Goal: Task Accomplishment & Management: Complete application form

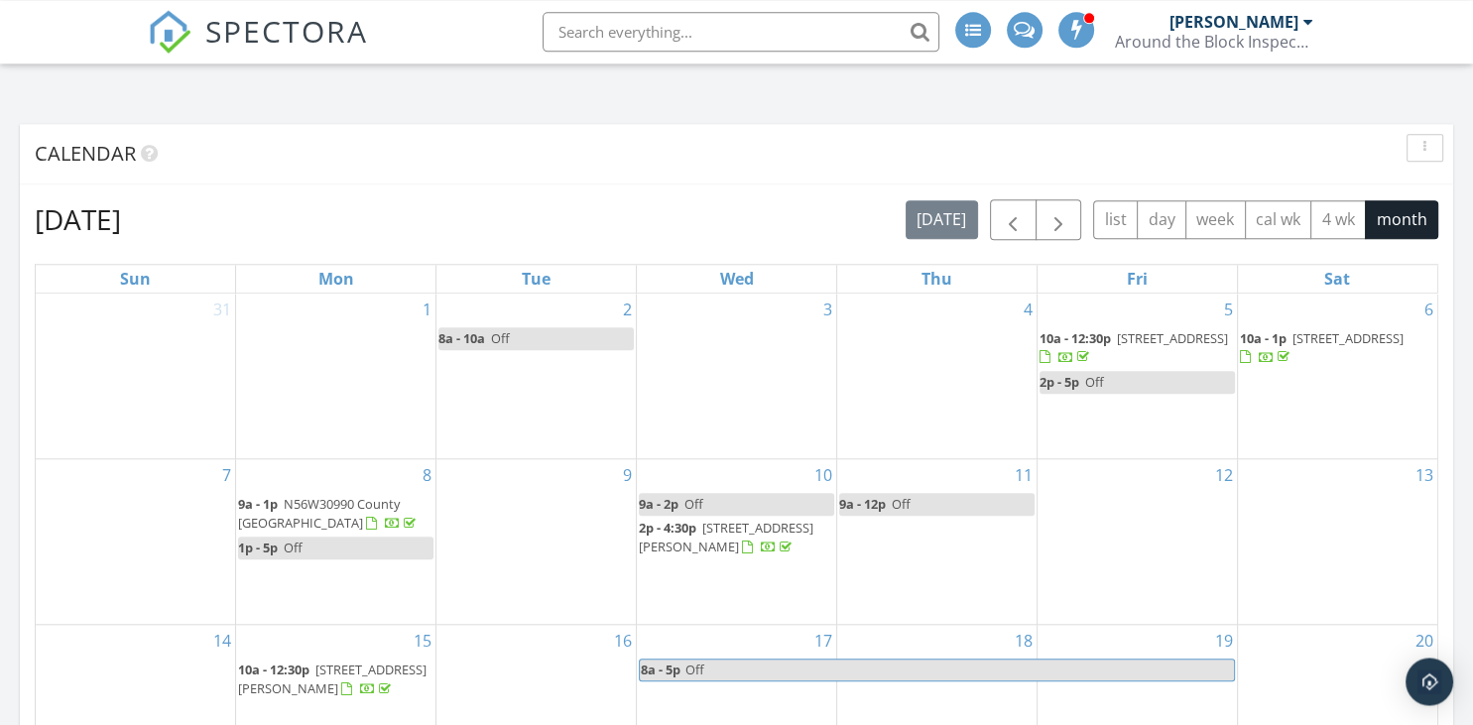
scroll to position [2095, 0]
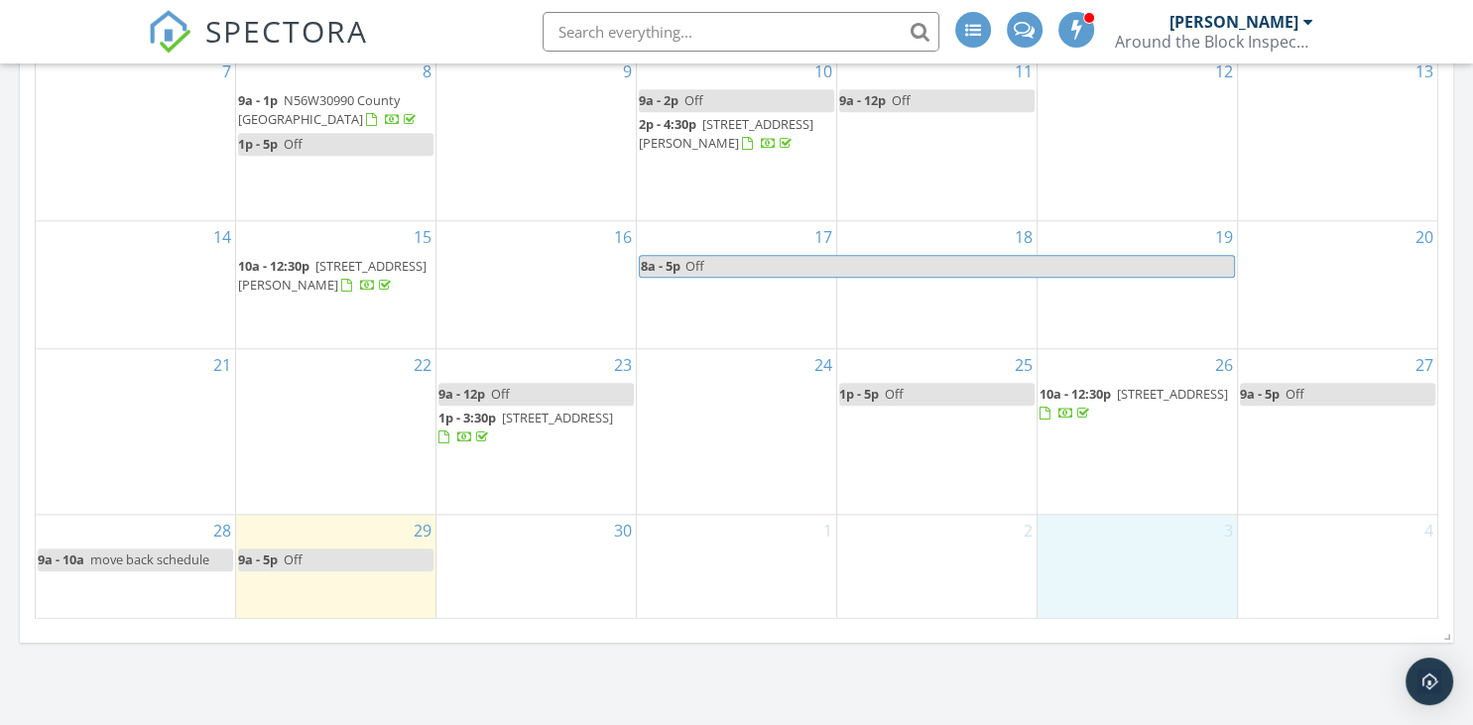
click at [1157, 569] on div "3" at bounding box center [1137, 566] width 199 height 103
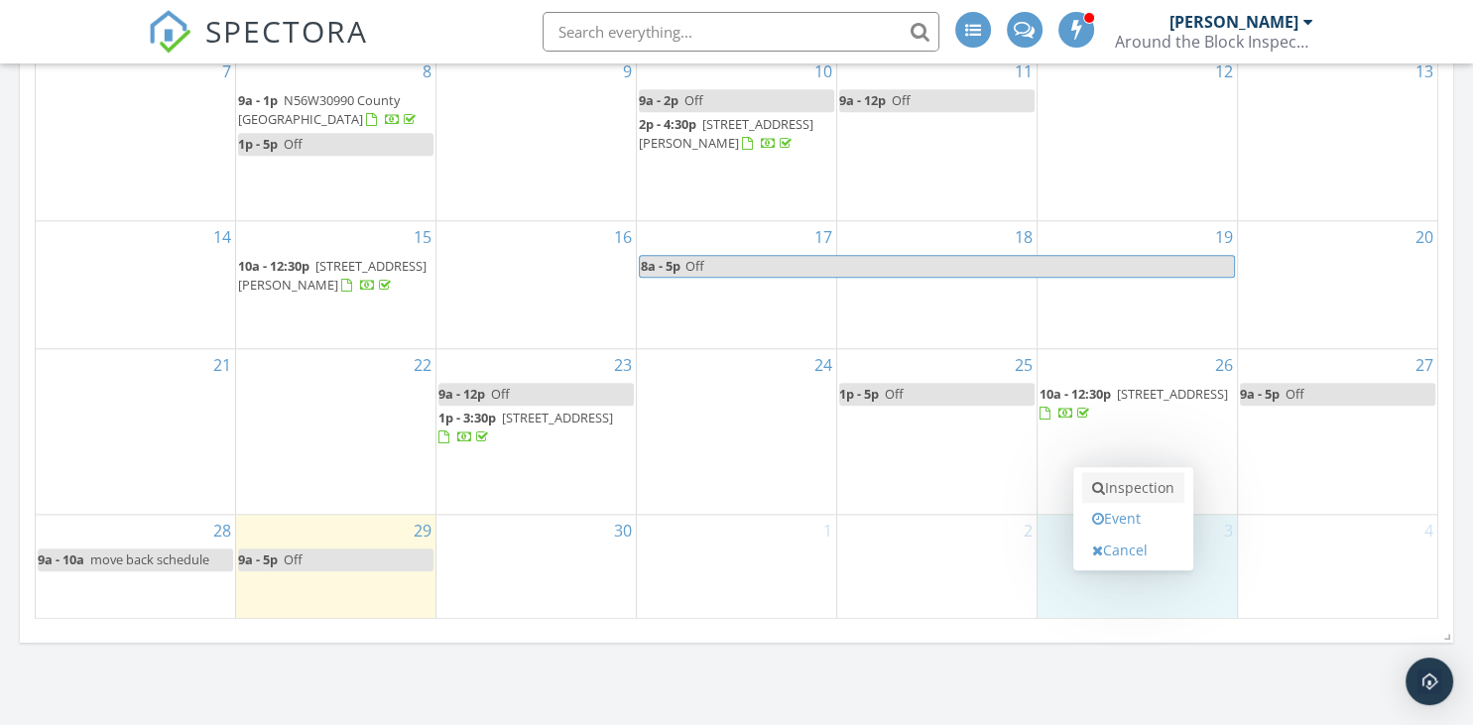
click at [1121, 484] on link "Inspection" at bounding box center [1133, 488] width 102 height 32
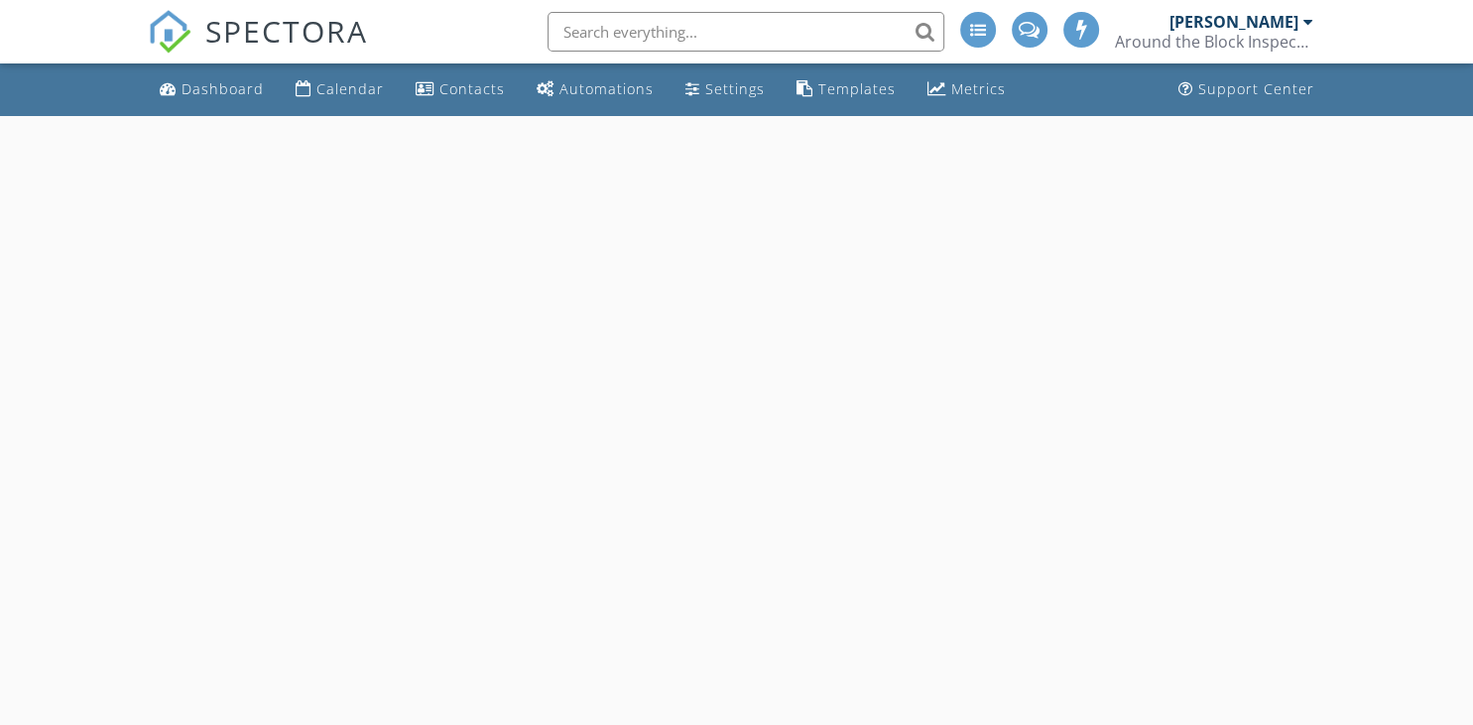
select select "9"
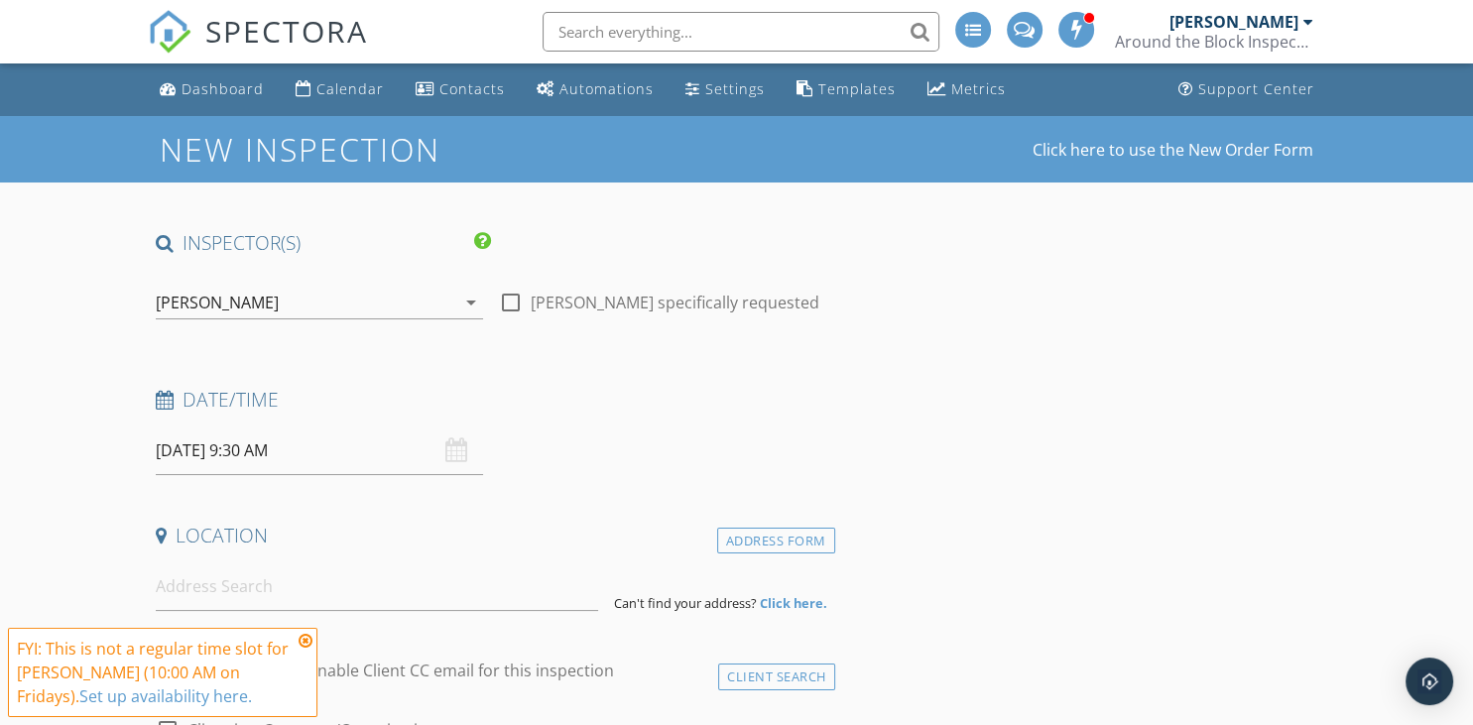
click at [424, 444] on input "[DATE] 9:30 AM" at bounding box center [320, 451] width 328 height 49
click at [822, 403] on h4 "Date/Time" at bounding box center [492, 400] width 672 height 26
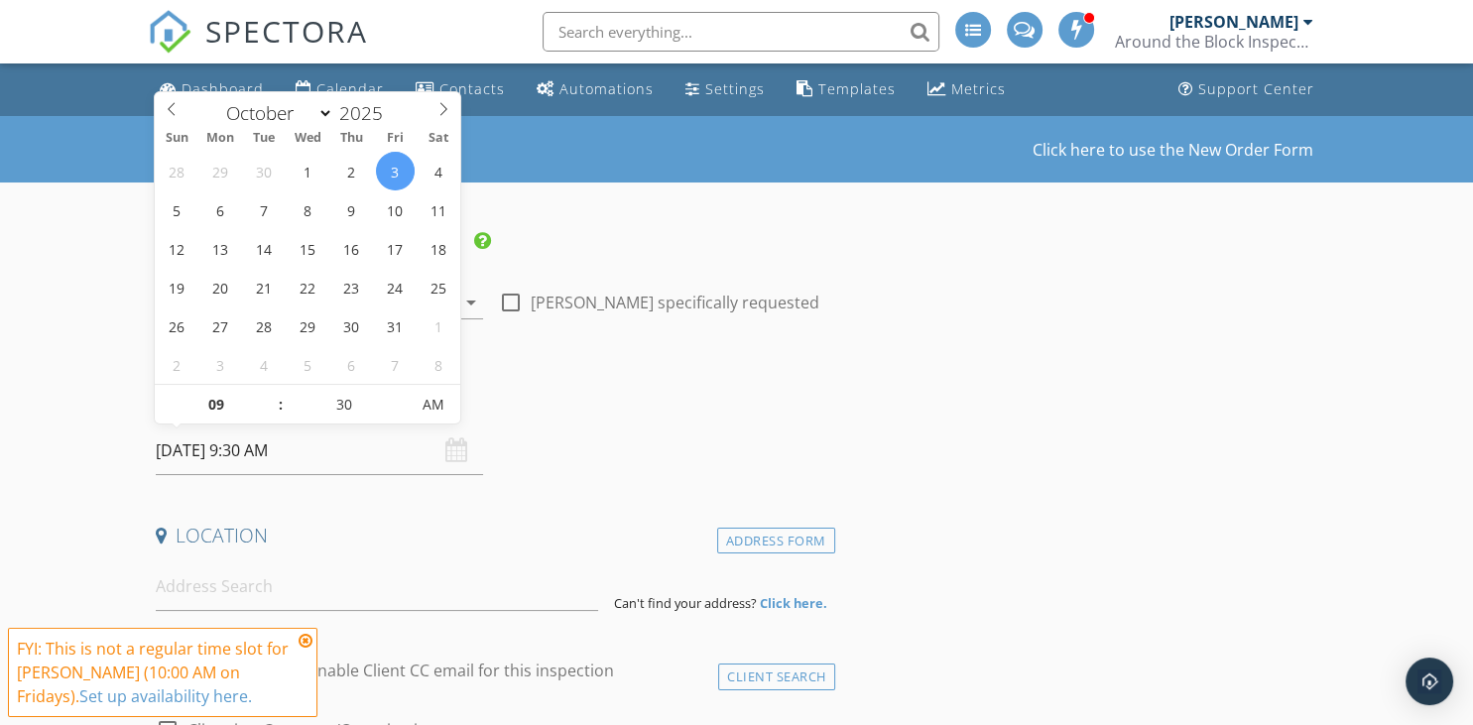
click at [341, 446] on input "[DATE] 9:30 AM" at bounding box center [320, 451] width 328 height 49
click at [648, 423] on div "Date/Time" at bounding box center [491, 407] width 687 height 40
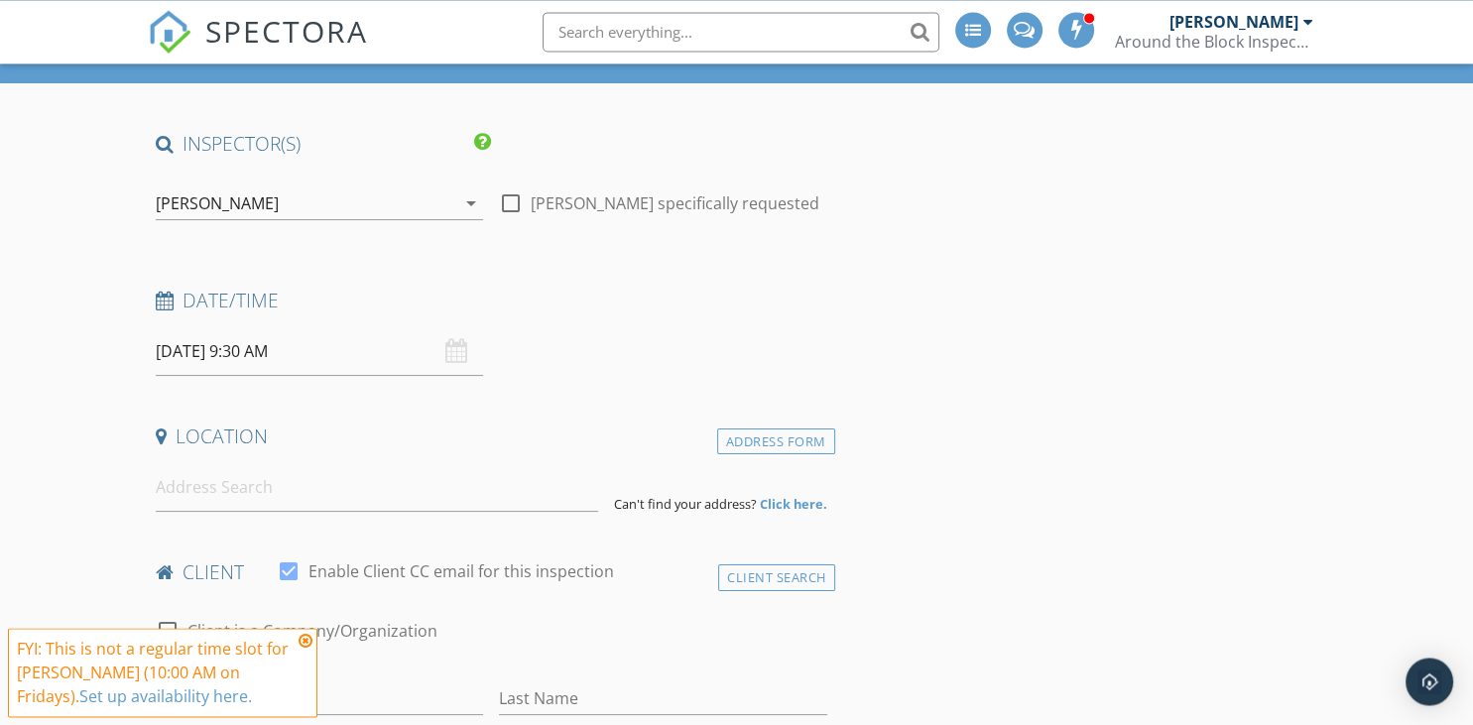
scroll to position [104, 0]
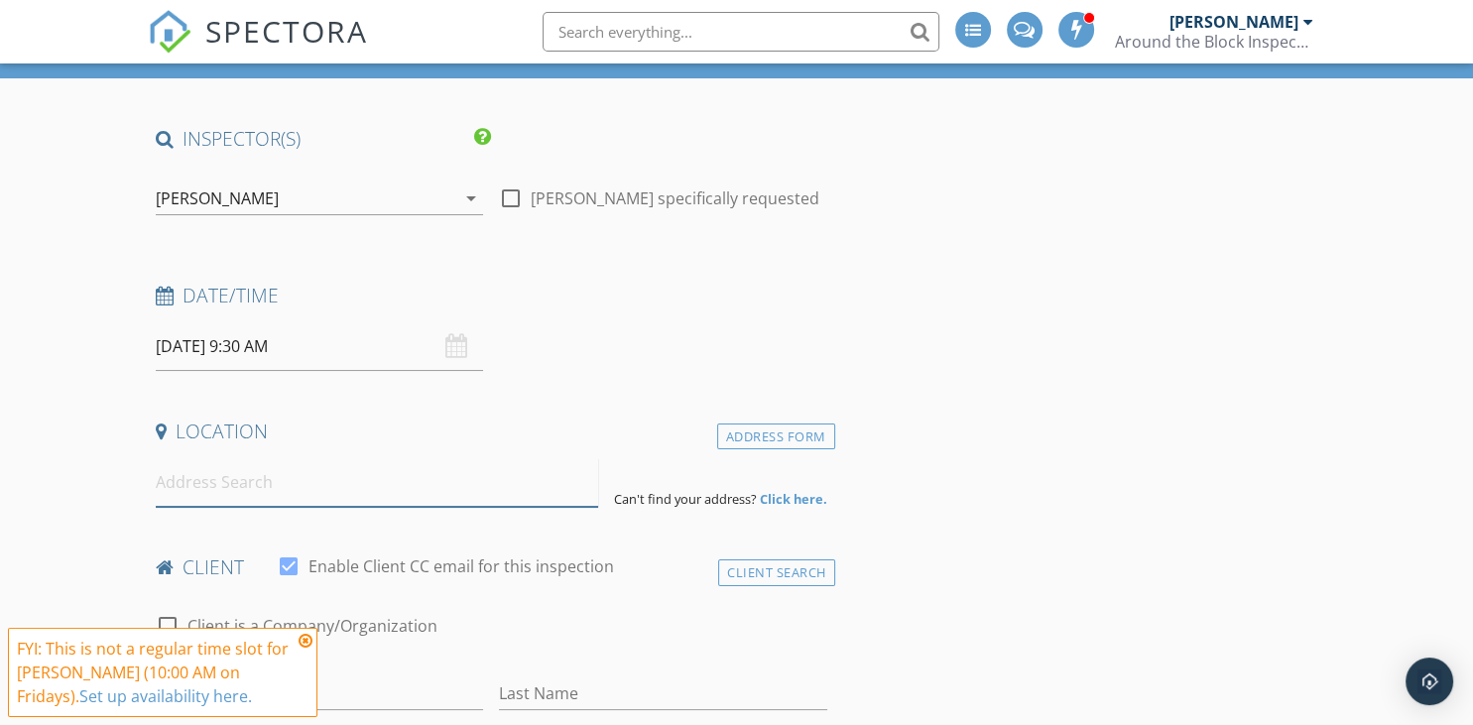
click at [331, 483] on input at bounding box center [377, 482] width 442 height 49
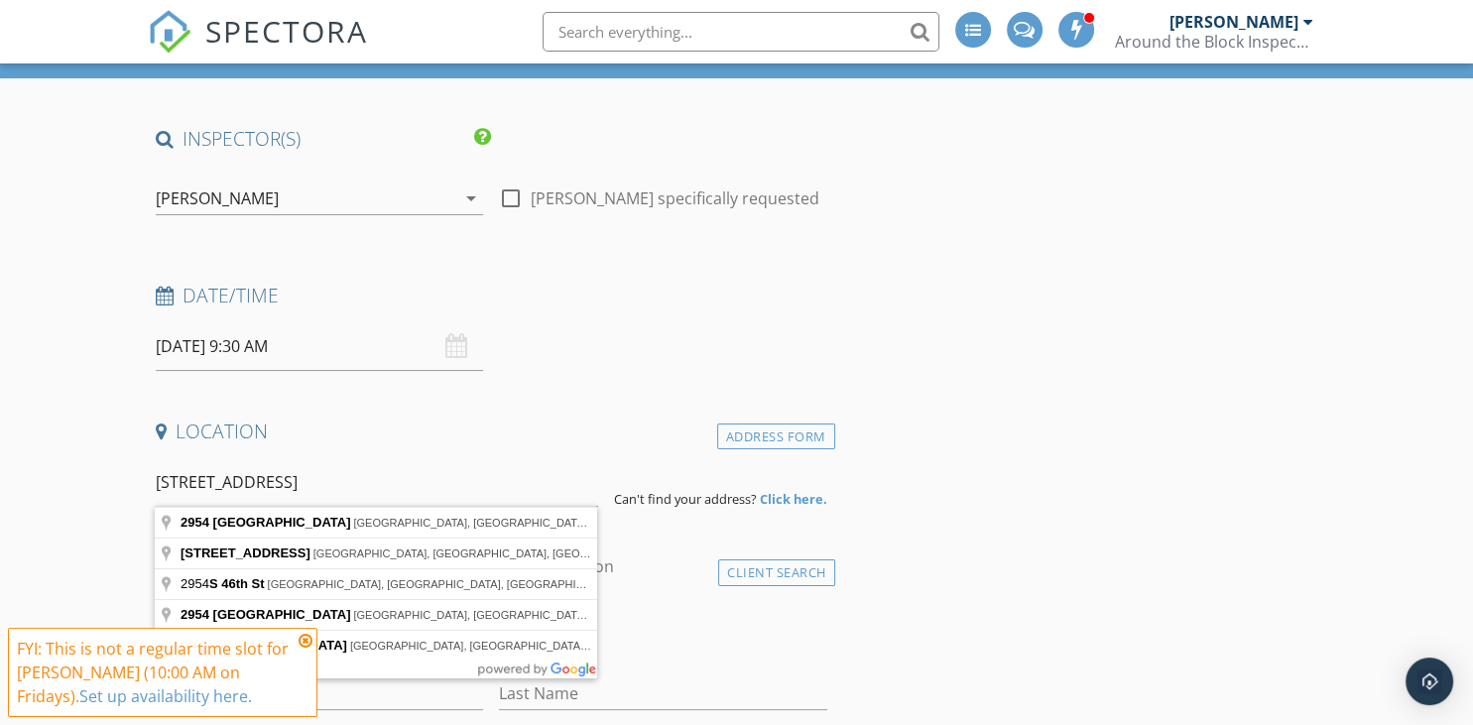
type input "2954 South 46th Street, Milwaukee, WI, USA"
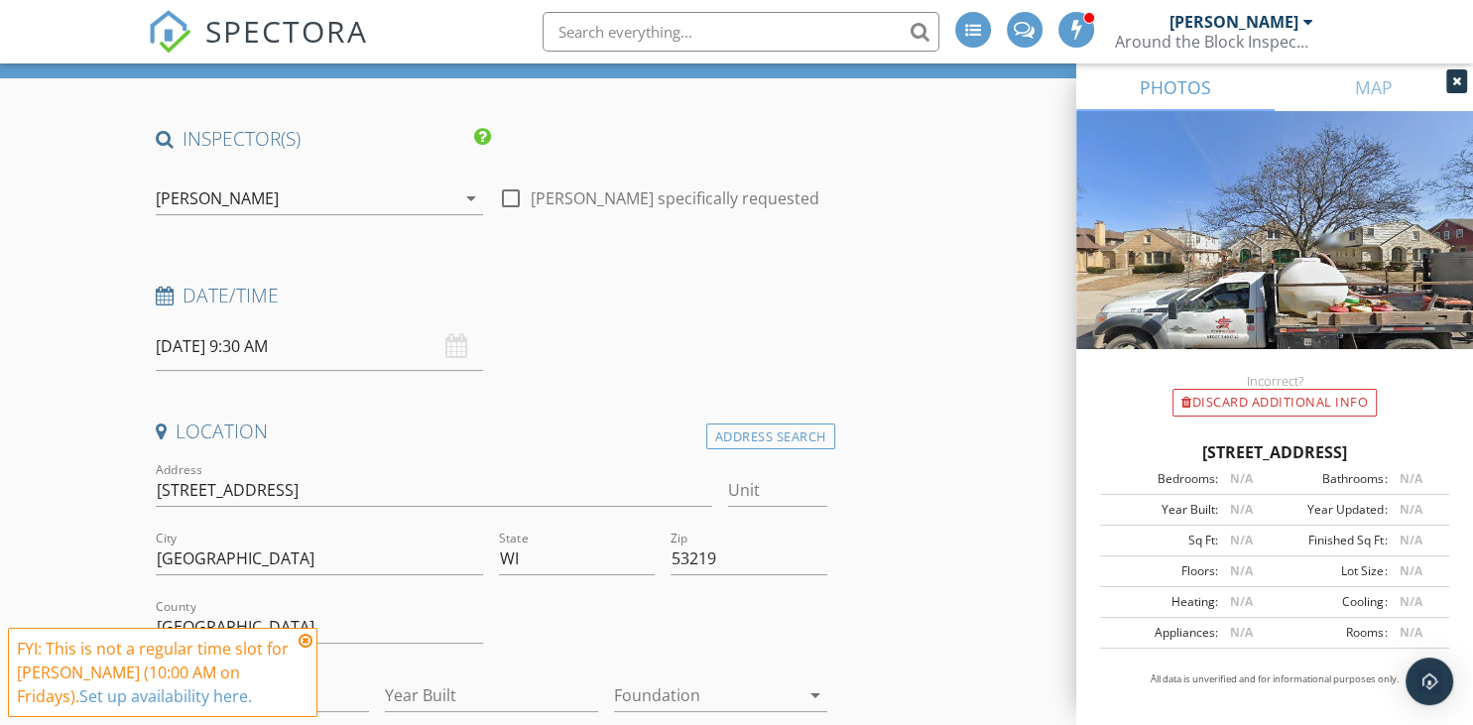
click at [731, 294] on h4 "Date/Time" at bounding box center [492, 296] width 672 height 26
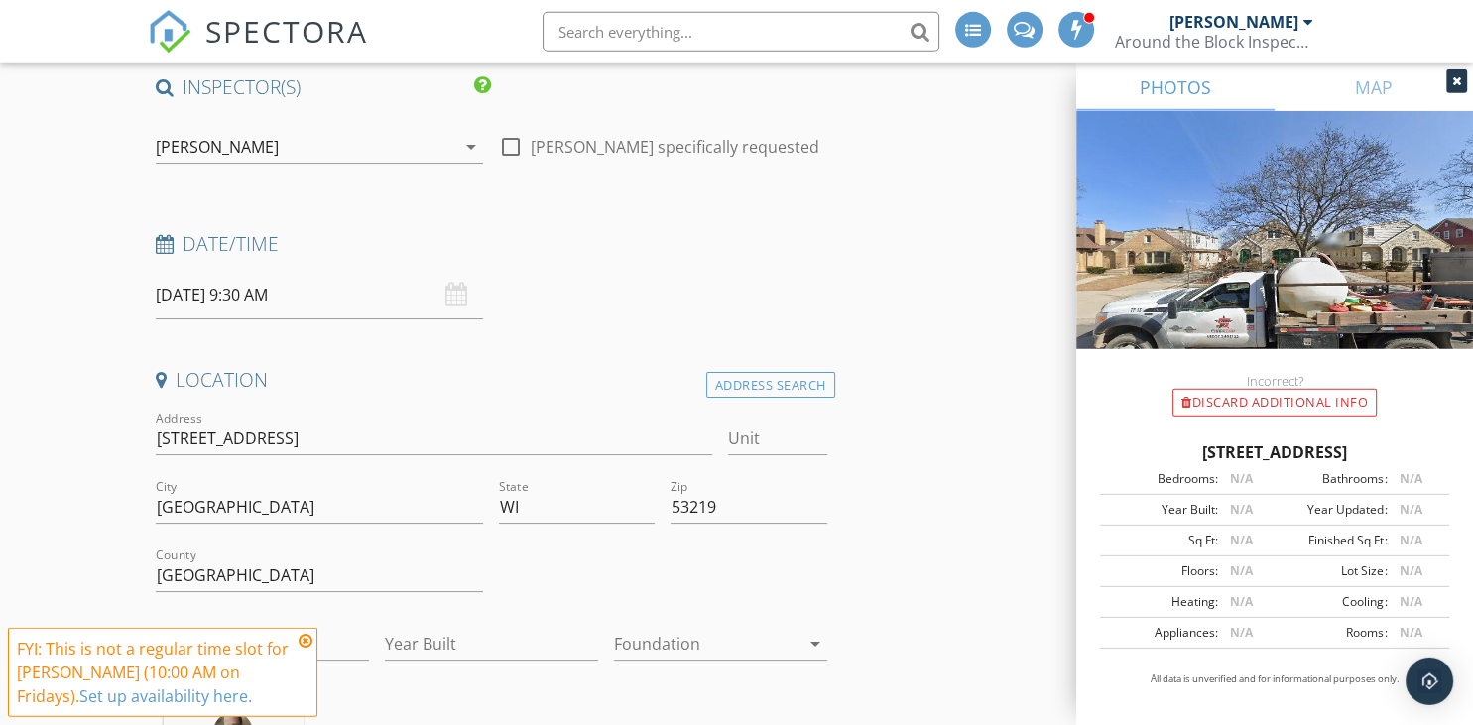
scroll to position [209, 0]
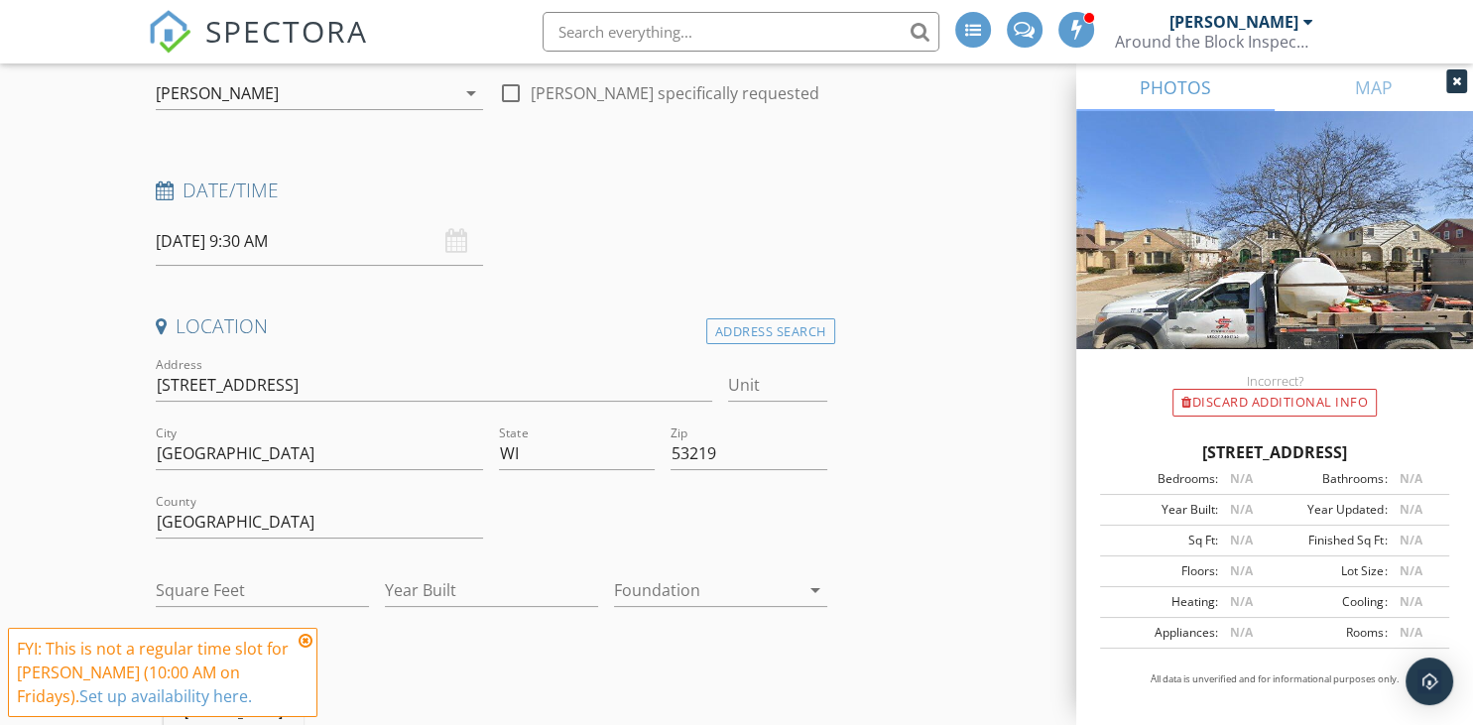
click at [308, 640] on icon at bounding box center [306, 641] width 14 height 16
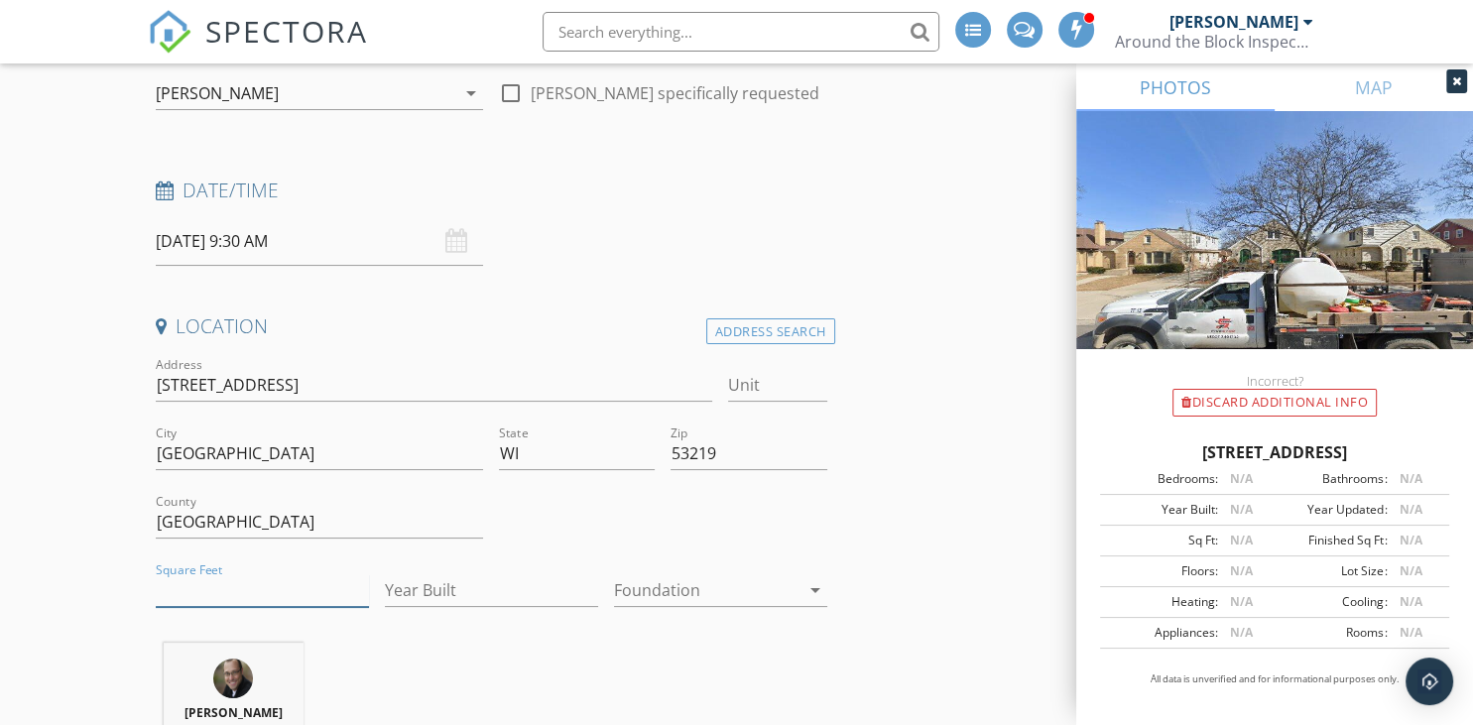
click at [284, 593] on input "Square Feet" at bounding box center [262, 590] width 213 height 33
drag, startPoint x: 1132, startPoint y: 446, endPoint x: 1390, endPoint y: 452, distance: 258.0
click at [1431, 449] on div "2954 S 46th St, Milwaukee WI 53219" at bounding box center [1274, 452] width 349 height 24
copy div "2954 S 46th St, Milwaukee WI 53219"
click at [1454, 85] on icon at bounding box center [1456, 81] width 9 height 12
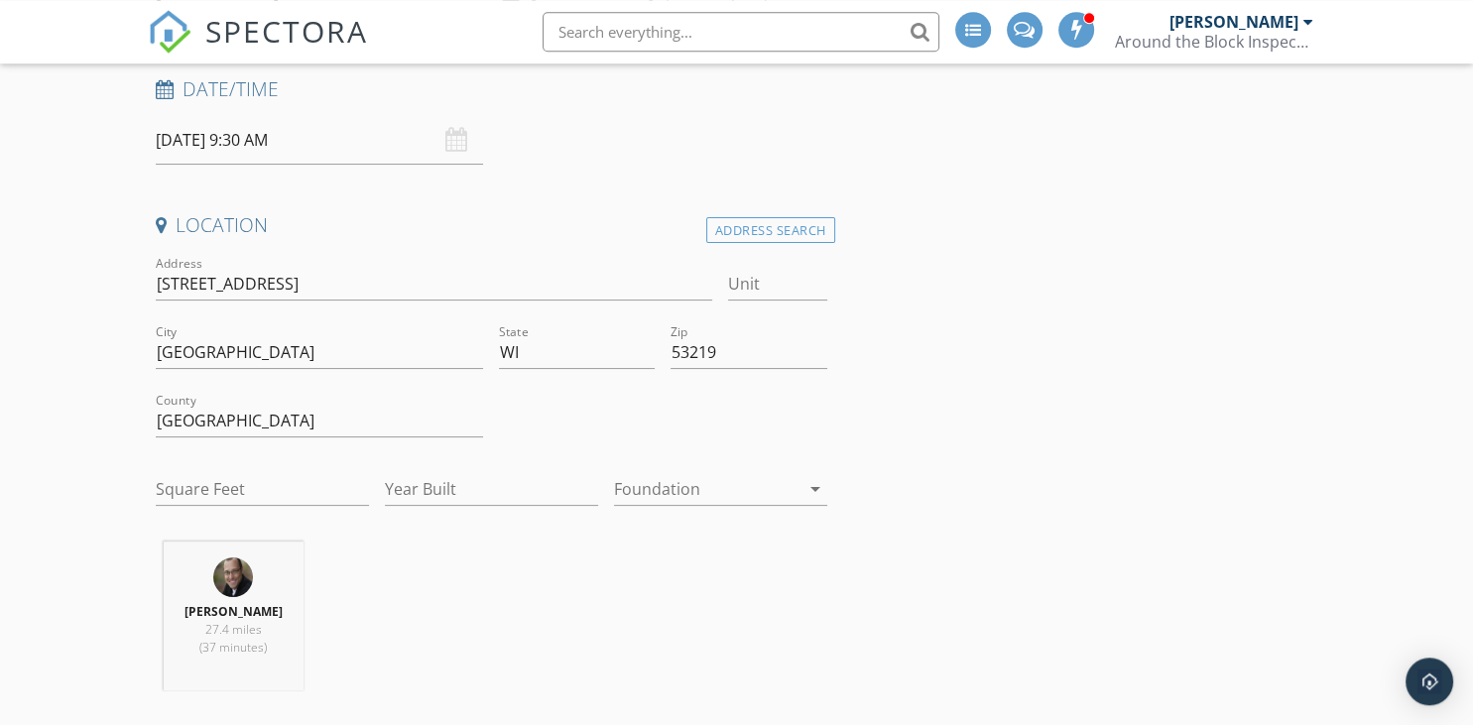
scroll to position [419, 0]
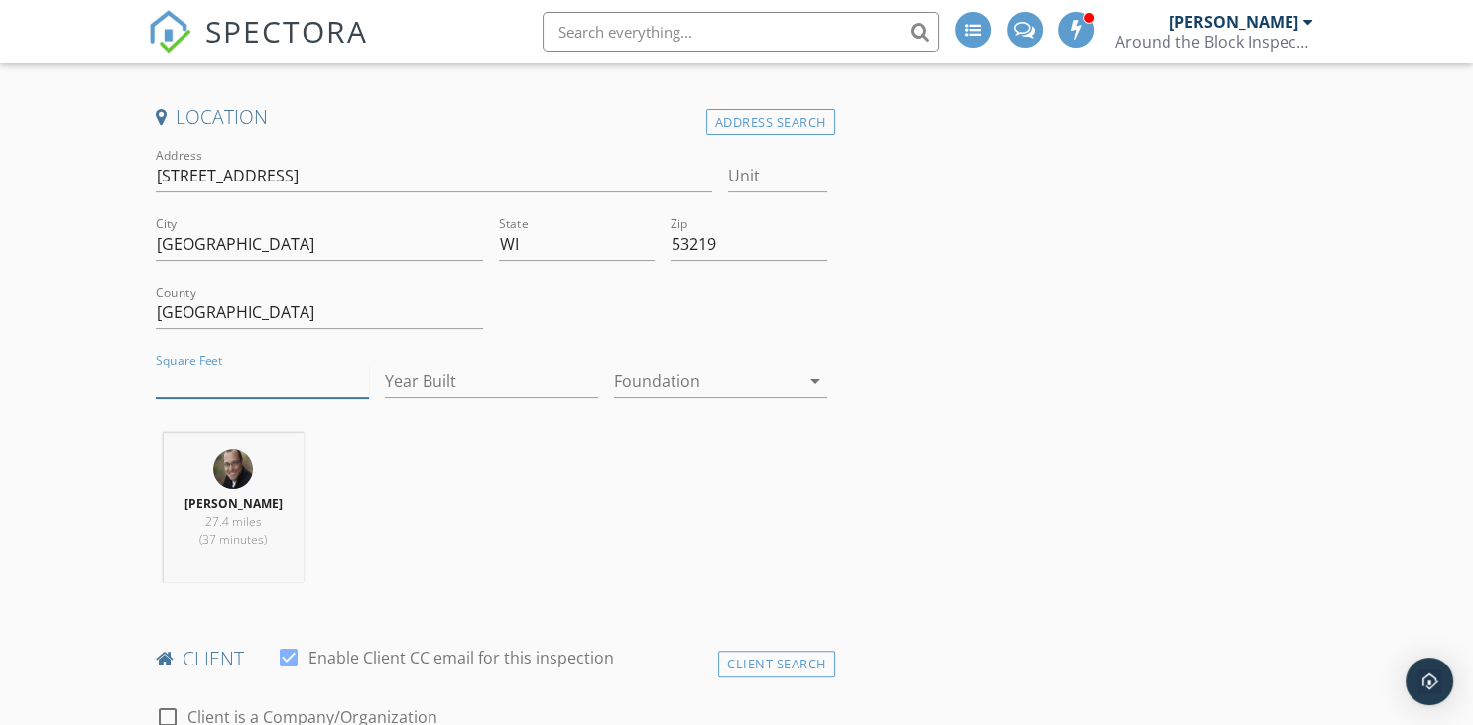
click at [283, 375] on input "Square Feet" at bounding box center [262, 381] width 213 height 33
type input "1503"
click at [474, 377] on input "Year Built" at bounding box center [491, 381] width 213 height 33
type input "1949"
click at [793, 378] on div at bounding box center [706, 381] width 185 height 32
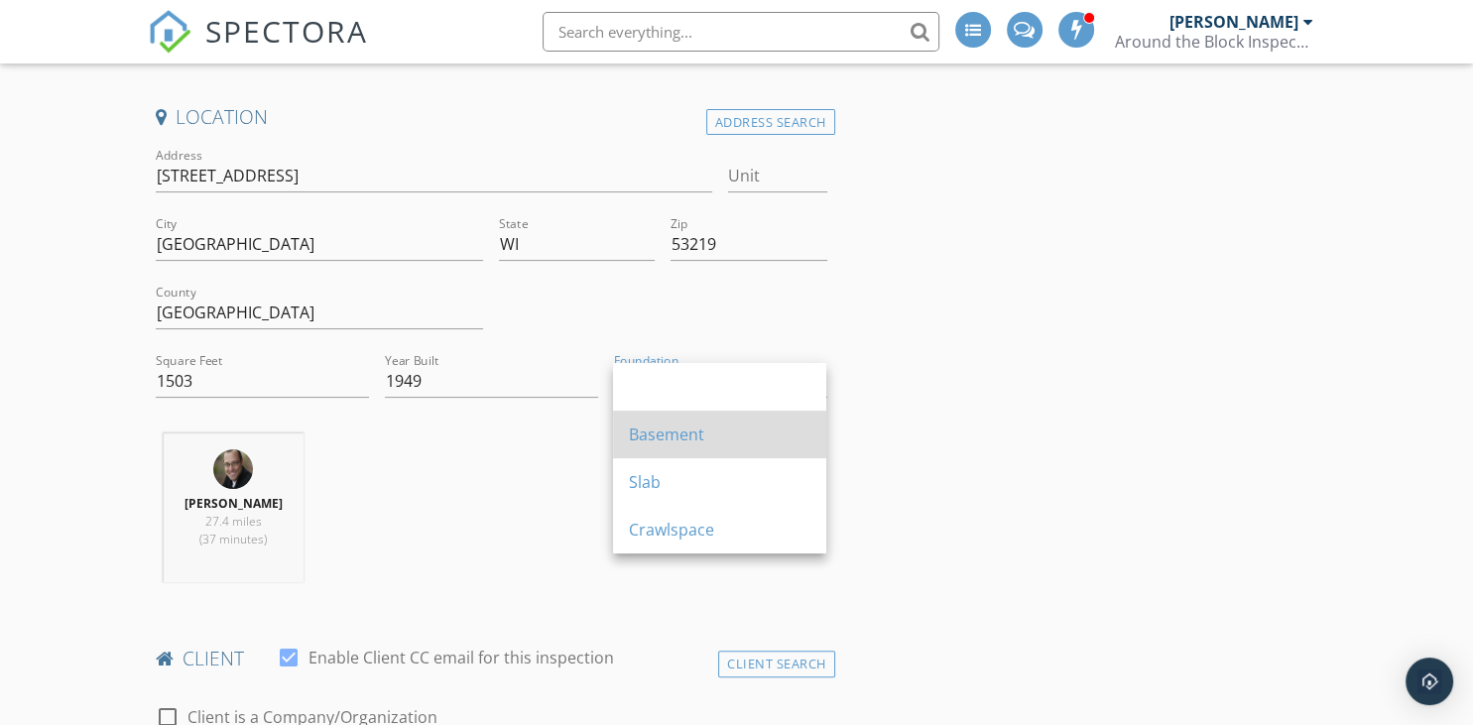
click at [717, 426] on div "Basement" at bounding box center [720, 435] width 182 height 24
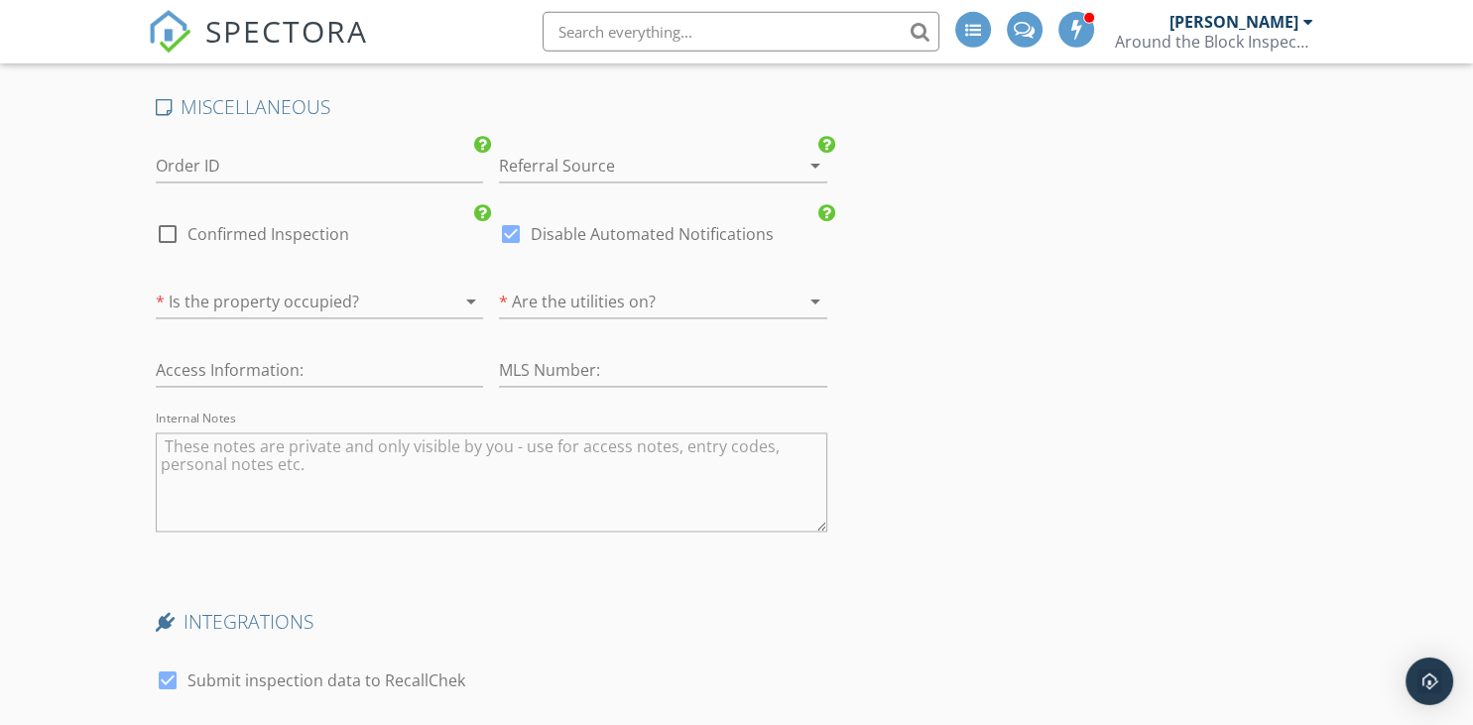
scroll to position [2679, 0]
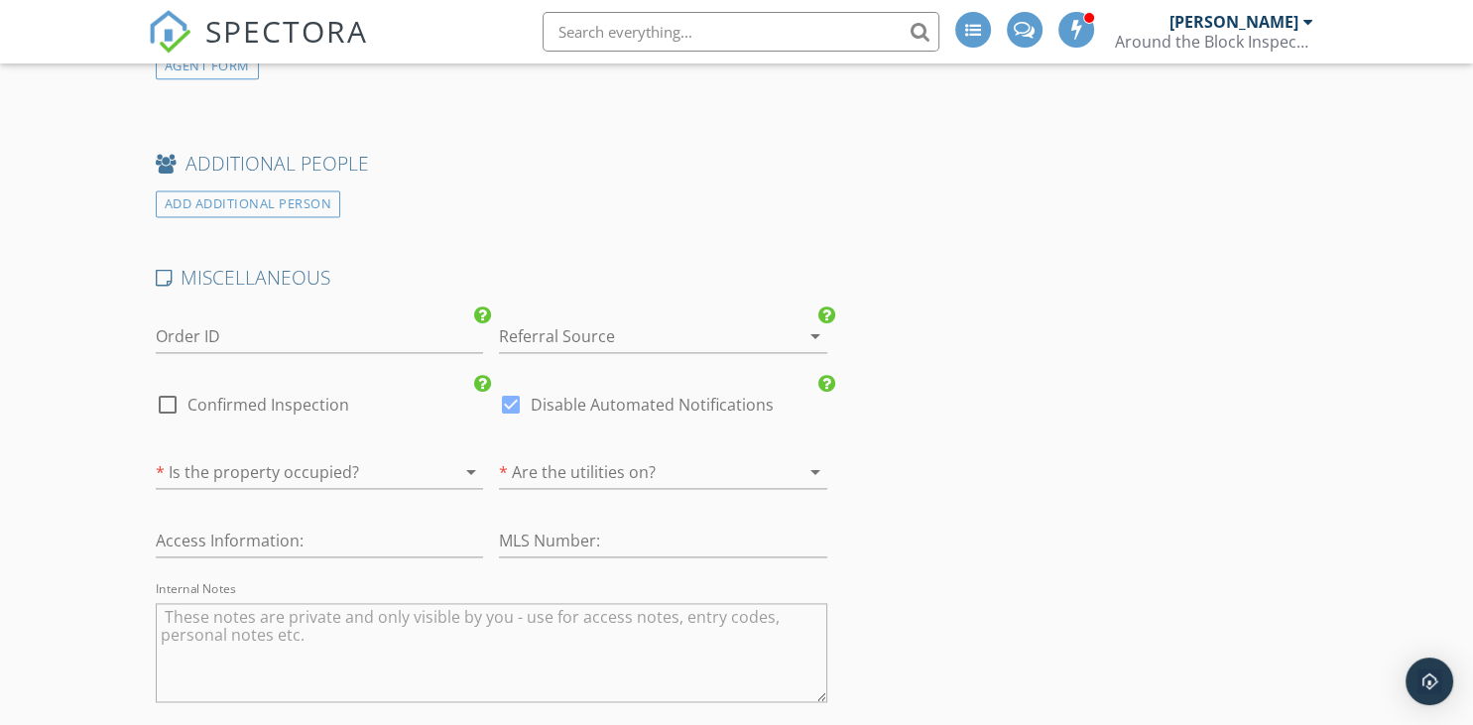
click at [260, 458] on div at bounding box center [292, 472] width 273 height 32
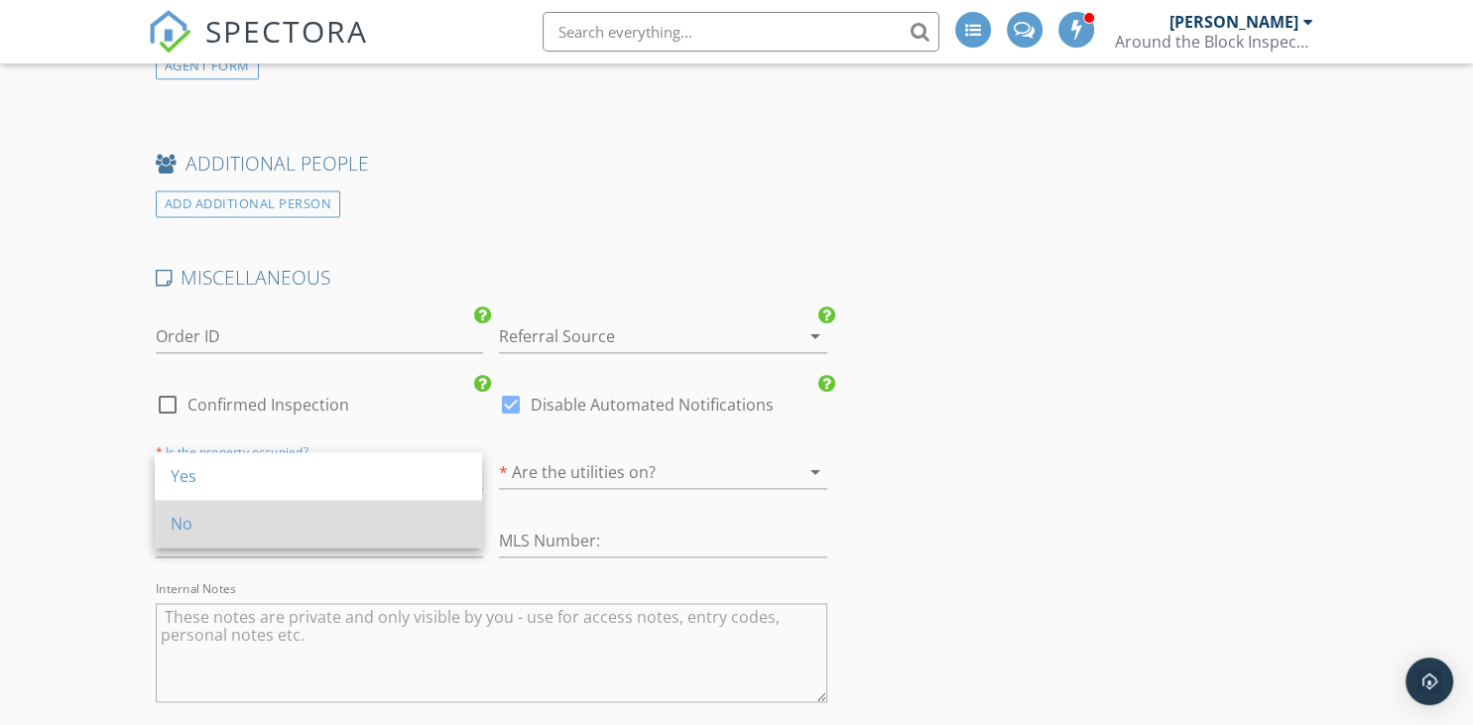
click at [191, 524] on div "No" at bounding box center [319, 524] width 296 height 24
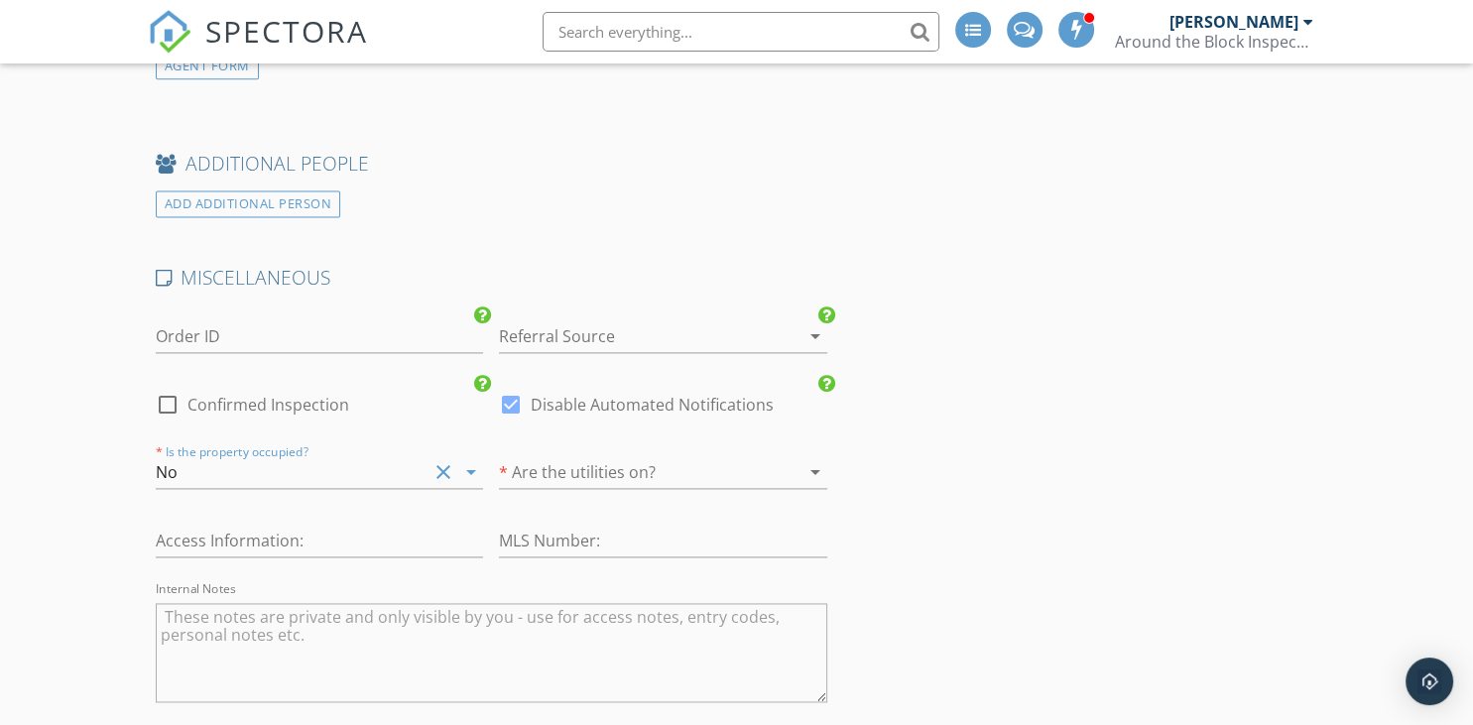
click at [601, 456] on div at bounding box center [635, 472] width 273 height 32
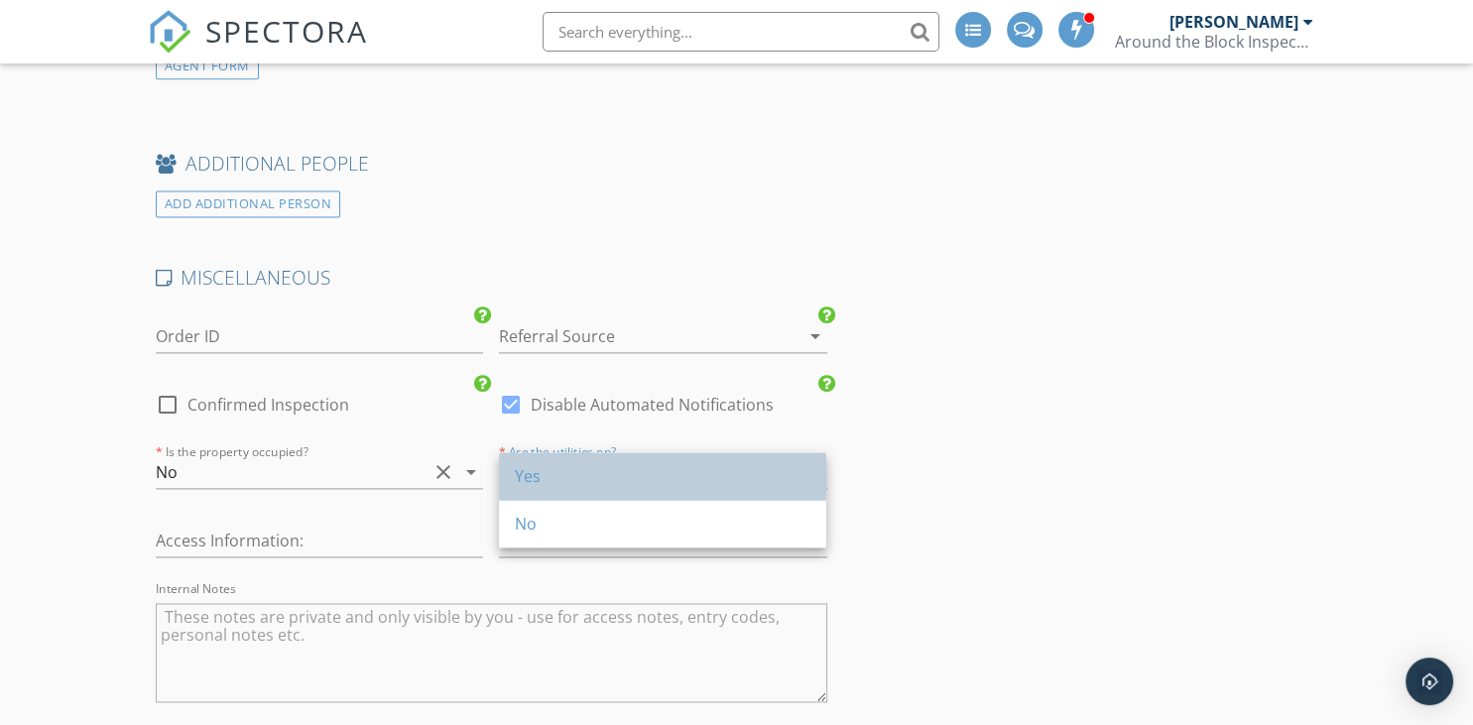
click at [570, 492] on div "Yes" at bounding box center [663, 476] width 296 height 48
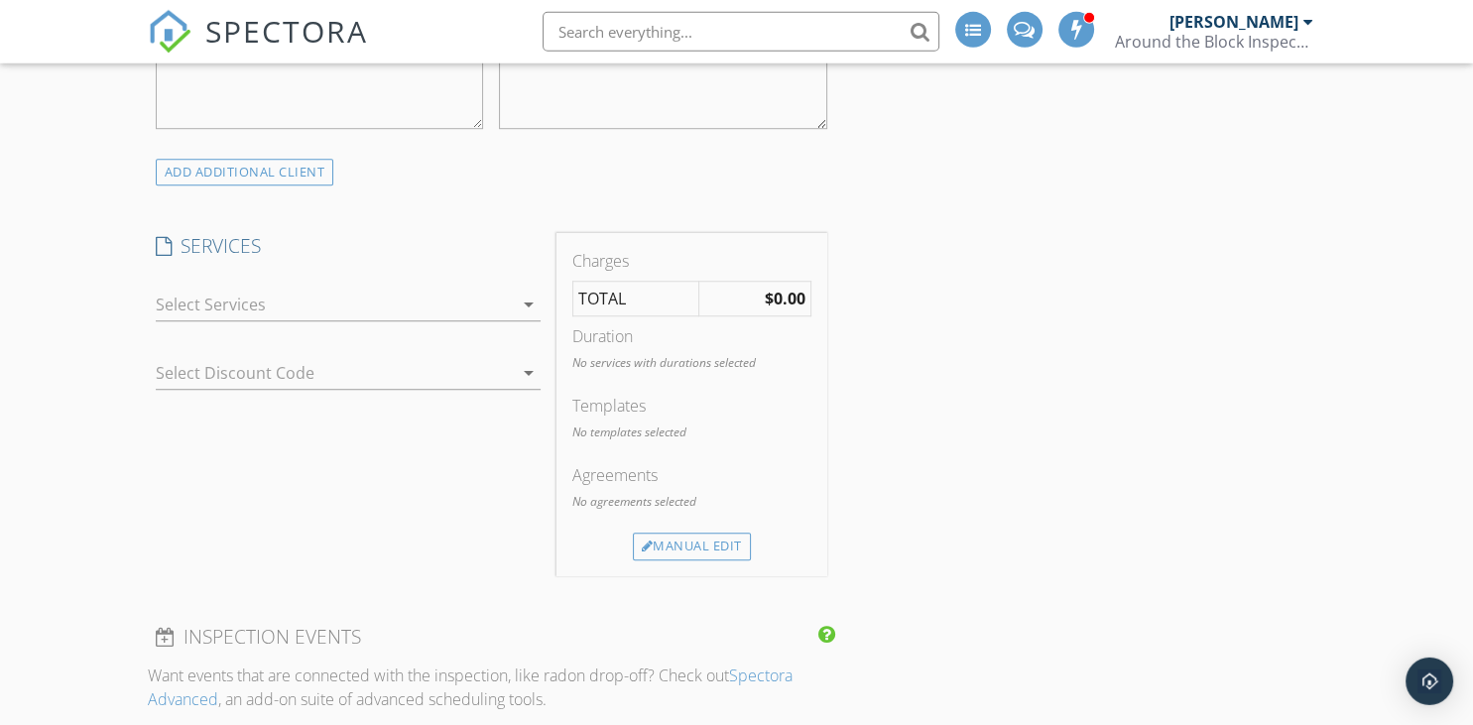
scroll to position [1213, 0]
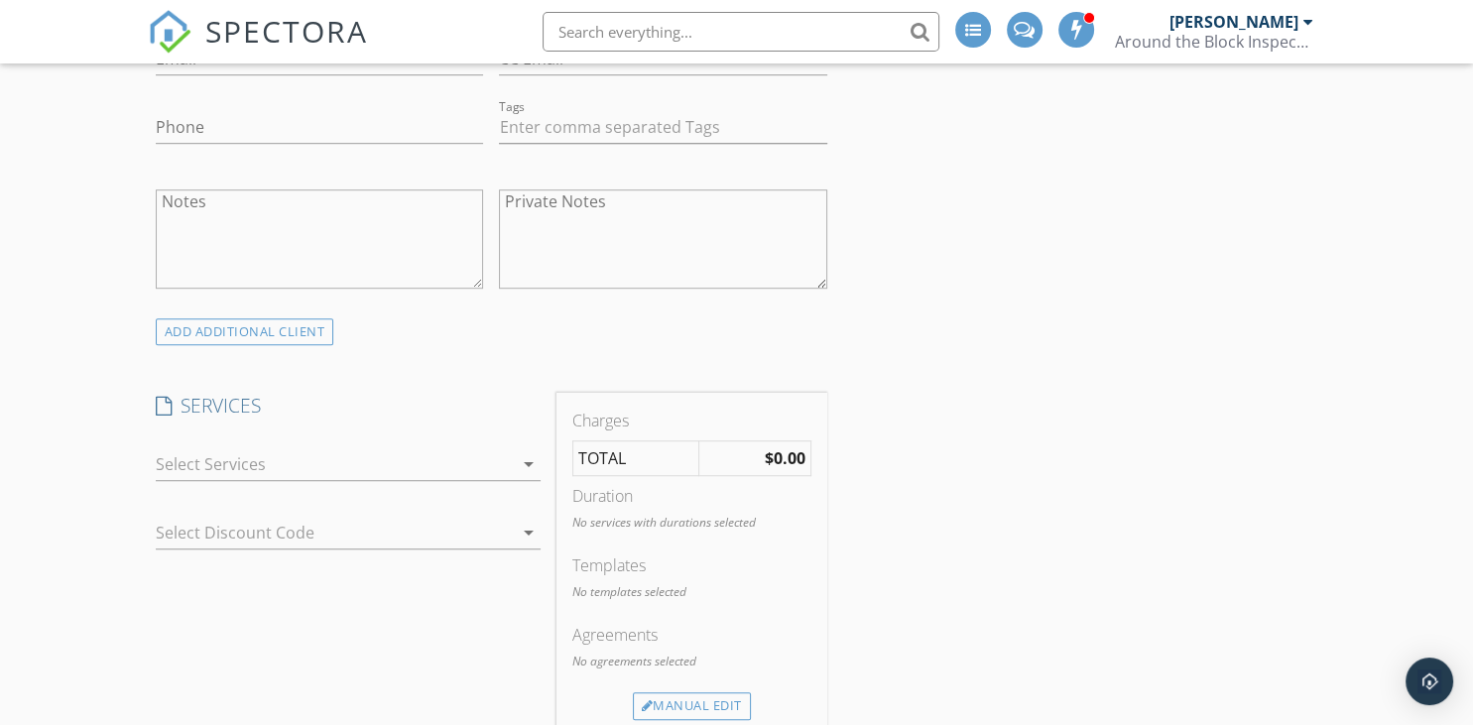
click at [280, 464] on div at bounding box center [334, 464] width 357 height 32
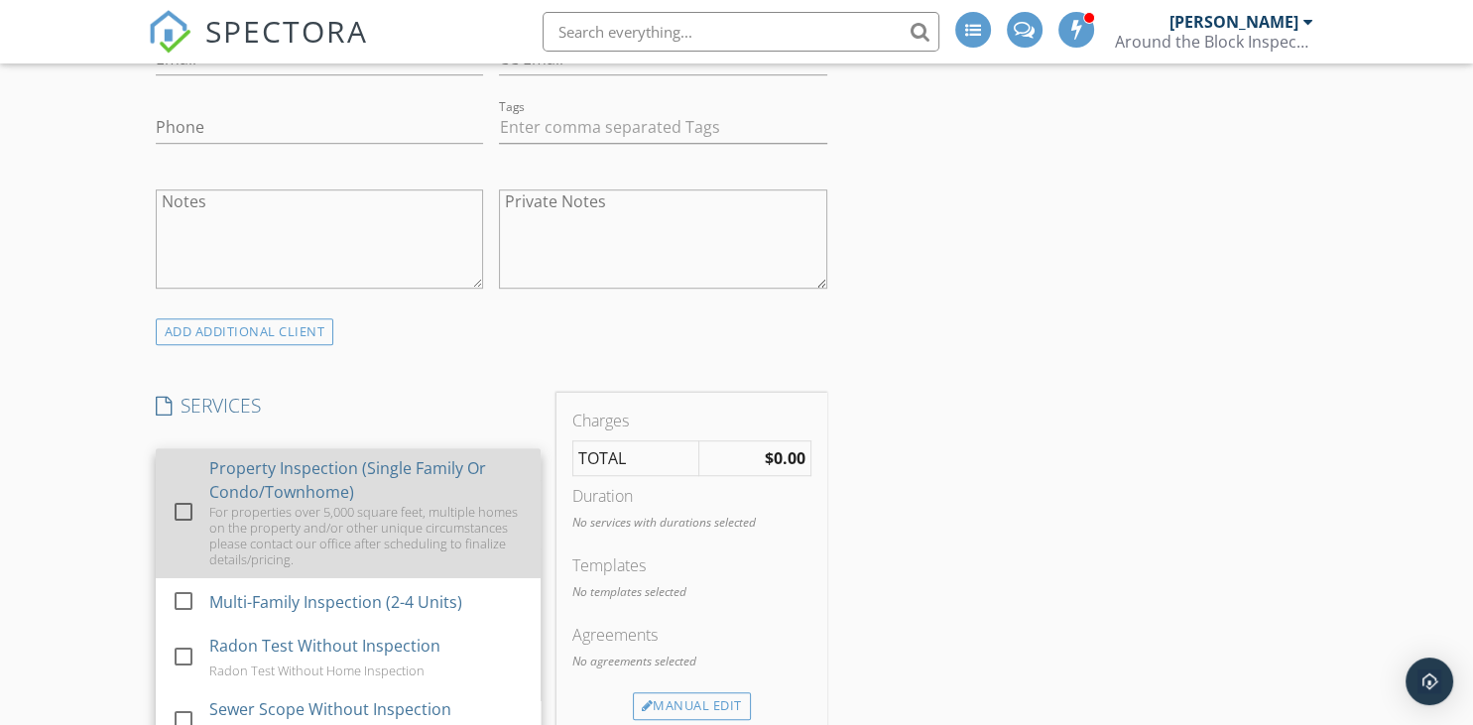
click at [271, 494] on div "Property Inspection (Single Family Or Condo/Townhome)" at bounding box center [365, 480] width 315 height 48
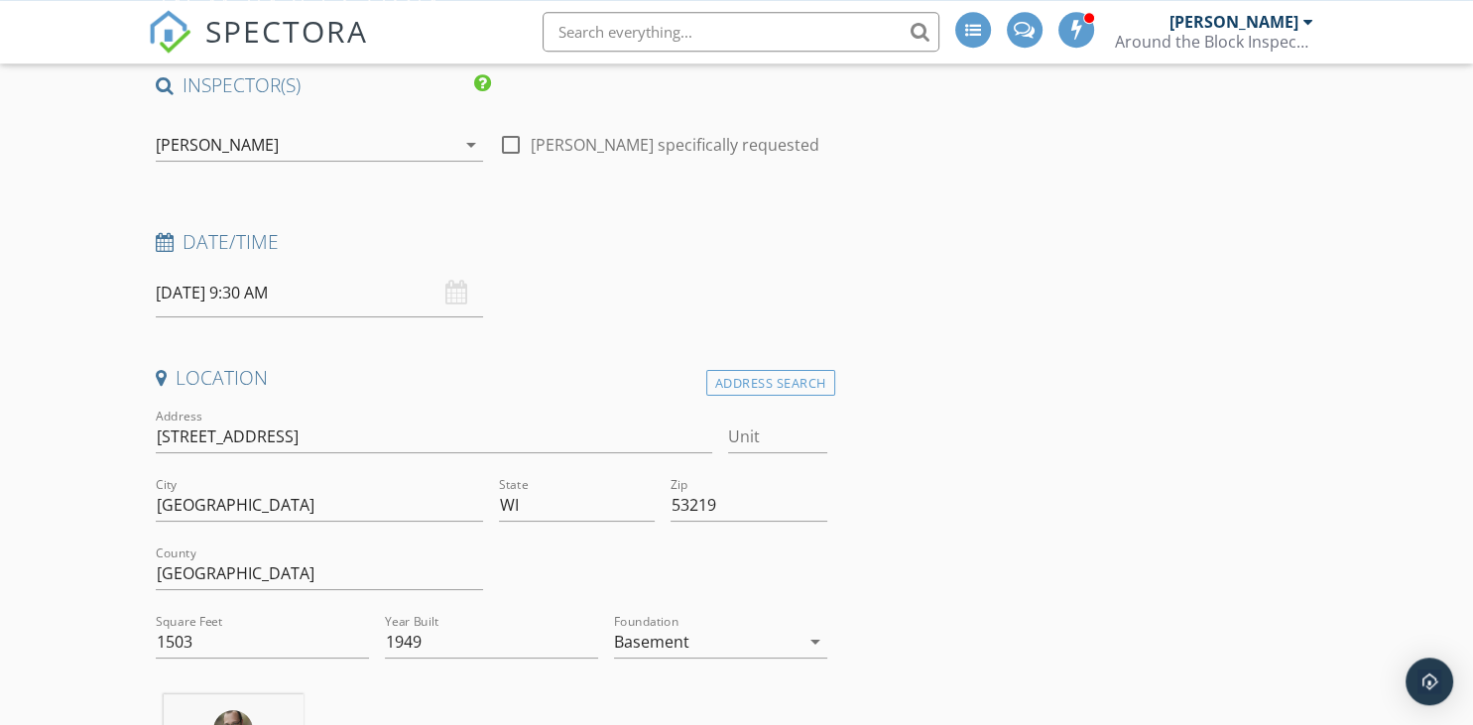
scroll to position [0, 0]
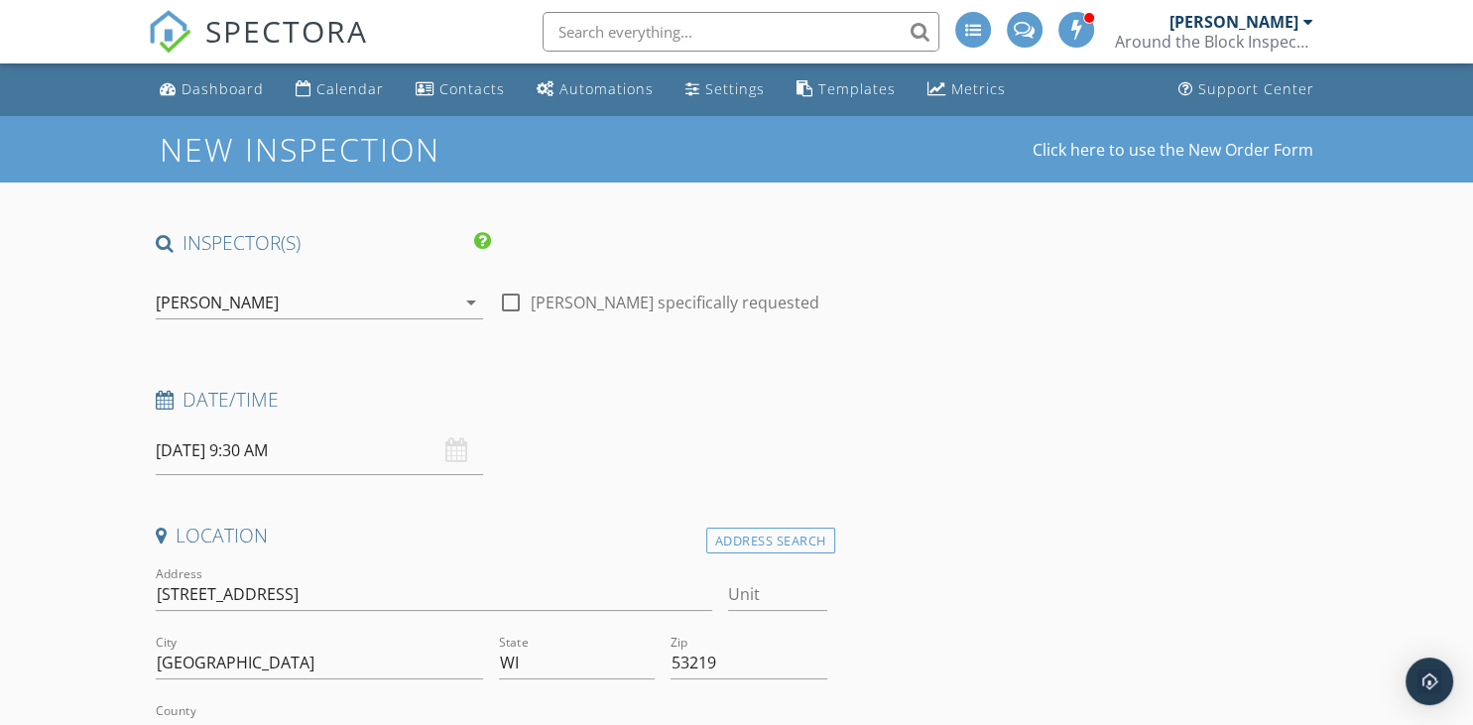
click at [283, 462] on input "10/03/2025 9:30 AM" at bounding box center [320, 451] width 328 height 49
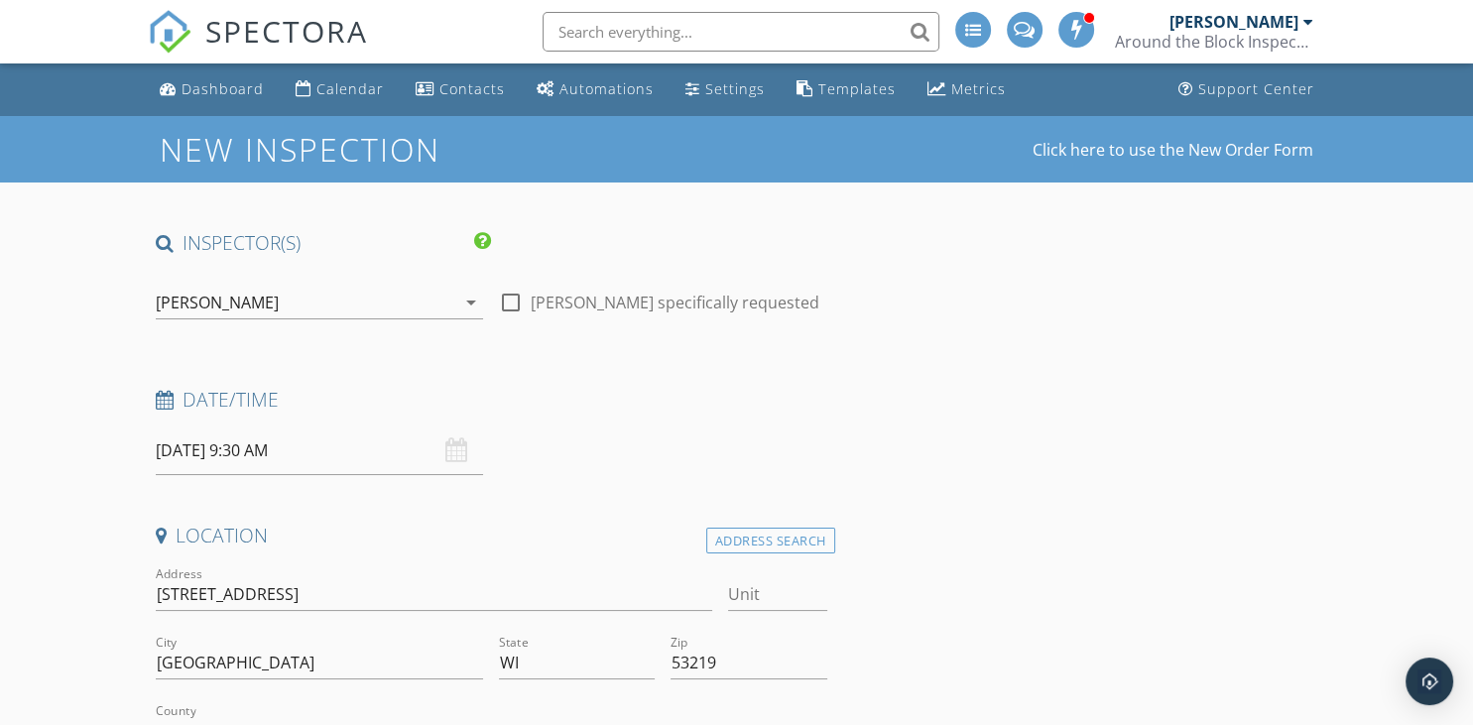
click at [201, 455] on input "10/10/2025 9:30 AM" at bounding box center [320, 451] width 328 height 49
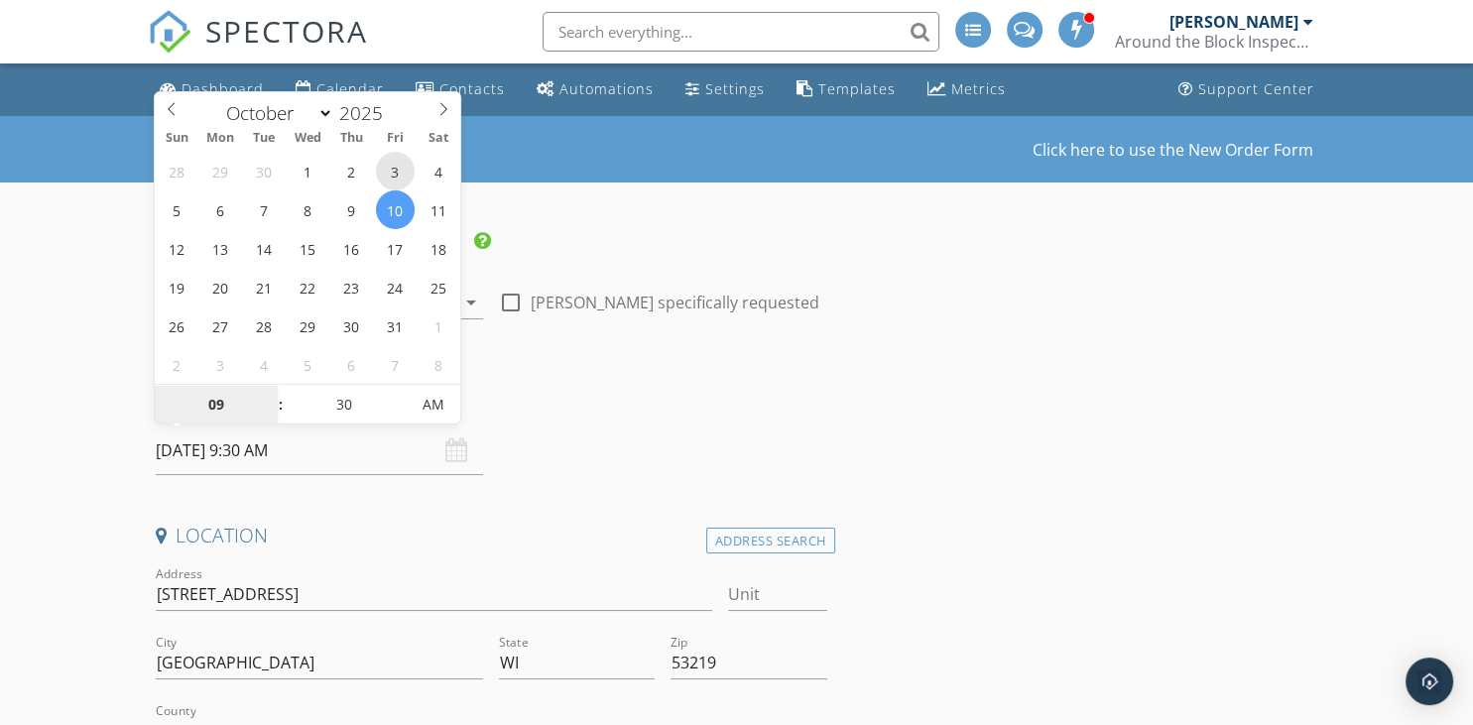
type input "10/03/2025 9:30 AM"
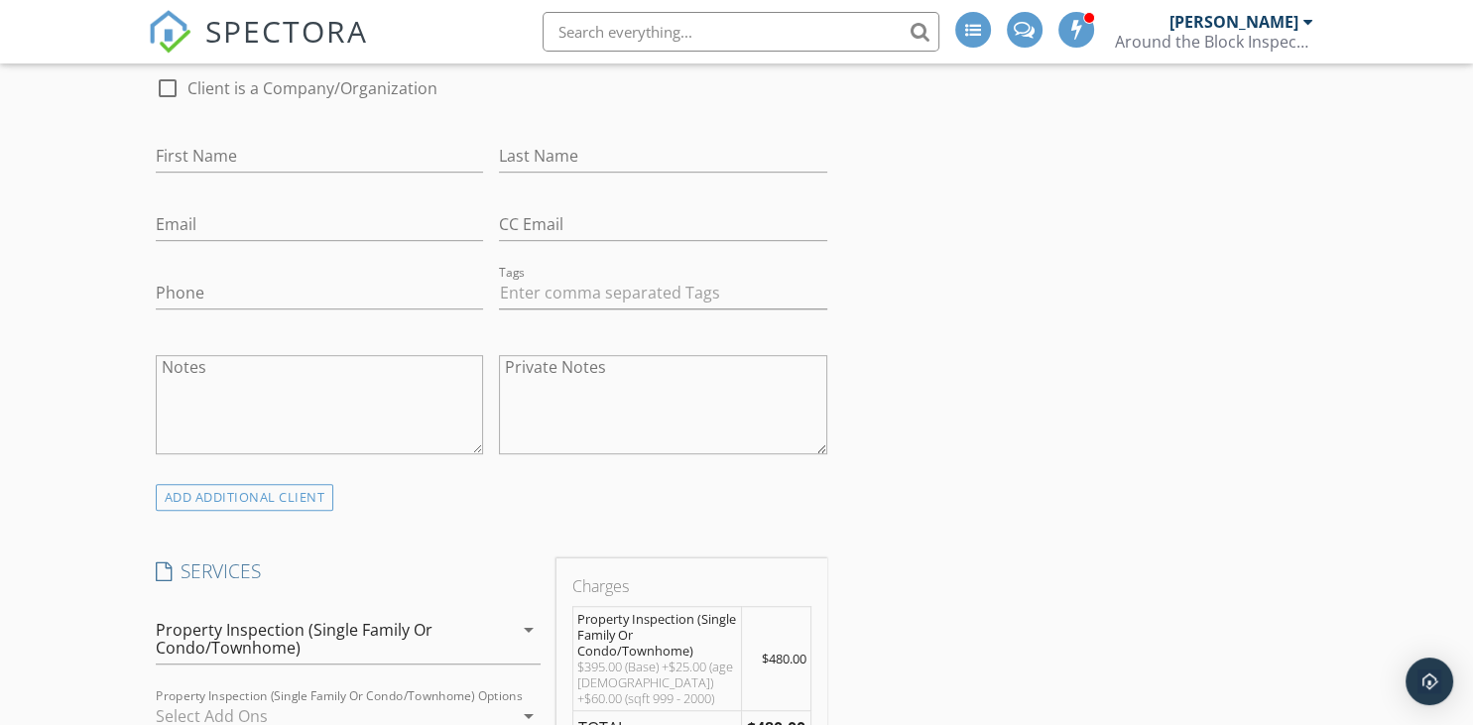
scroll to position [837, 0]
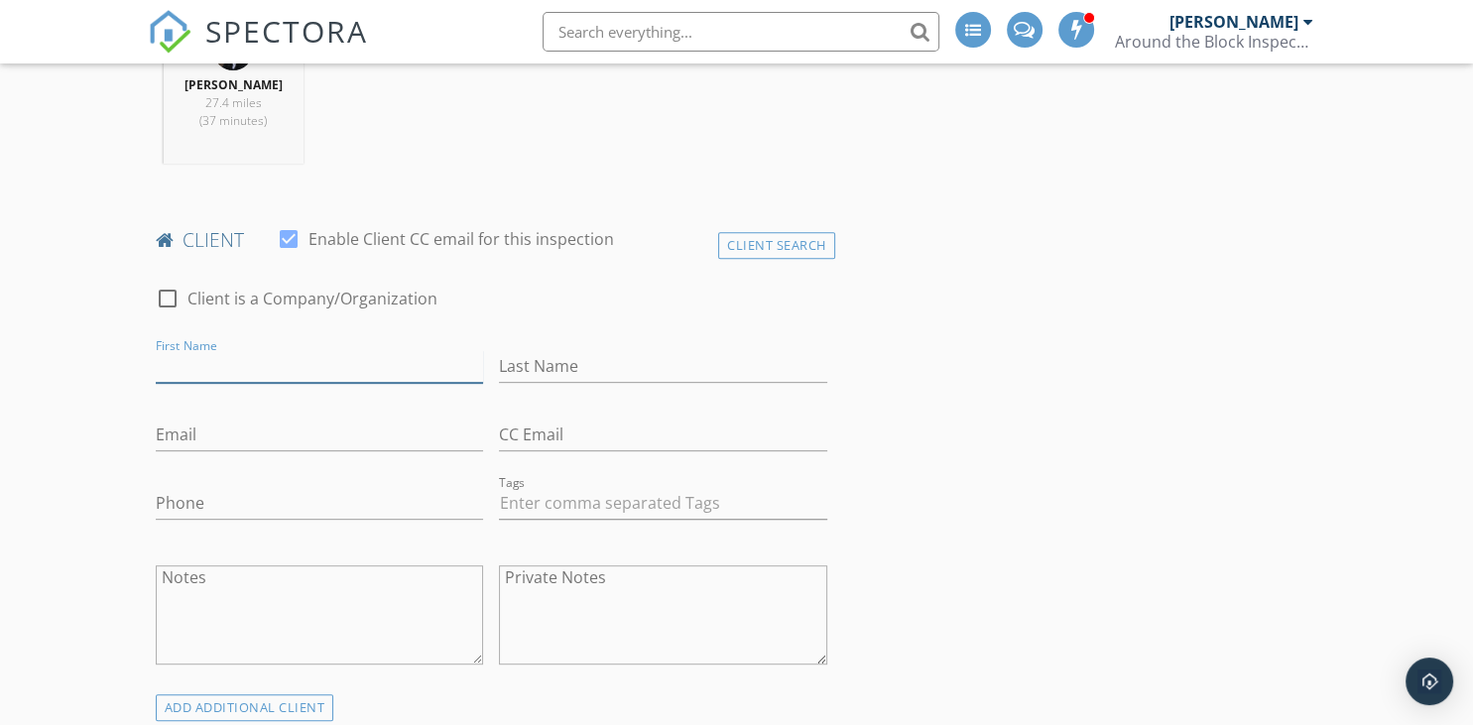
click at [264, 351] on input "First Name" at bounding box center [320, 366] width 328 height 33
type input "Willie"
type input "Dennie"
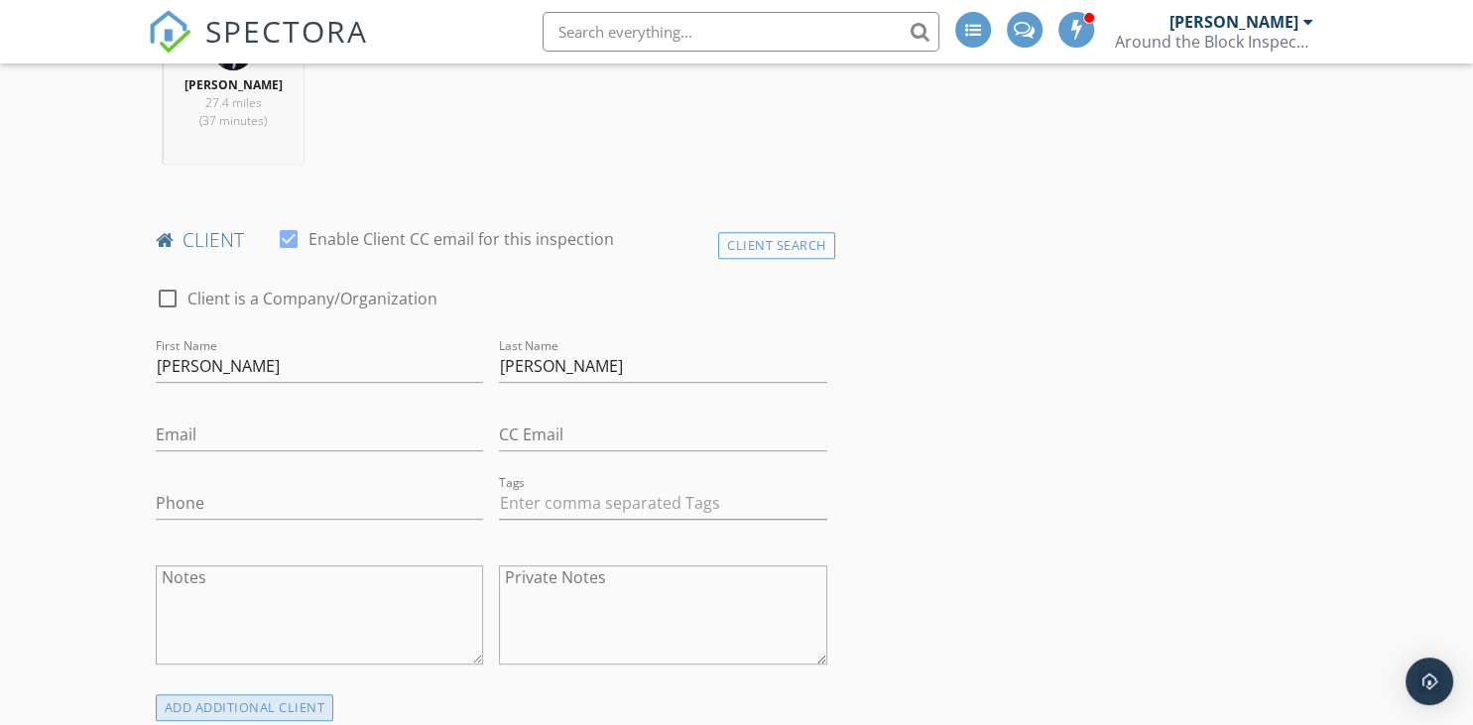
click at [272, 694] on div "ADD ADDITIONAL client" at bounding box center [491, 707] width 687 height 27
click at [268, 708] on div "ADD ADDITIONAL client" at bounding box center [245, 707] width 179 height 27
click at [335, 358] on input "Willie" at bounding box center [320, 366] width 328 height 33
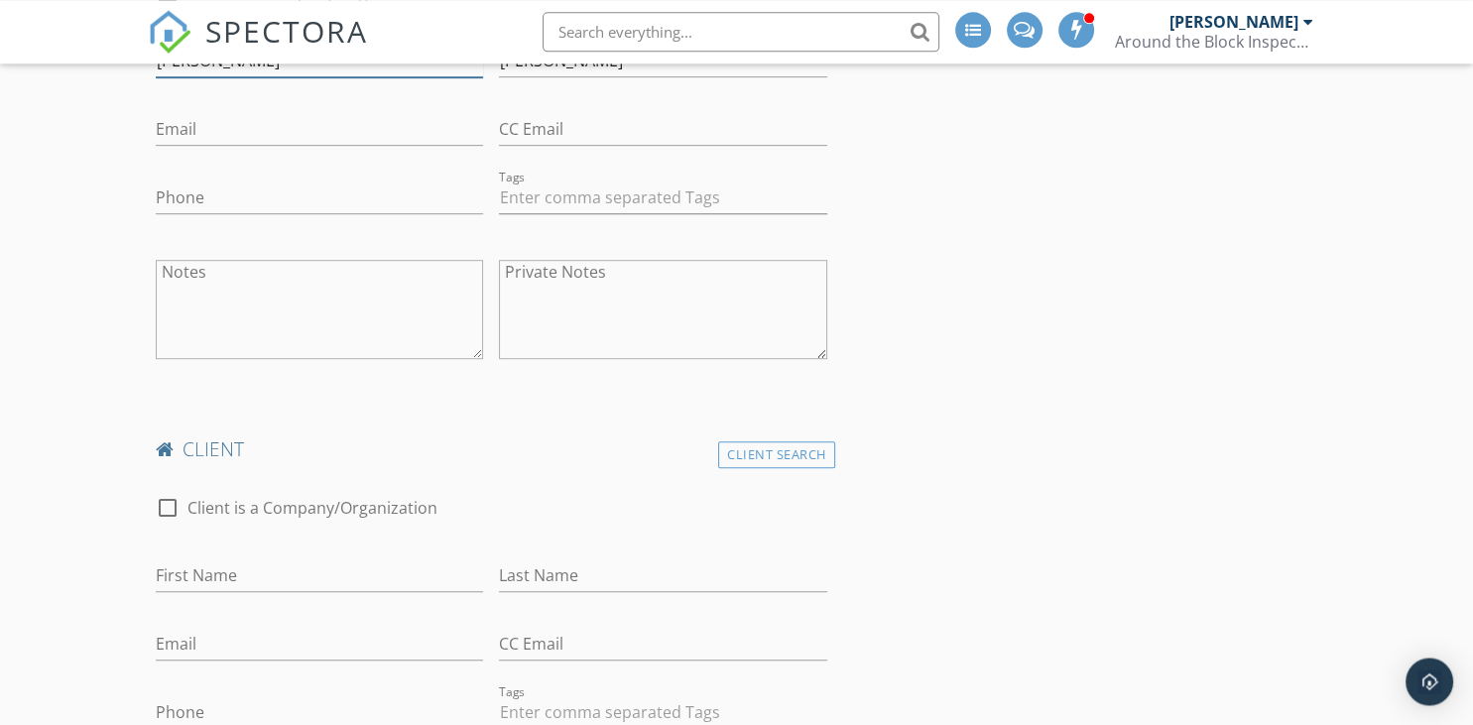
scroll to position [1152, 0]
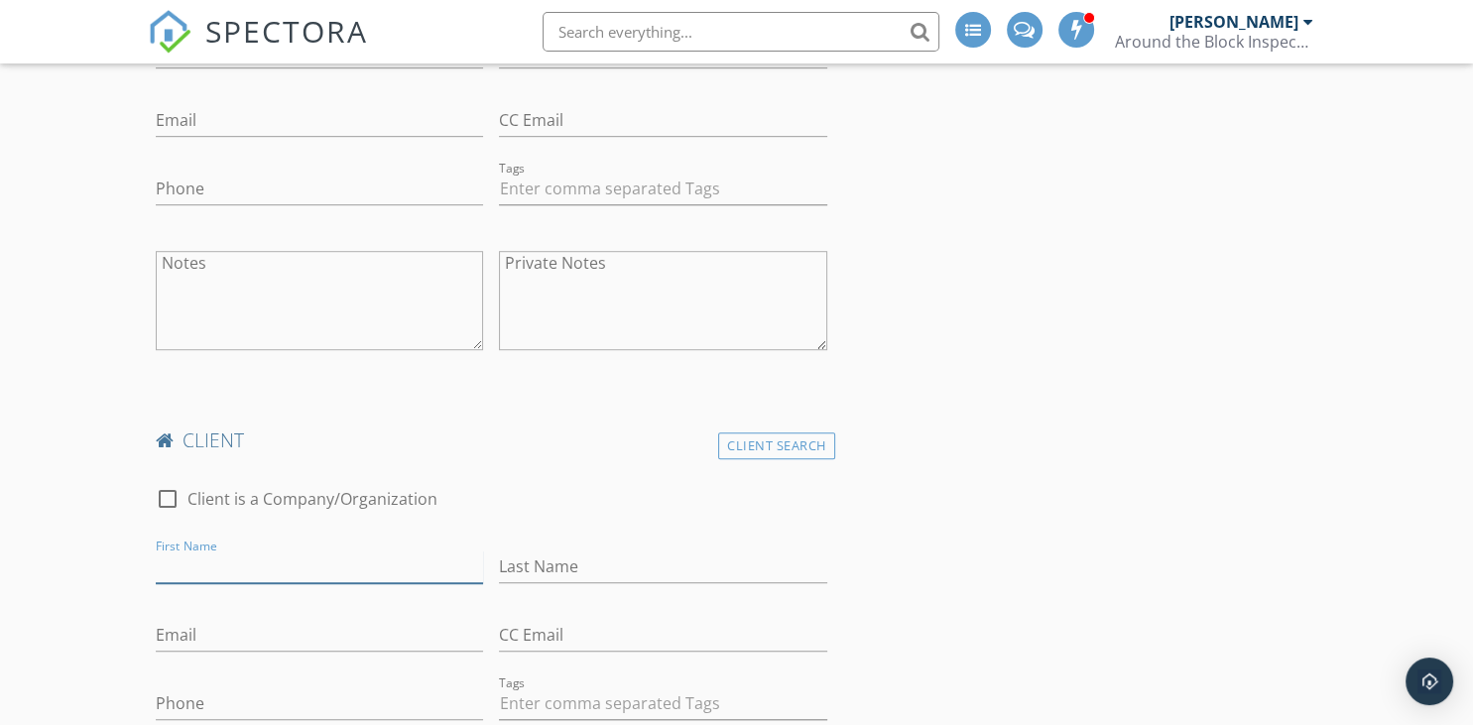
click at [281, 561] on input "First Name" at bounding box center [320, 567] width 328 height 33
type input "Gwendolyn"
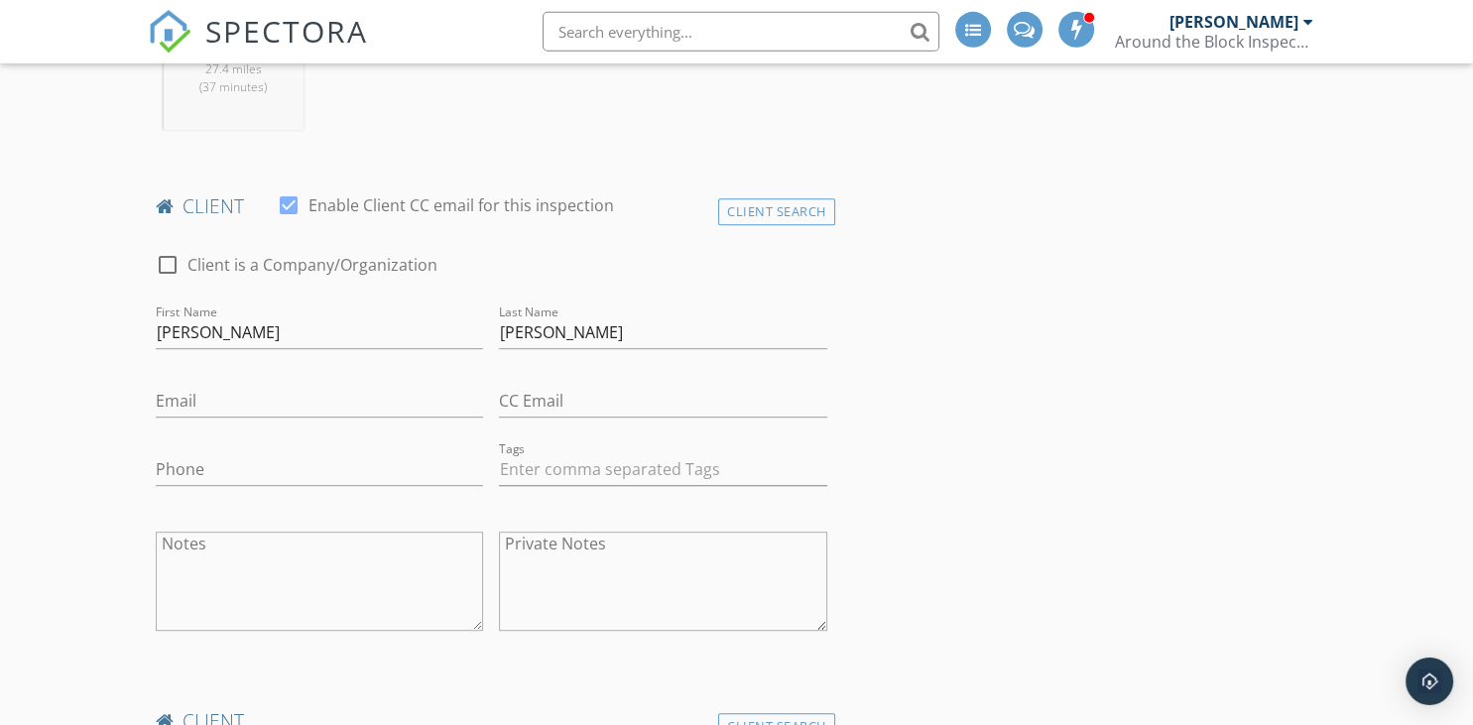
scroll to position [837, 0]
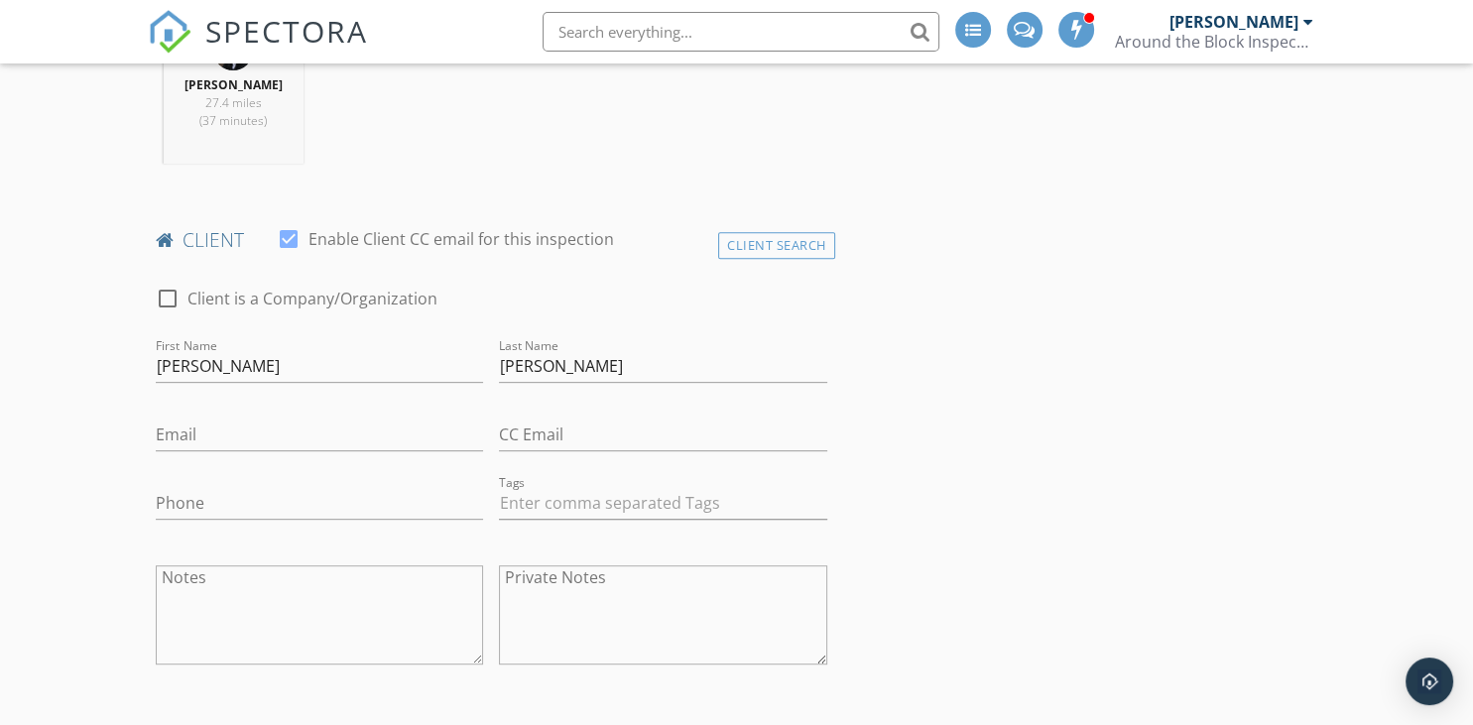
type input "Buggs"
click at [298, 500] on input "Phone" at bounding box center [320, 503] width 328 height 33
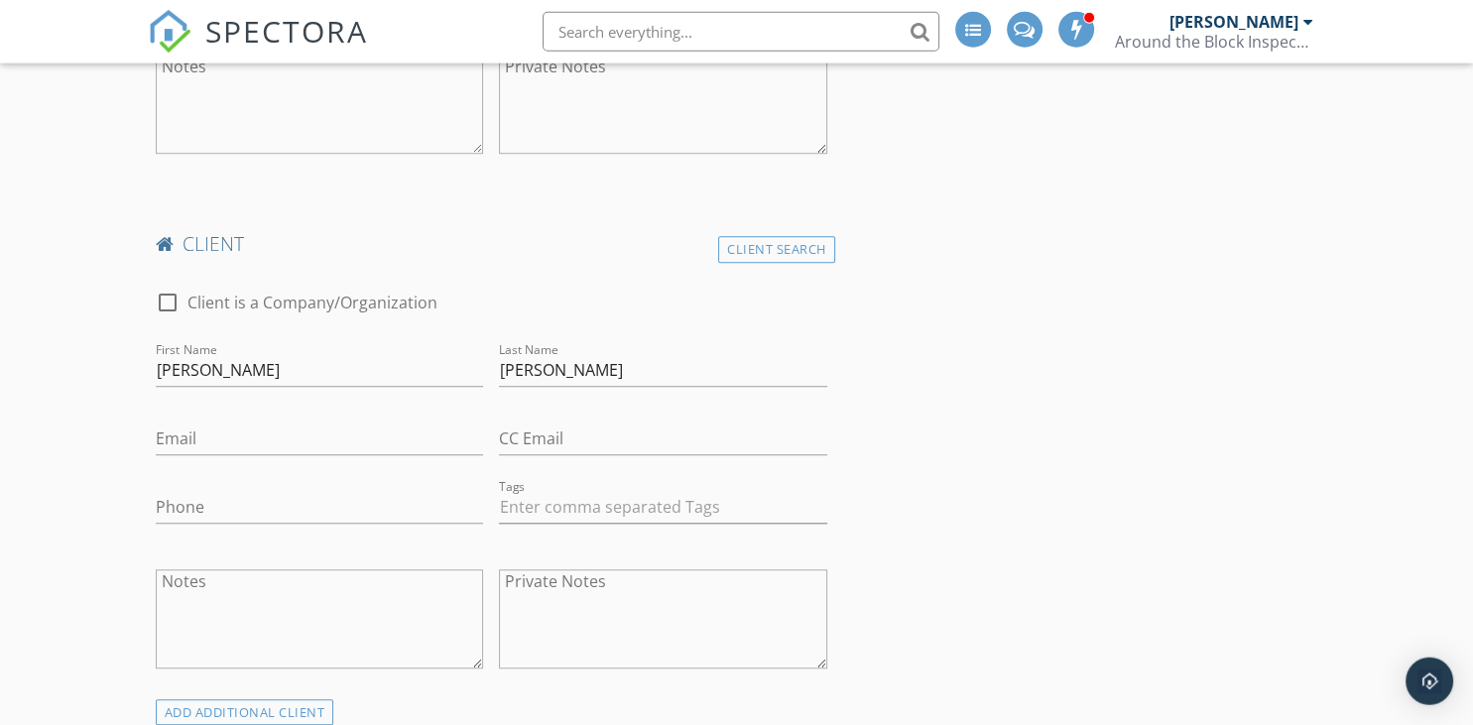
scroll to position [1361, 0]
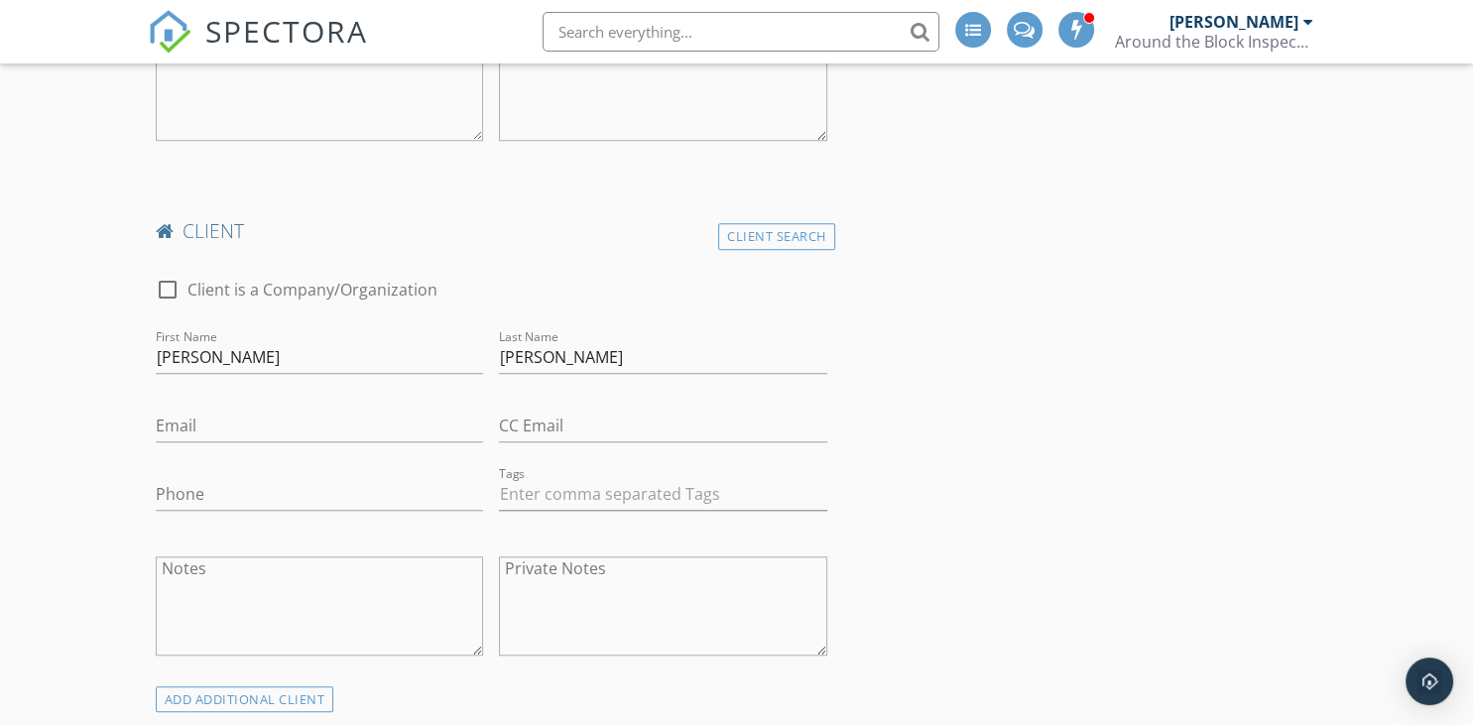
type input "[PHONE_NUMBER]"
click at [313, 414] on input "Email" at bounding box center [320, 426] width 328 height 33
type input "denniewillie1959@gmail.com"
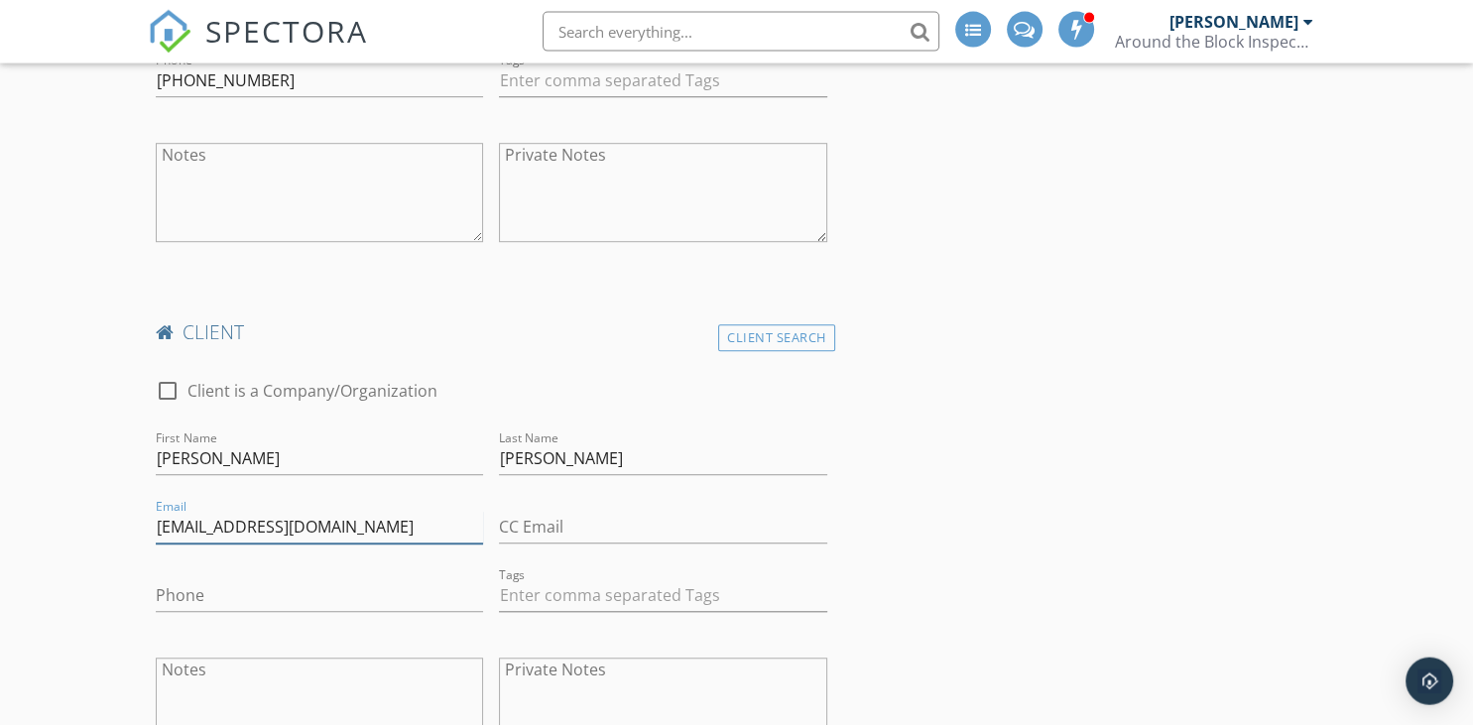
scroll to position [1152, 0]
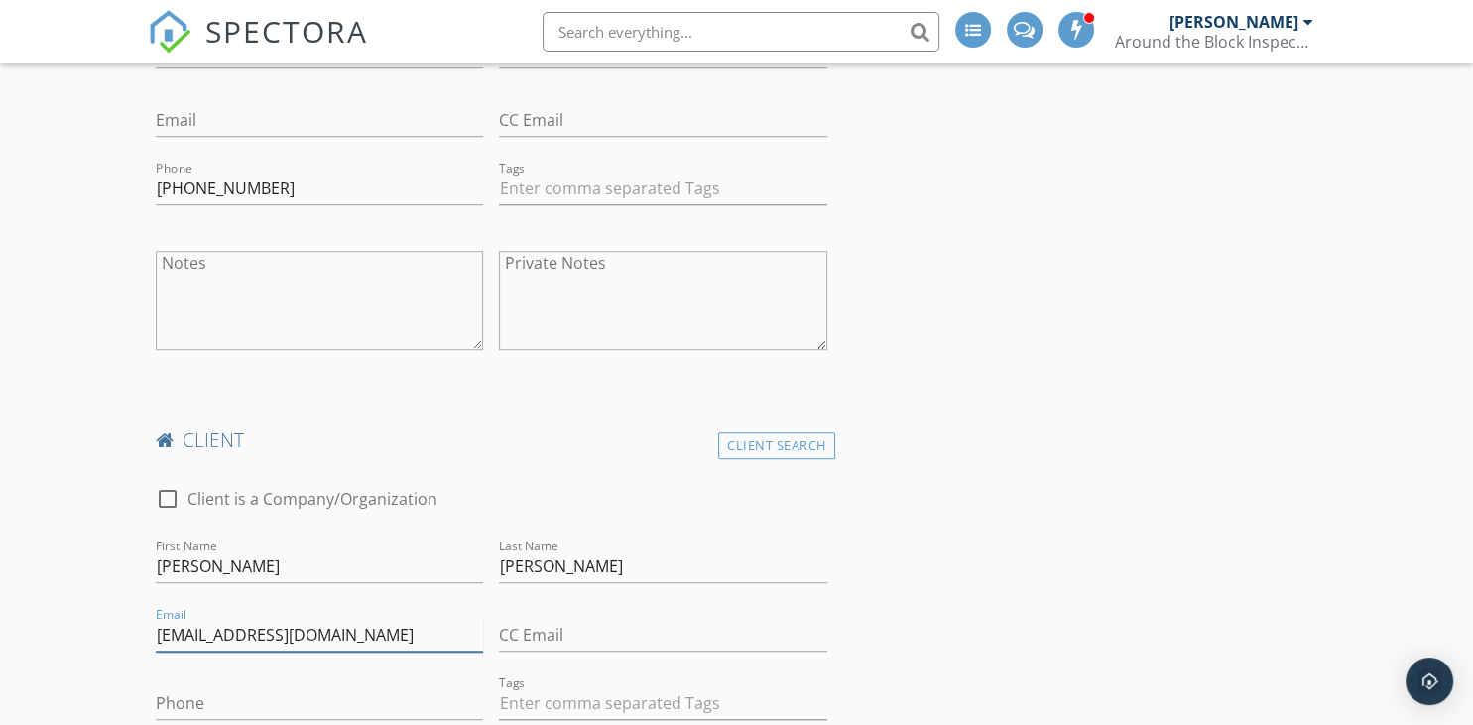
drag, startPoint x: 398, startPoint y: 622, endPoint x: 98, endPoint y: 625, distance: 299.6
click at [156, 625] on input "denniewillie1959@gmail.com" at bounding box center [320, 635] width 328 height 33
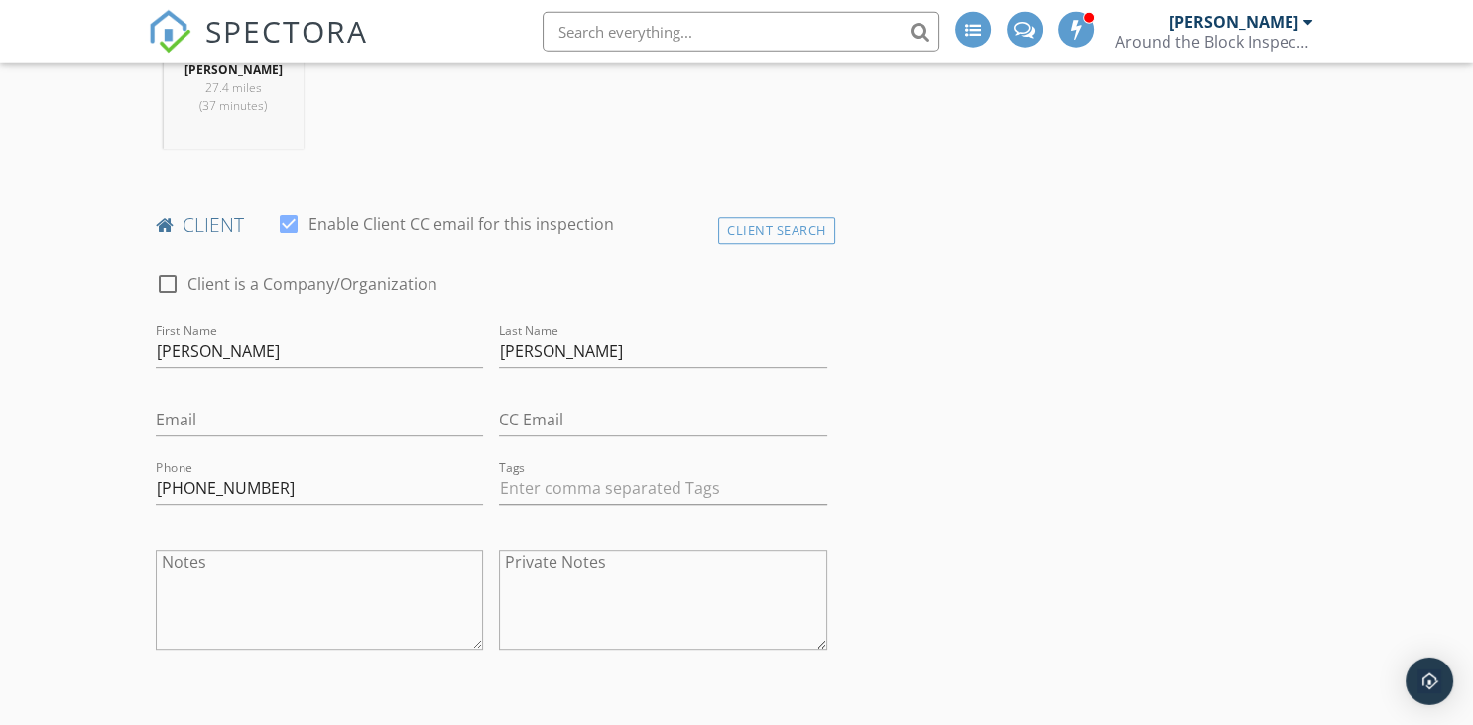
scroll to position [837, 0]
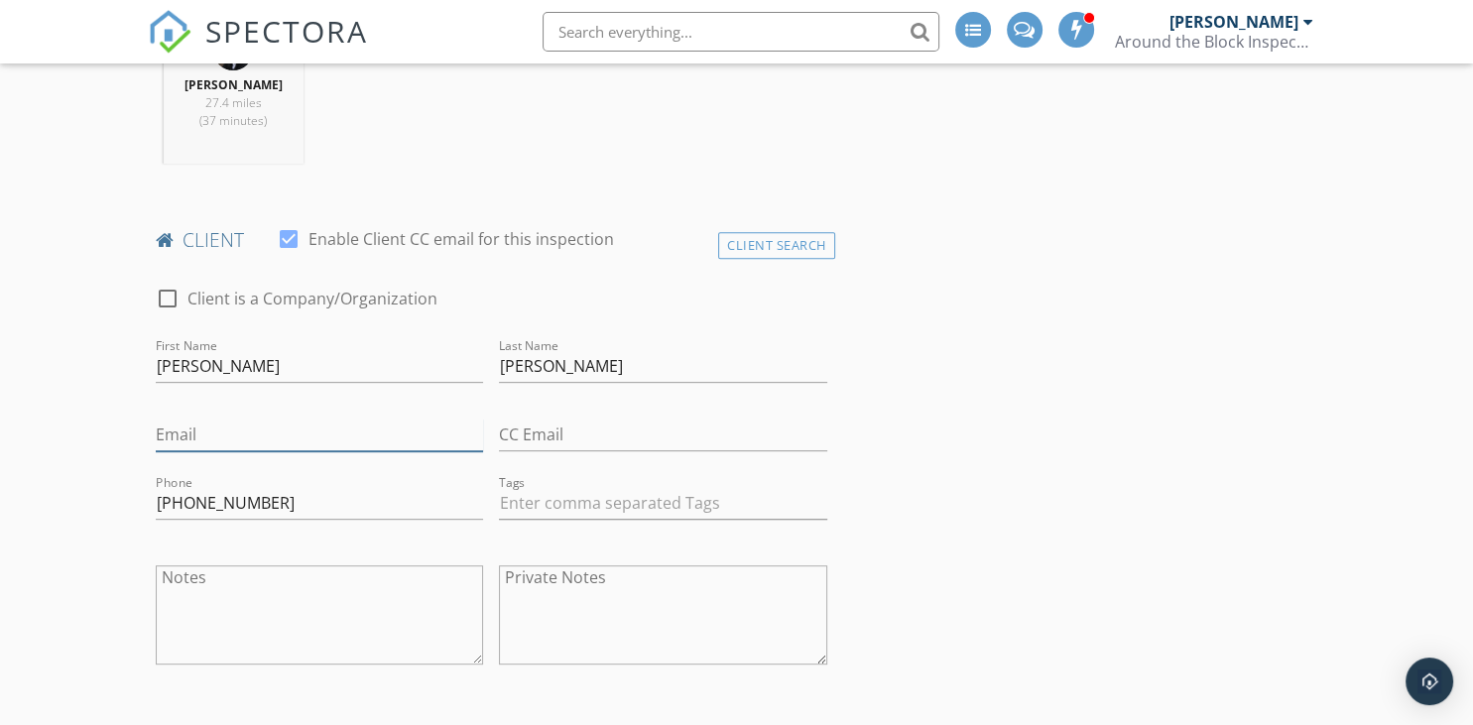
click at [275, 429] on input "Email" at bounding box center [320, 435] width 328 height 33
paste input "denniewillie1959@gmail.com"
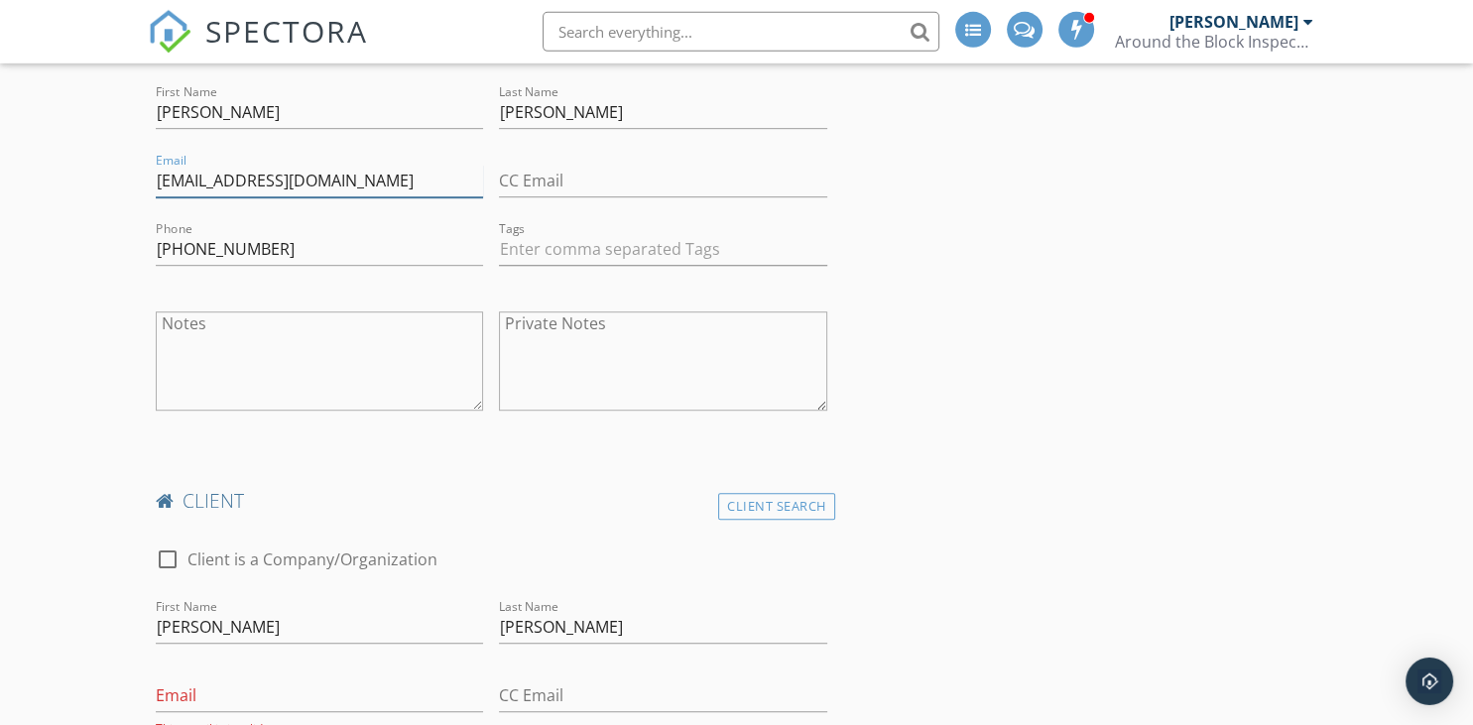
scroll to position [1152, 0]
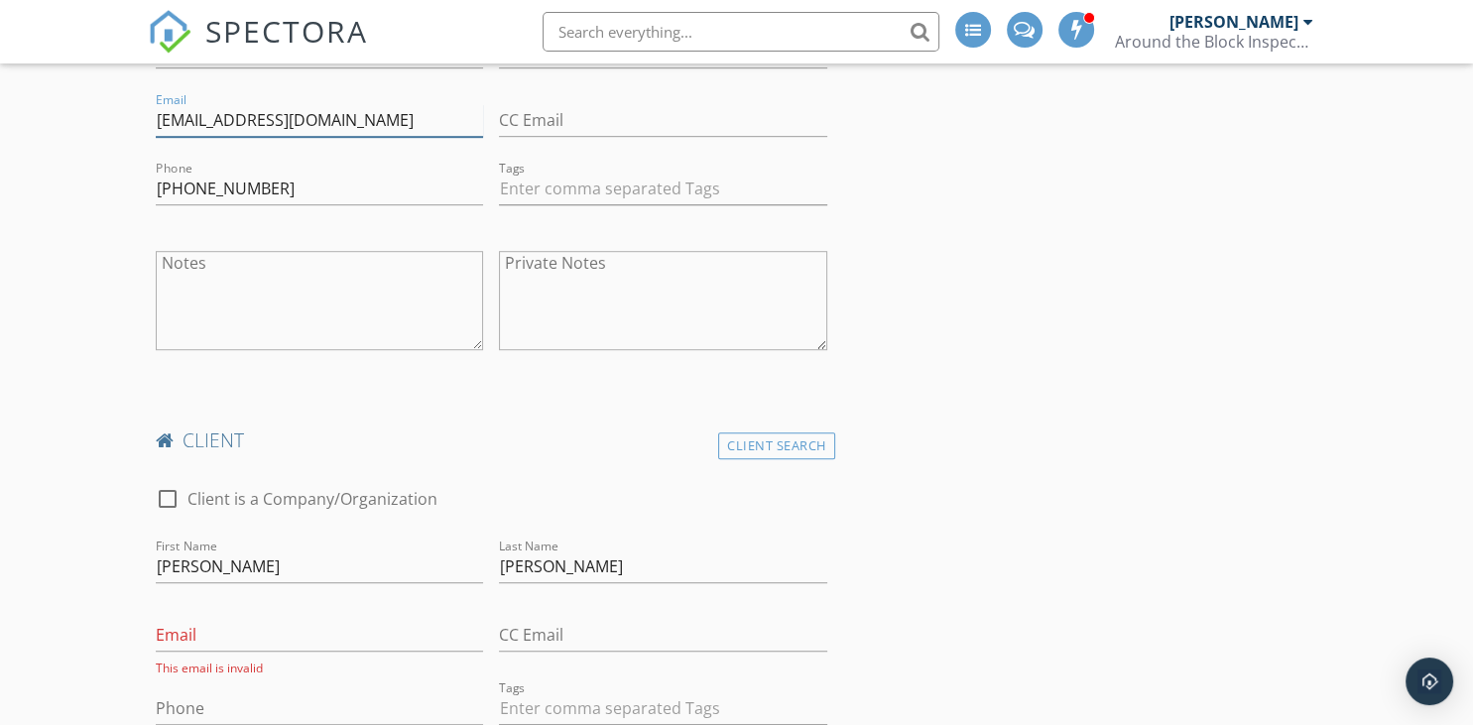
type input "denniewillie1959@gmail.com"
drag, startPoint x: 278, startPoint y: 561, endPoint x: 119, endPoint y: 565, distance: 158.8
click at [156, 565] on input "Gwendolyn" at bounding box center [320, 567] width 328 height 33
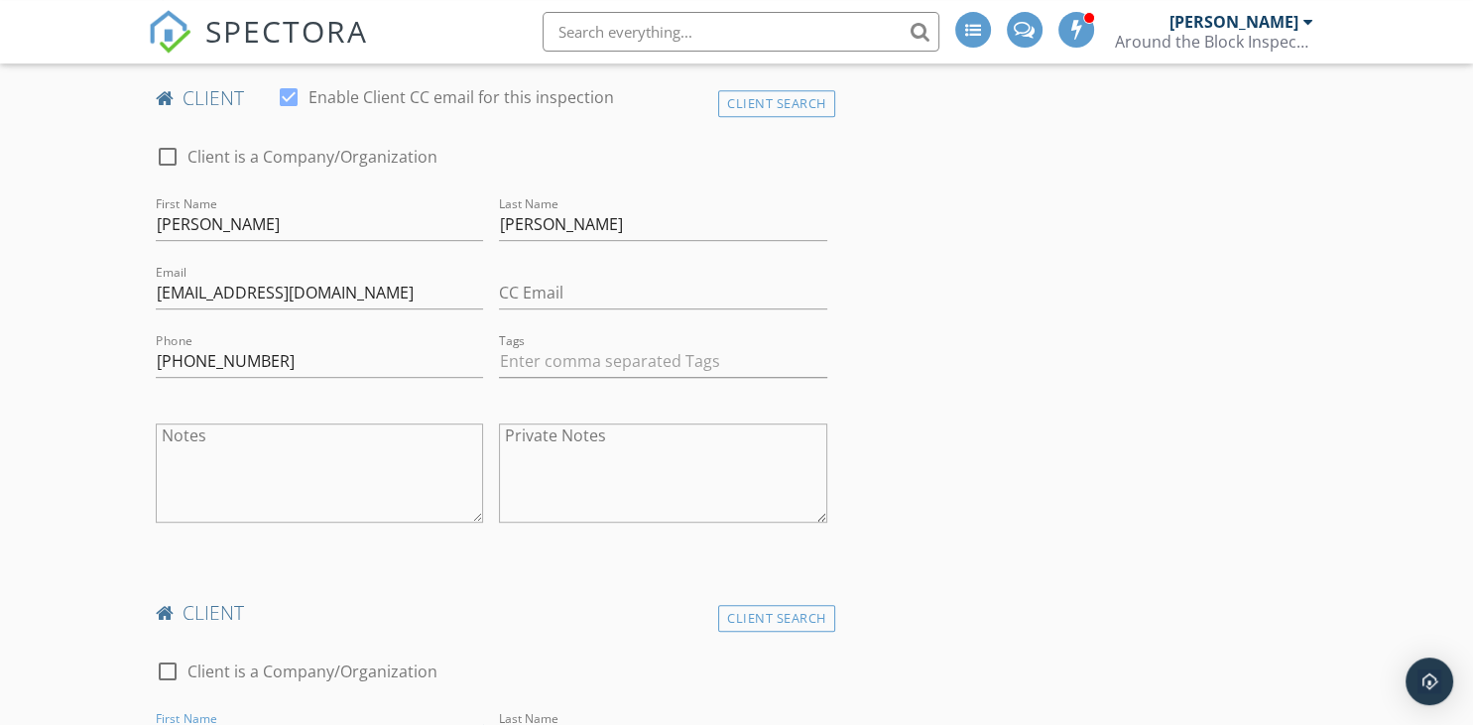
scroll to position [733, 0]
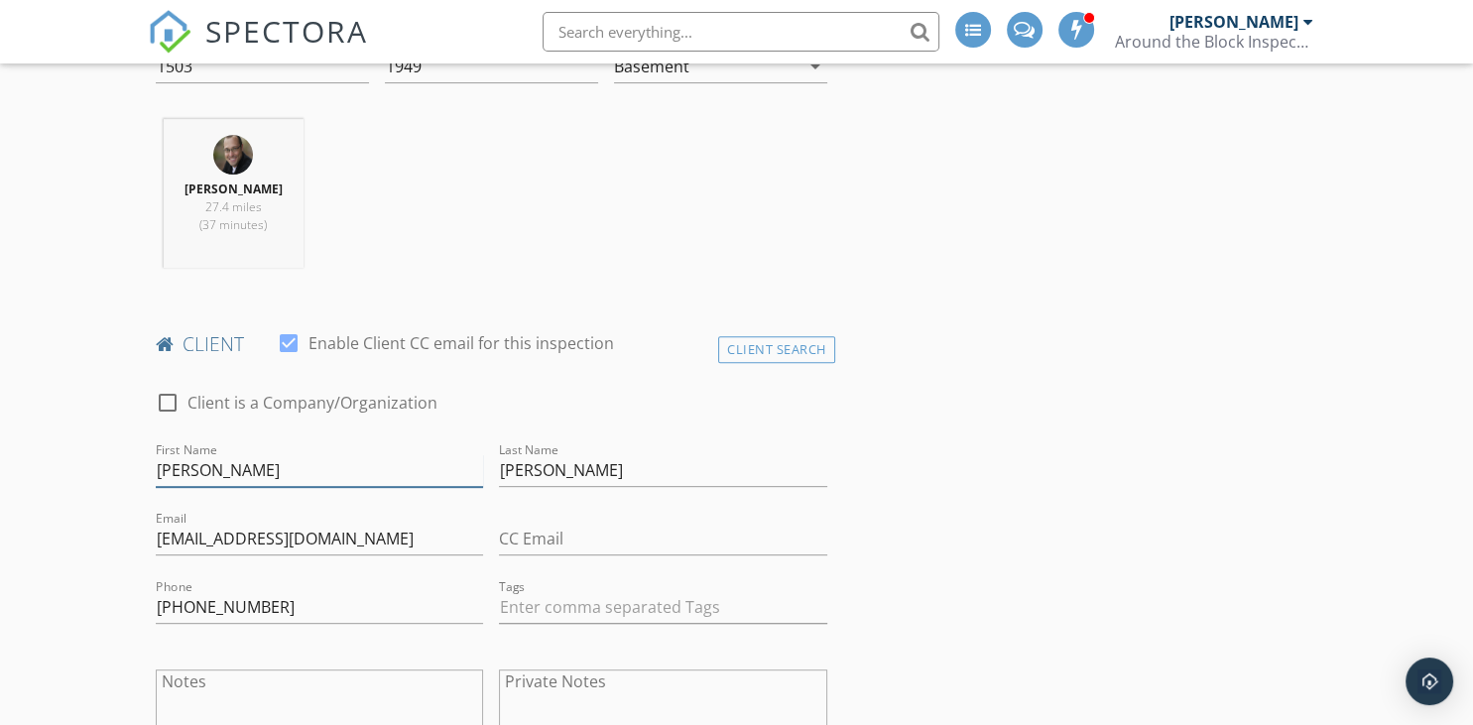
click at [291, 478] on input "Willie" at bounding box center [320, 470] width 328 height 33
paste input "Gwendolyn"
click at [657, 461] on input "Dennie" at bounding box center [663, 470] width 328 height 33
click at [217, 474] on input "Willie & Gwendolyn" at bounding box center [320, 470] width 328 height 33
click at [677, 468] on input "Dennie" at bounding box center [663, 470] width 328 height 33
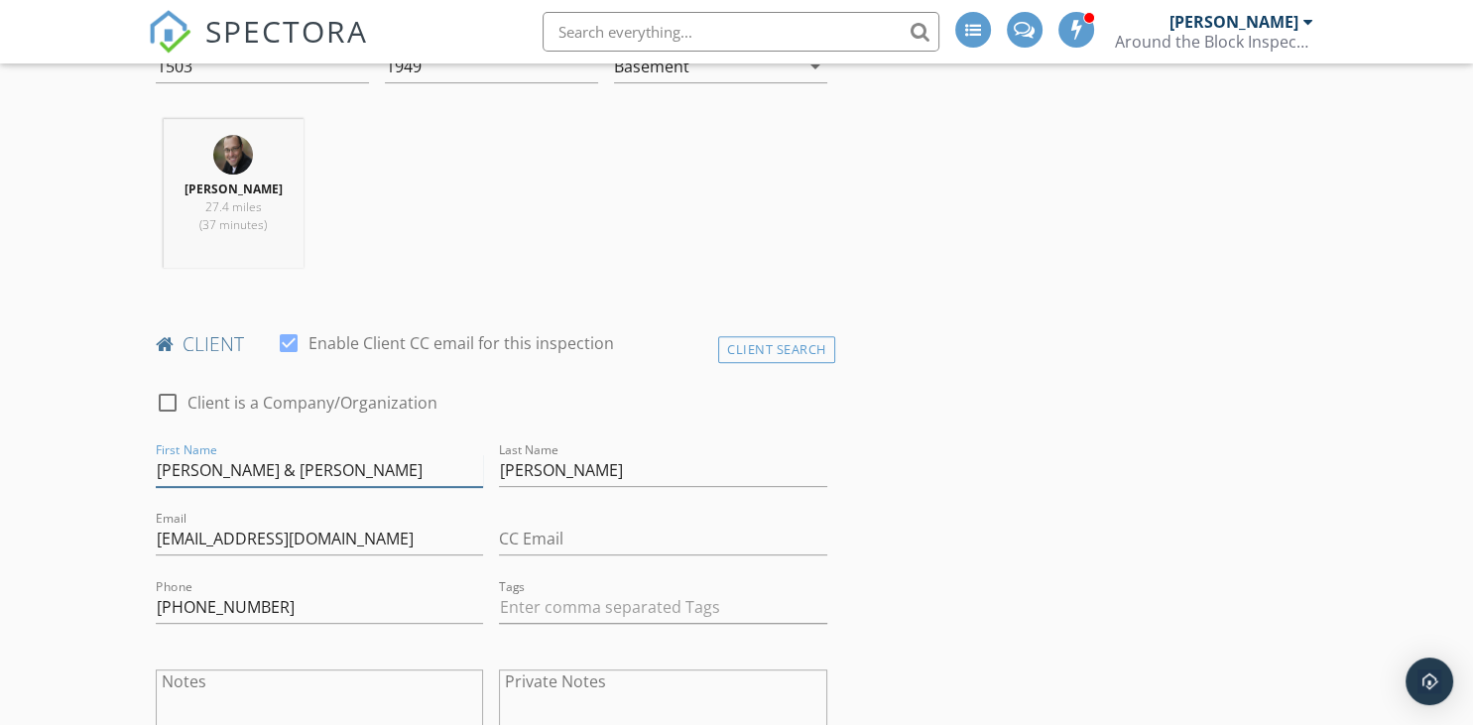
click at [210, 468] on input "Willie & Gwendolyn" at bounding box center [320, 470] width 328 height 33
click at [217, 462] on input "Willie & Gwendolyn" at bounding box center [320, 470] width 328 height 33
type input "Willie & Gwendolyn"
click at [655, 472] on input "Dennie" at bounding box center [663, 470] width 328 height 33
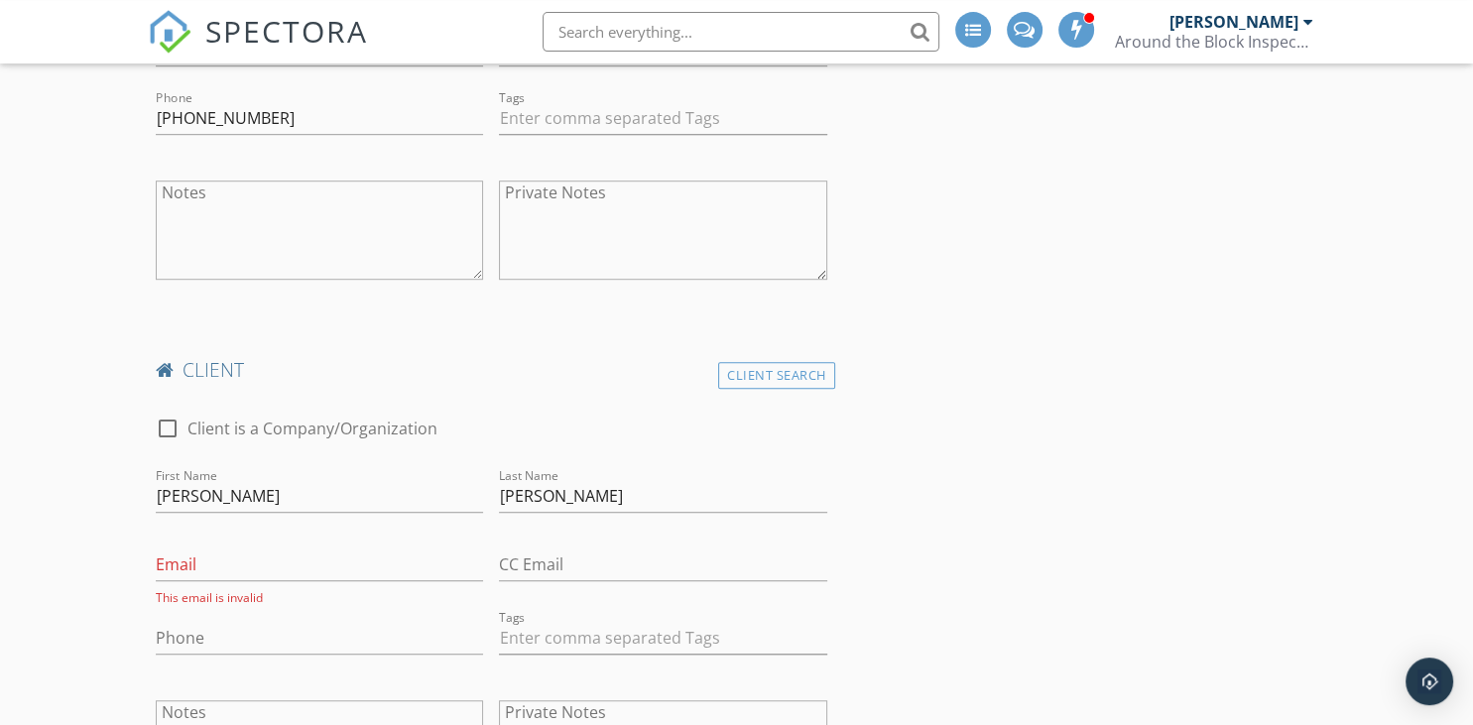
scroll to position [1257, 0]
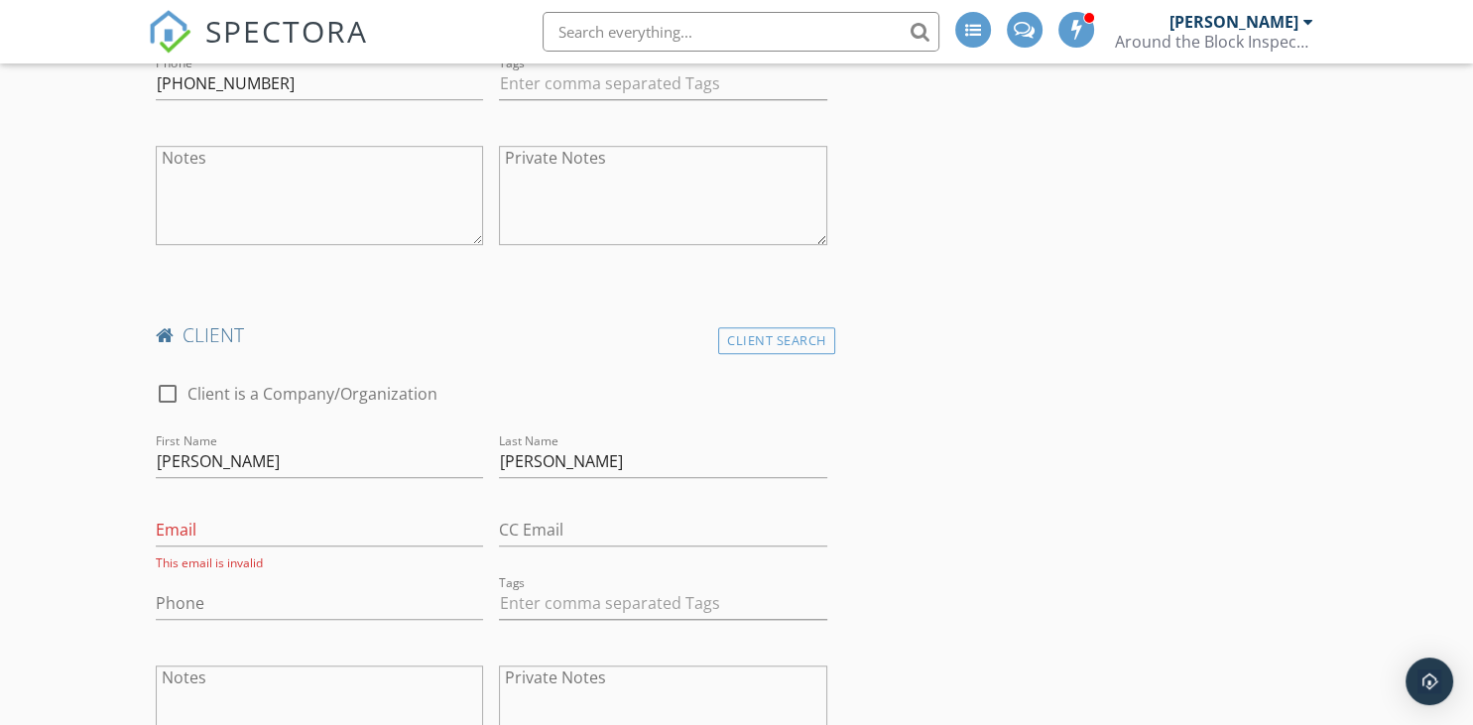
type input "Dennie / Buggs"
drag, startPoint x: 597, startPoint y: 456, endPoint x: 484, endPoint y: 459, distance: 113.1
click at [499, 459] on input "Buggs" at bounding box center [663, 461] width 328 height 33
drag, startPoint x: 337, startPoint y: 466, endPoint x: 80, endPoint y: 466, distance: 256.9
click at [156, 466] on input "Gwendolyn" at bounding box center [320, 461] width 328 height 33
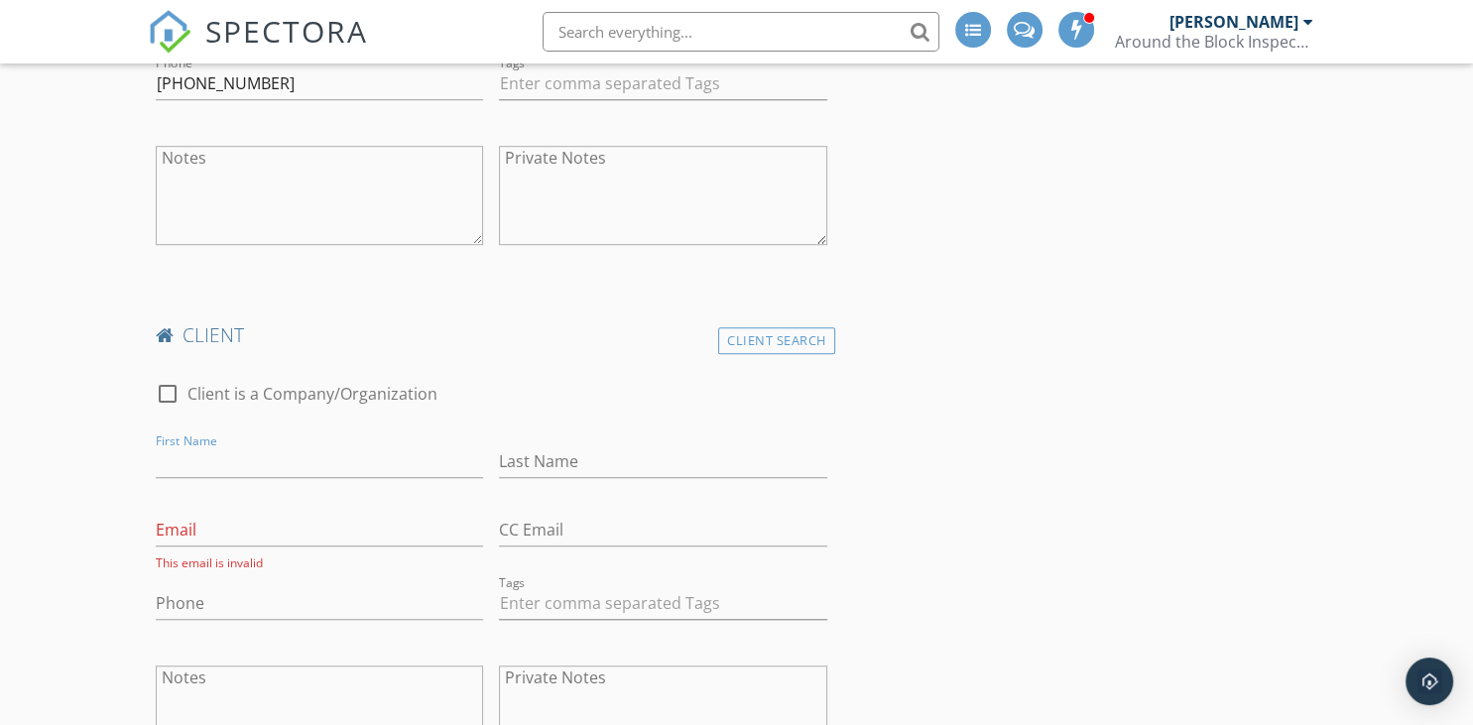
click at [502, 338] on h4 "client" at bounding box center [492, 335] width 672 height 26
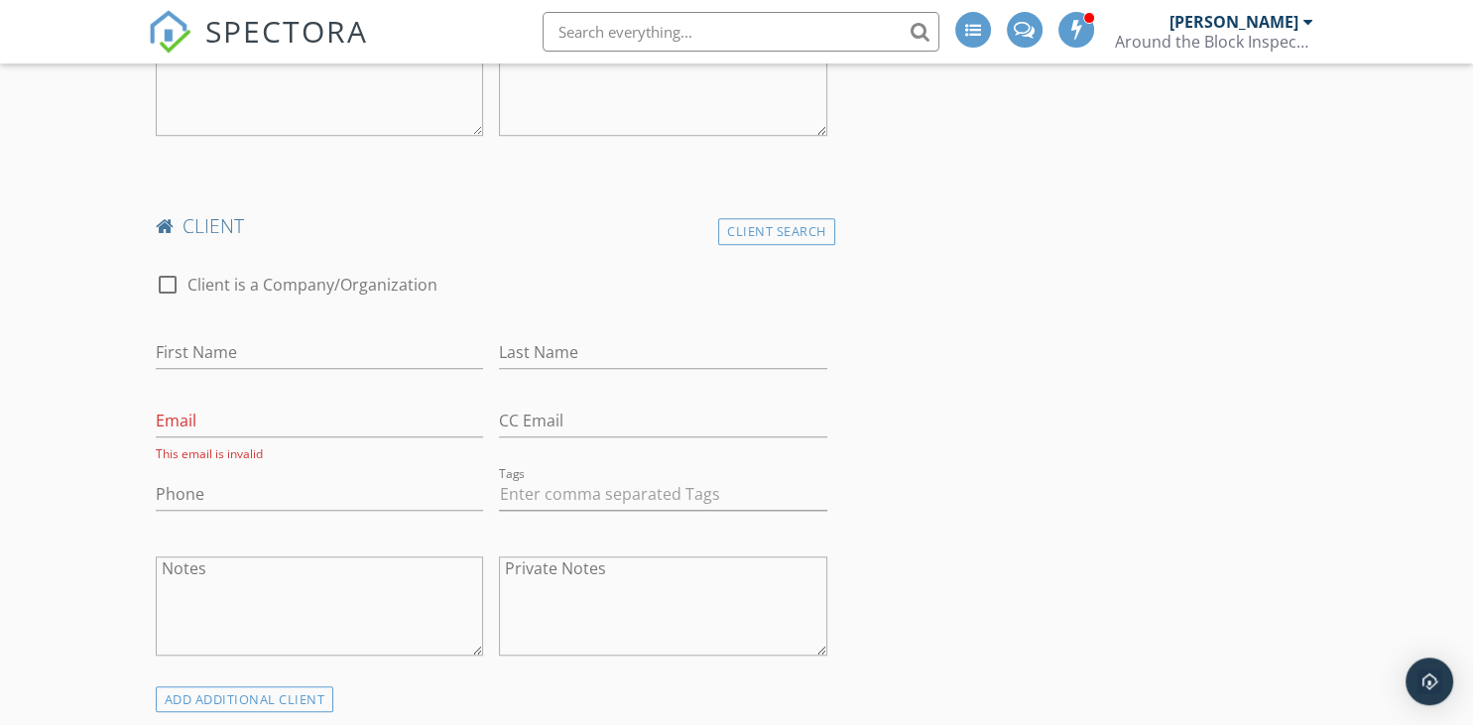
scroll to position [1466, 0]
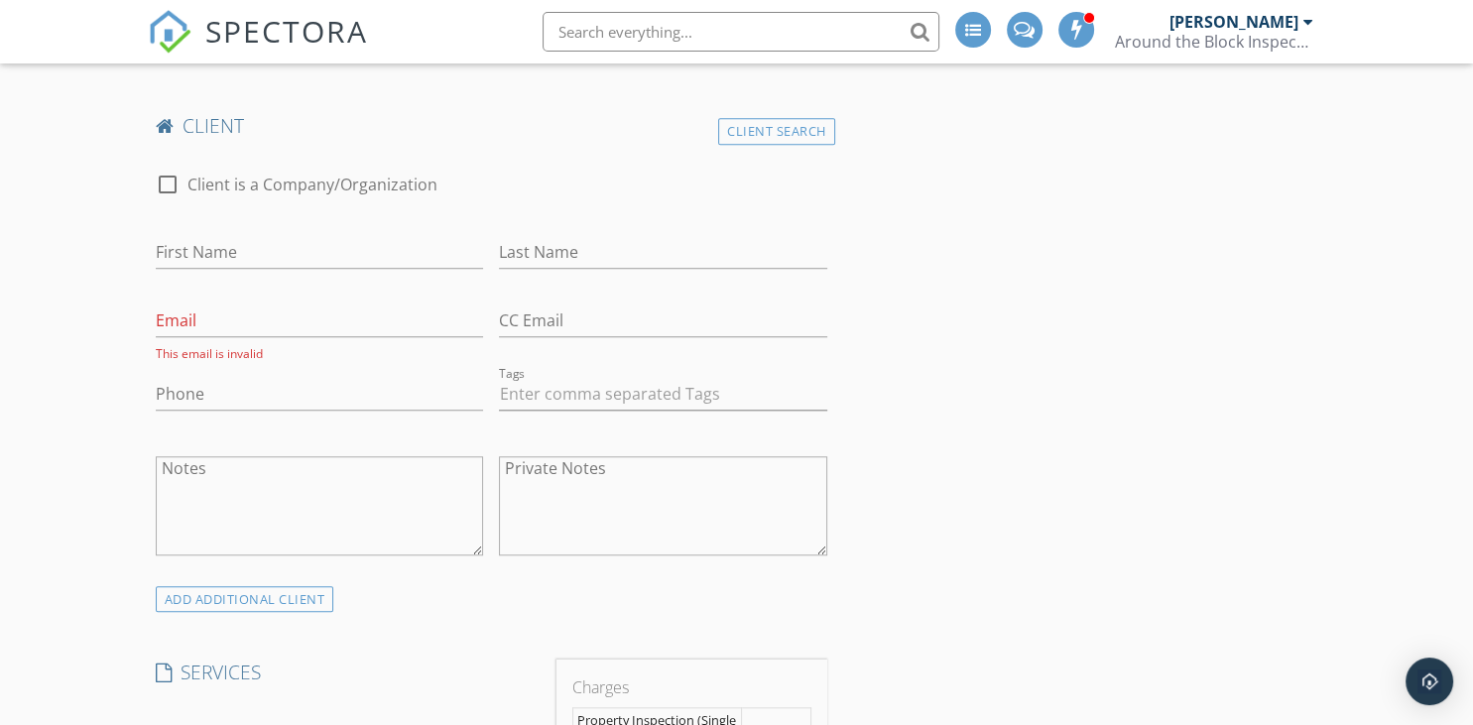
click at [646, 298] on div "CC Email" at bounding box center [663, 325] width 328 height 64
click at [661, 328] on input "CC Email" at bounding box center [663, 321] width 328 height 33
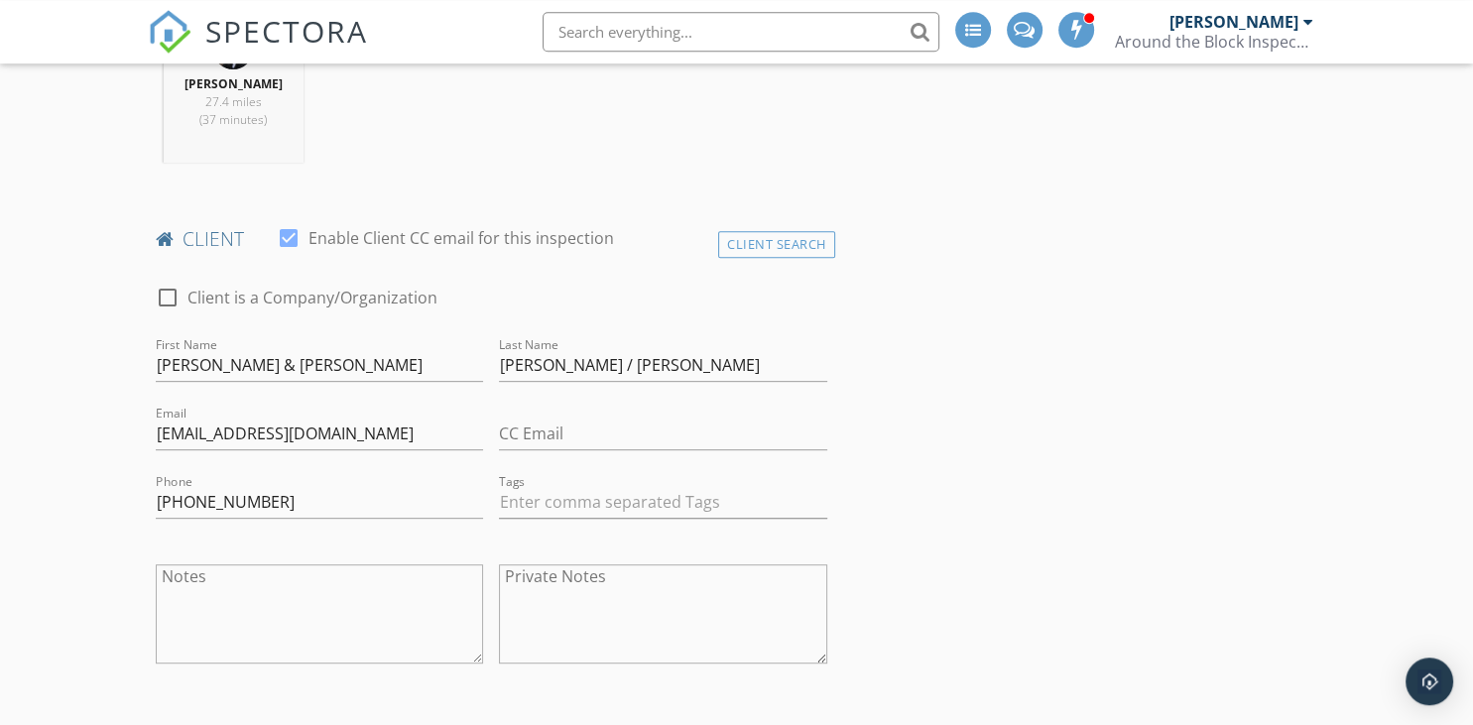
scroll to position [837, 0]
click at [1419, 693] on div "Open Intercom Messenger" at bounding box center [1430, 682] width 53 height 53
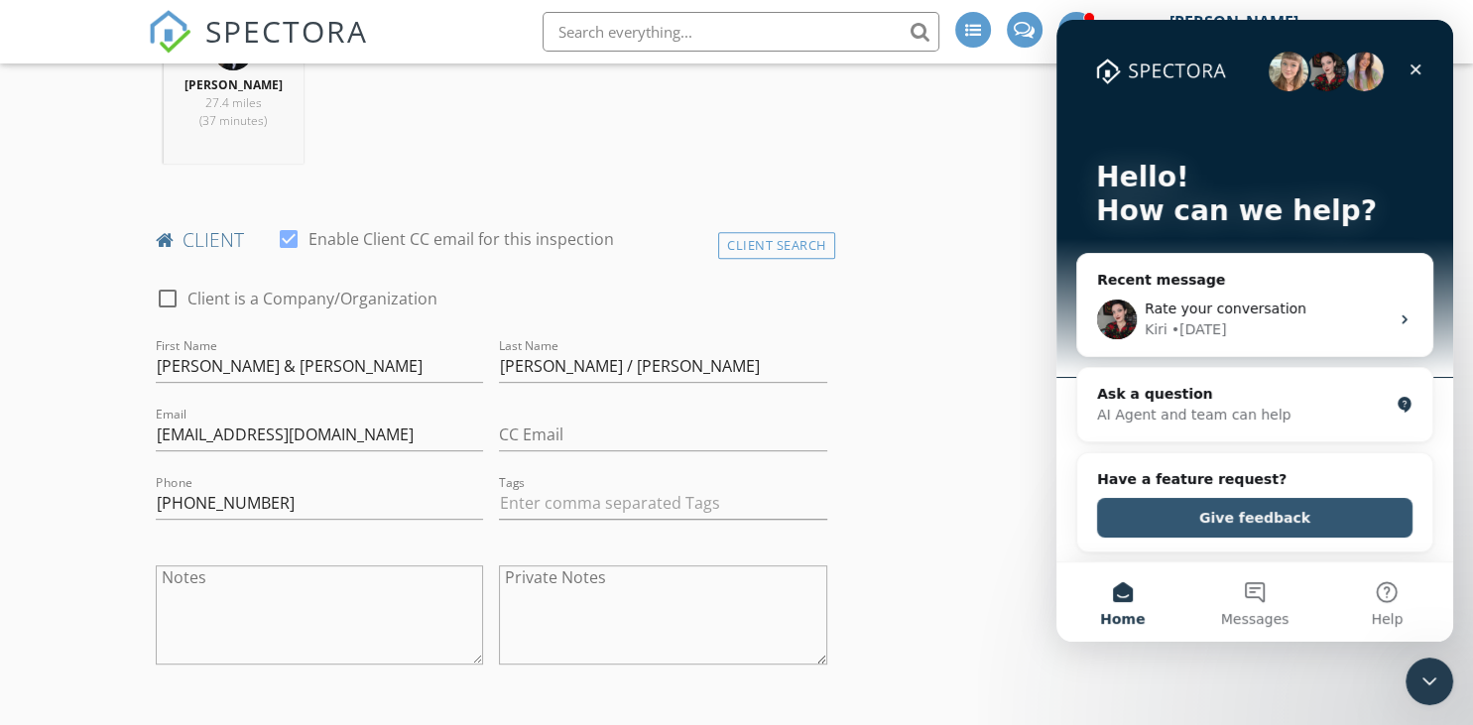
scroll to position [0, 0]
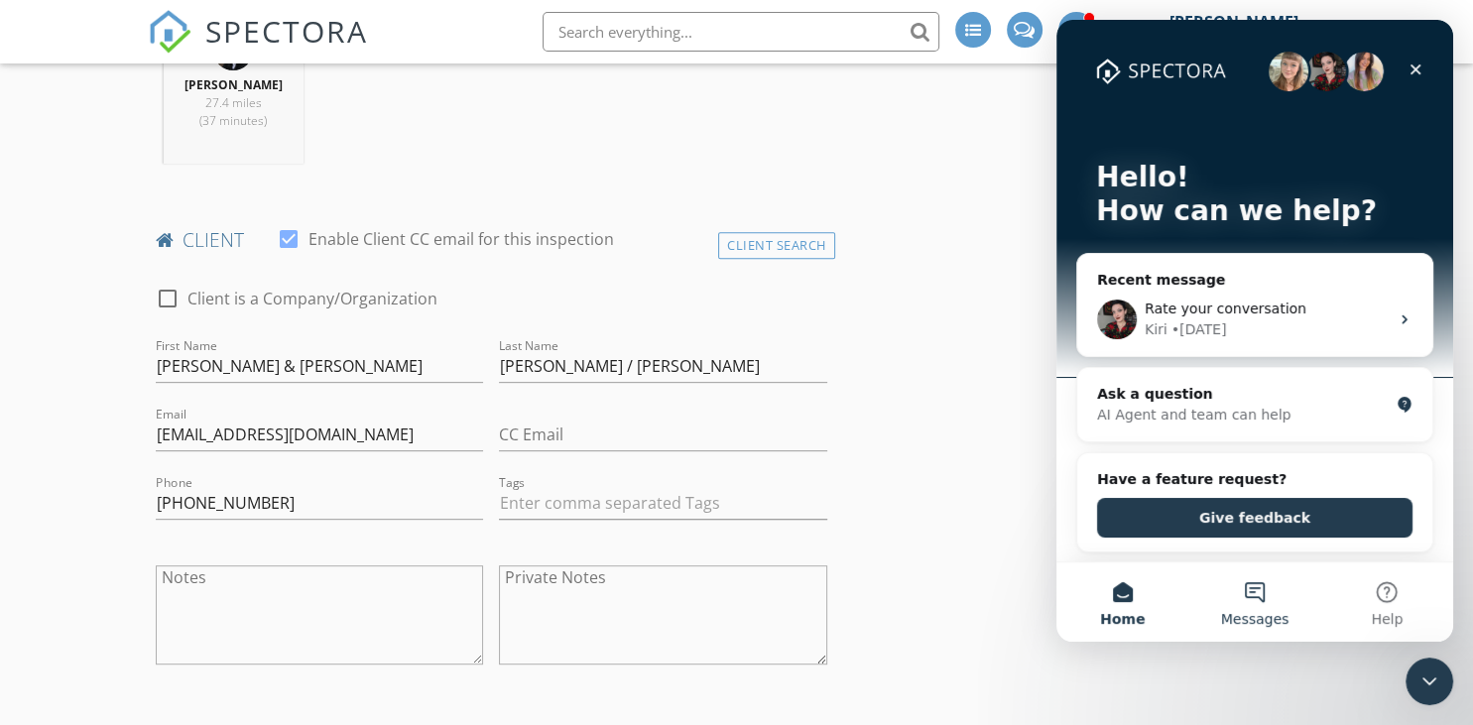
click at [1257, 601] on button "Messages" at bounding box center [1254, 601] width 132 height 79
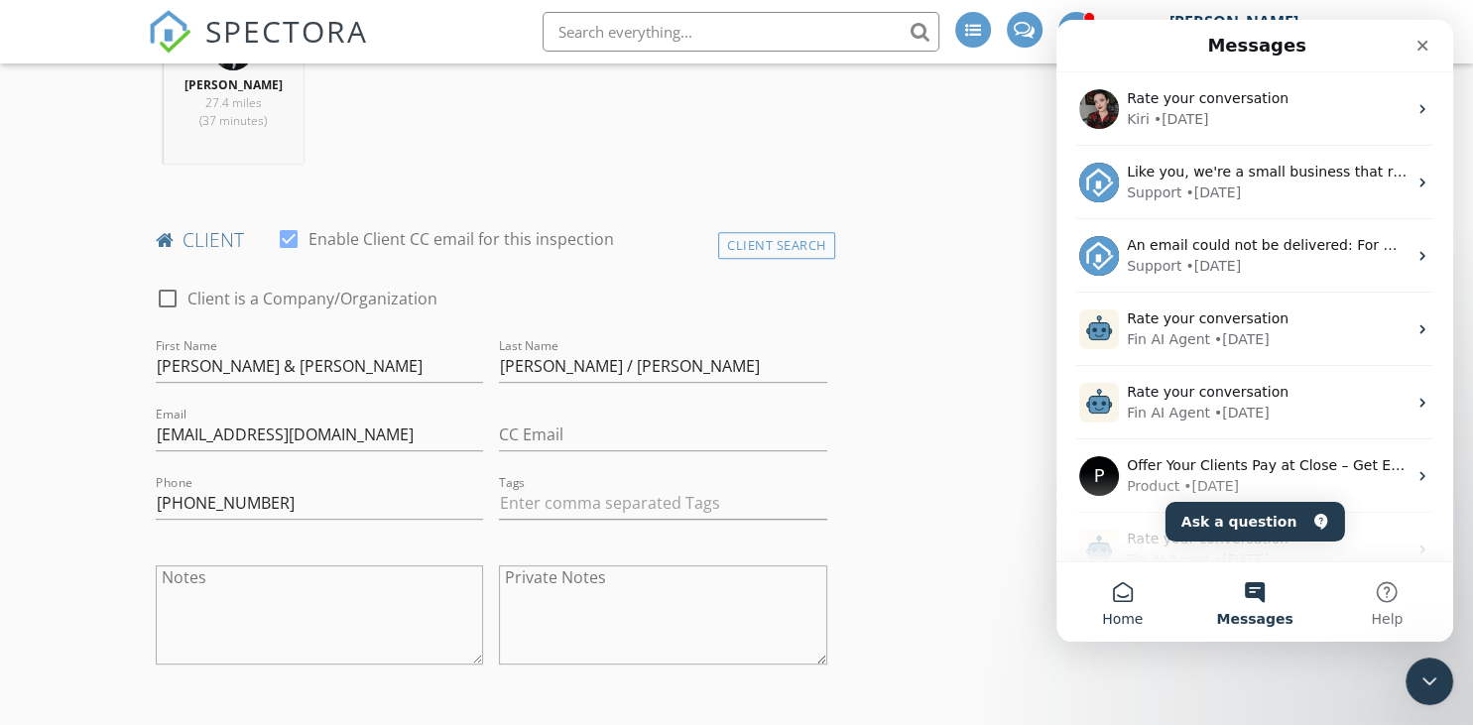
click at [1134, 606] on button "Home" at bounding box center [1122, 601] width 132 height 79
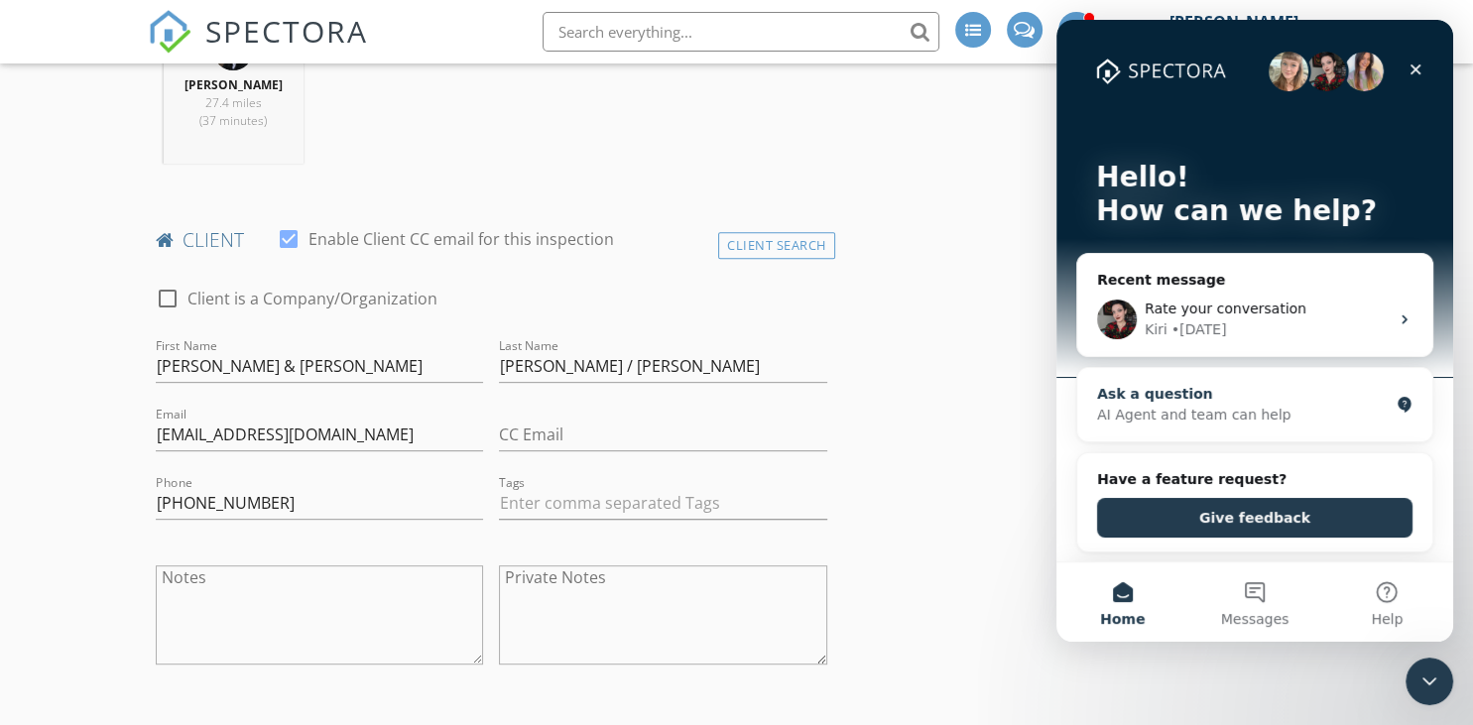
click at [1253, 411] on div "AI Agent and team can help" at bounding box center [1243, 415] width 292 height 21
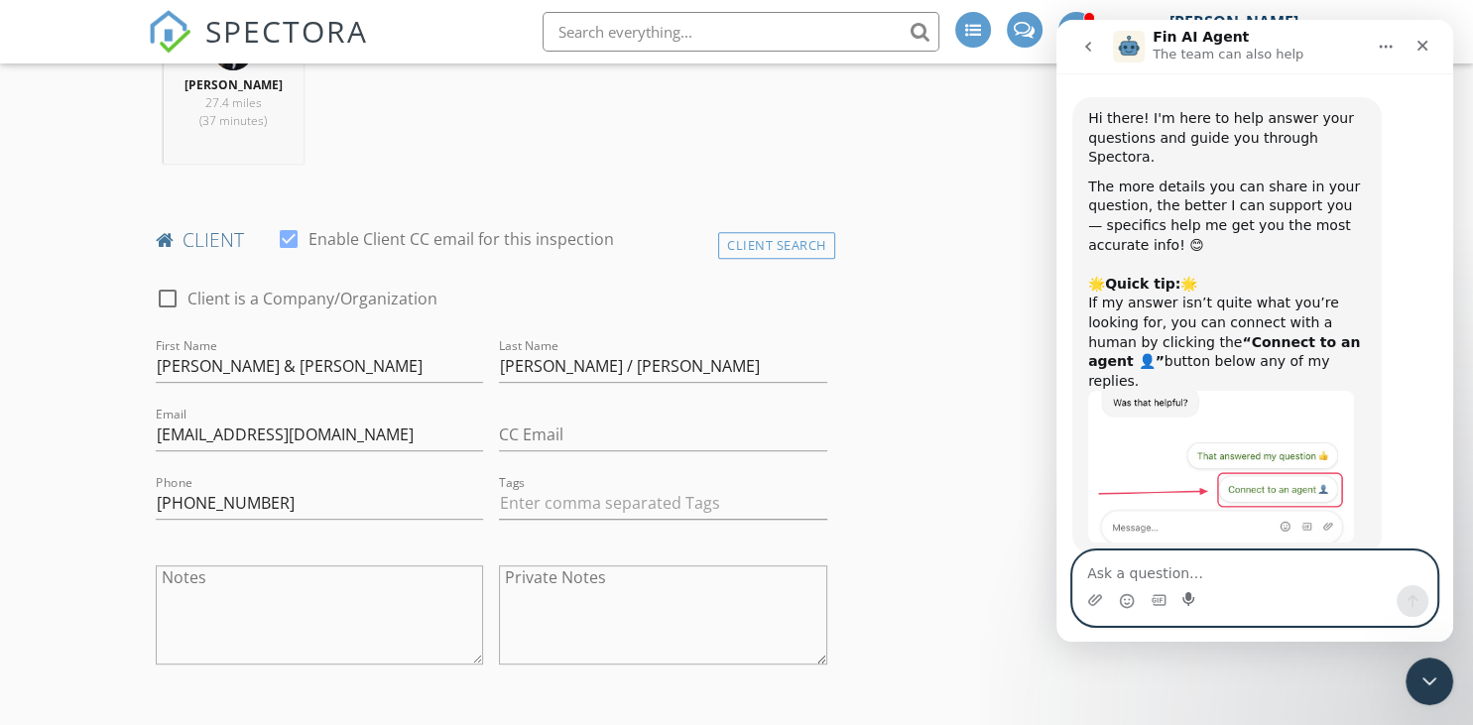
click at [1184, 600] on icon "Start recording" at bounding box center [1188, 599] width 12 height 14
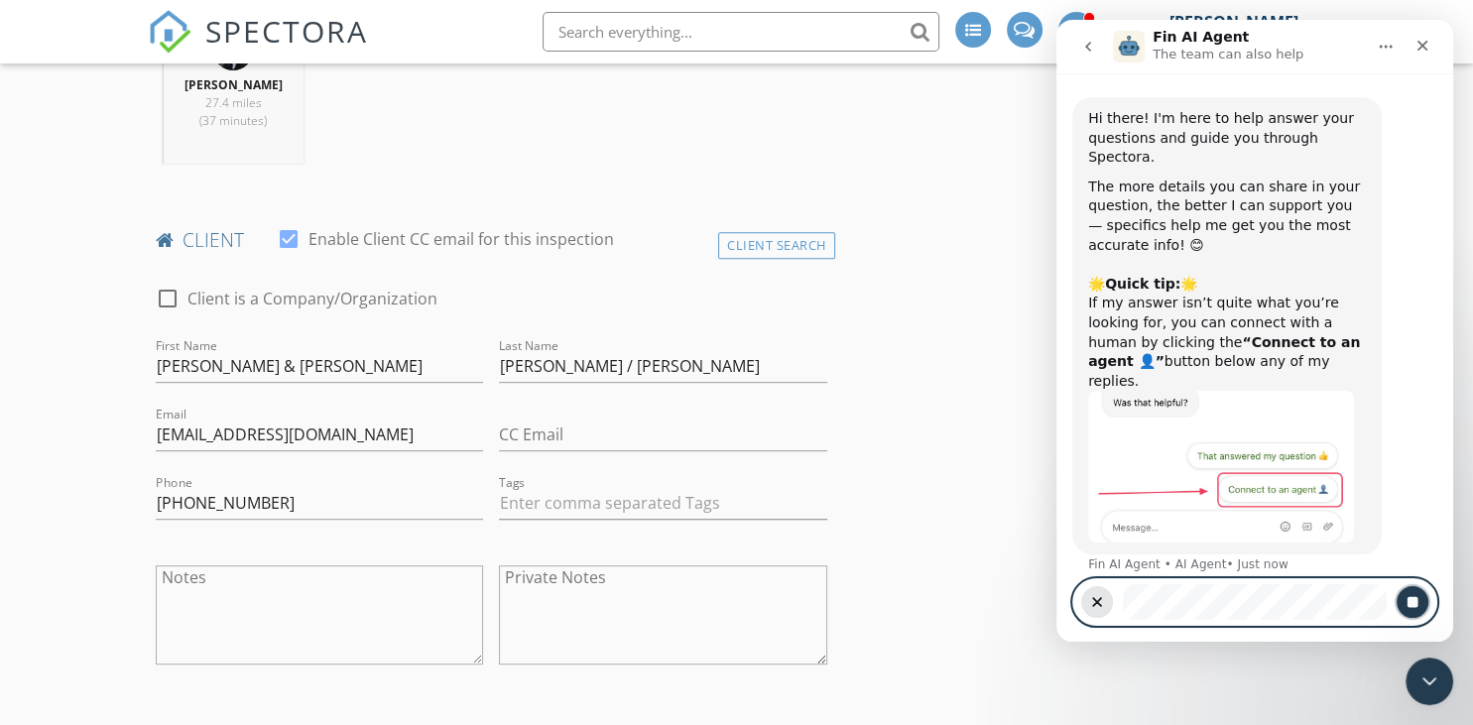
click at [1404, 595] on button "Stop recording" at bounding box center [1413, 602] width 32 height 32
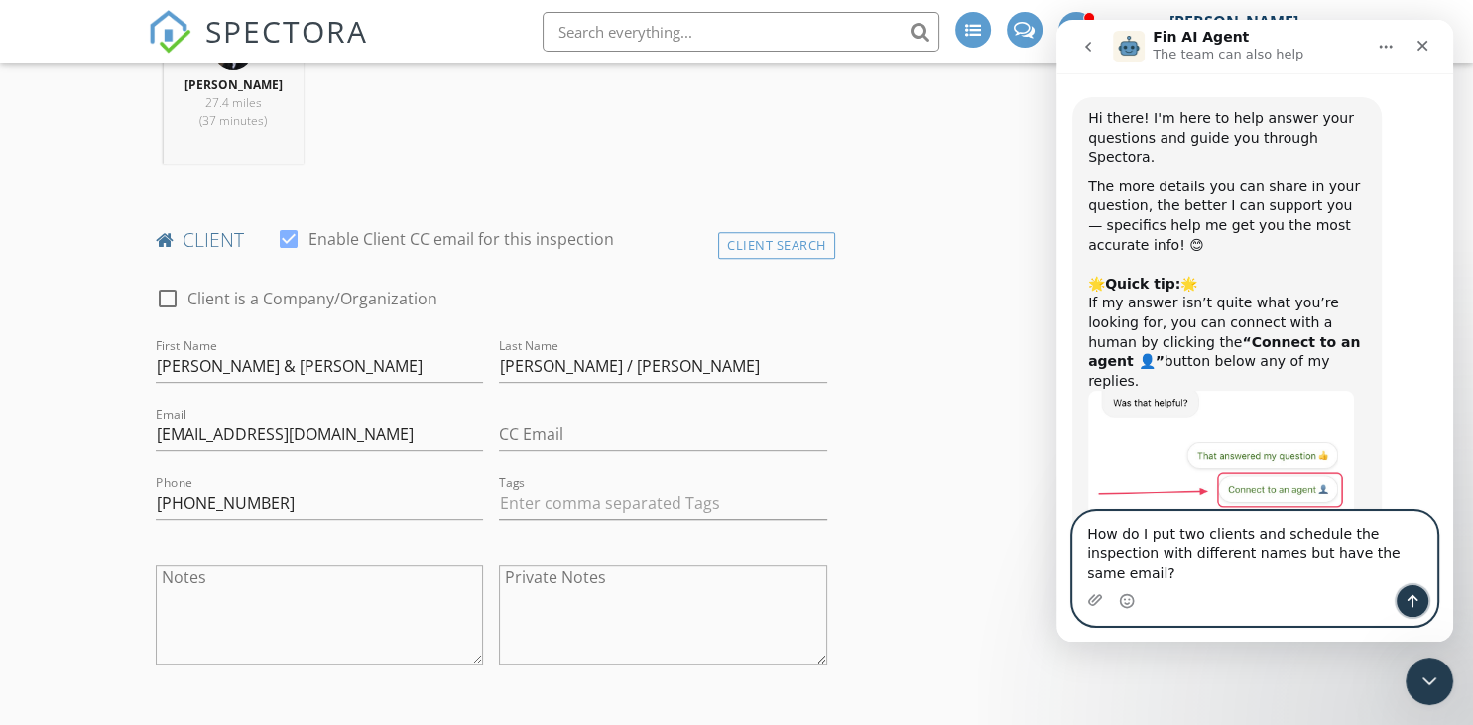
click at [1418, 601] on icon "Send a message…" at bounding box center [1413, 601] width 16 height 16
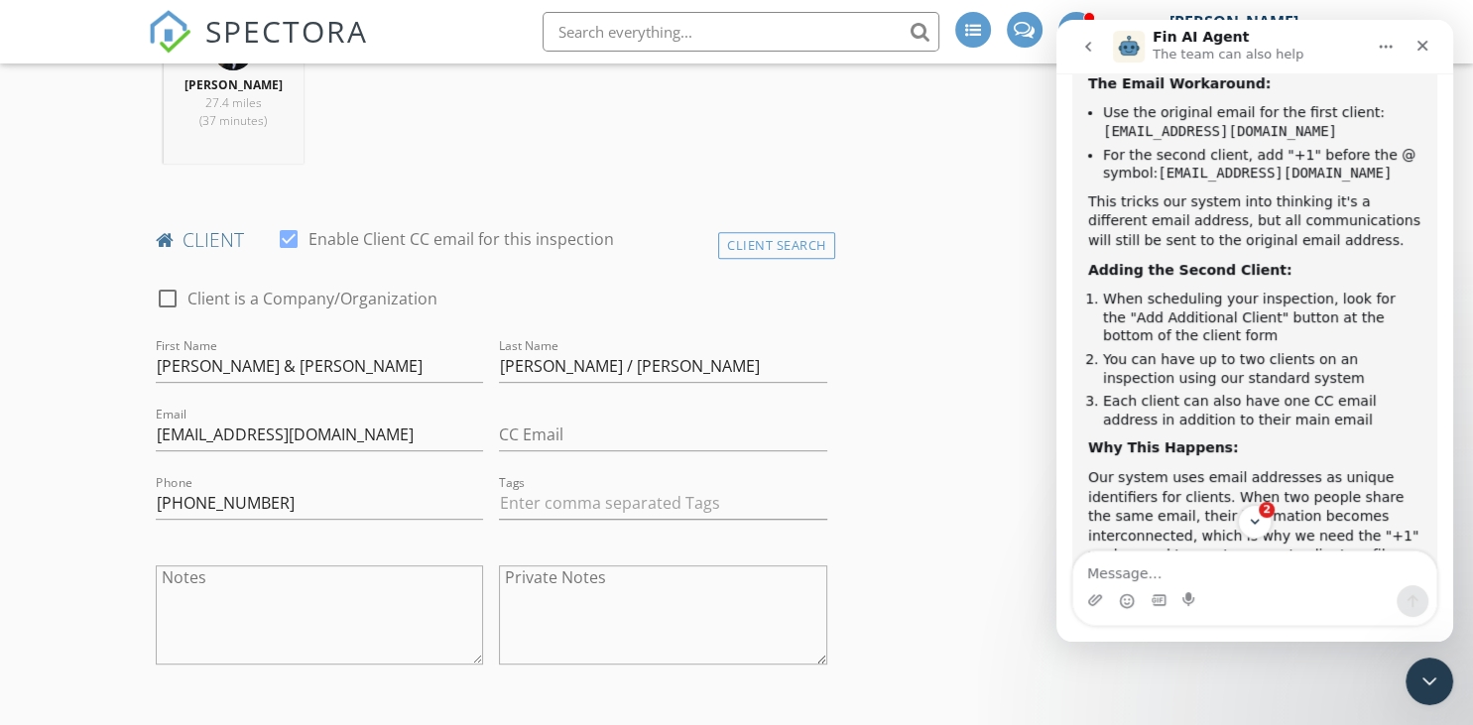
scroll to position [836, 0]
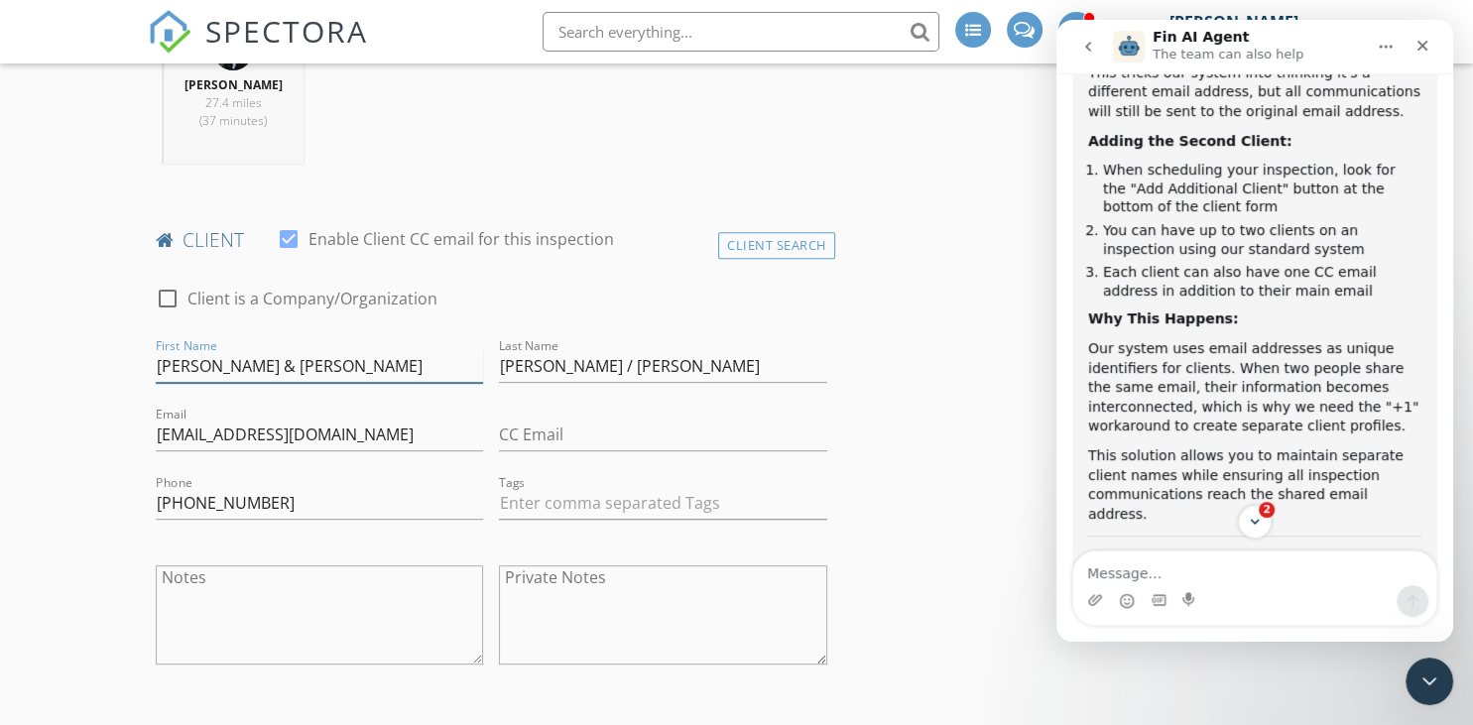
click at [325, 362] on input "Willie & Gwendolyn" at bounding box center [320, 366] width 328 height 33
drag, startPoint x: 202, startPoint y: 365, endPoint x: 315, endPoint y: 359, distance: 113.2
click at [315, 359] on input "Willie & Gwendolyn" at bounding box center [320, 366] width 328 height 33
type input "Willie"
click at [677, 366] on input "Dennie / Buggs" at bounding box center [663, 366] width 328 height 33
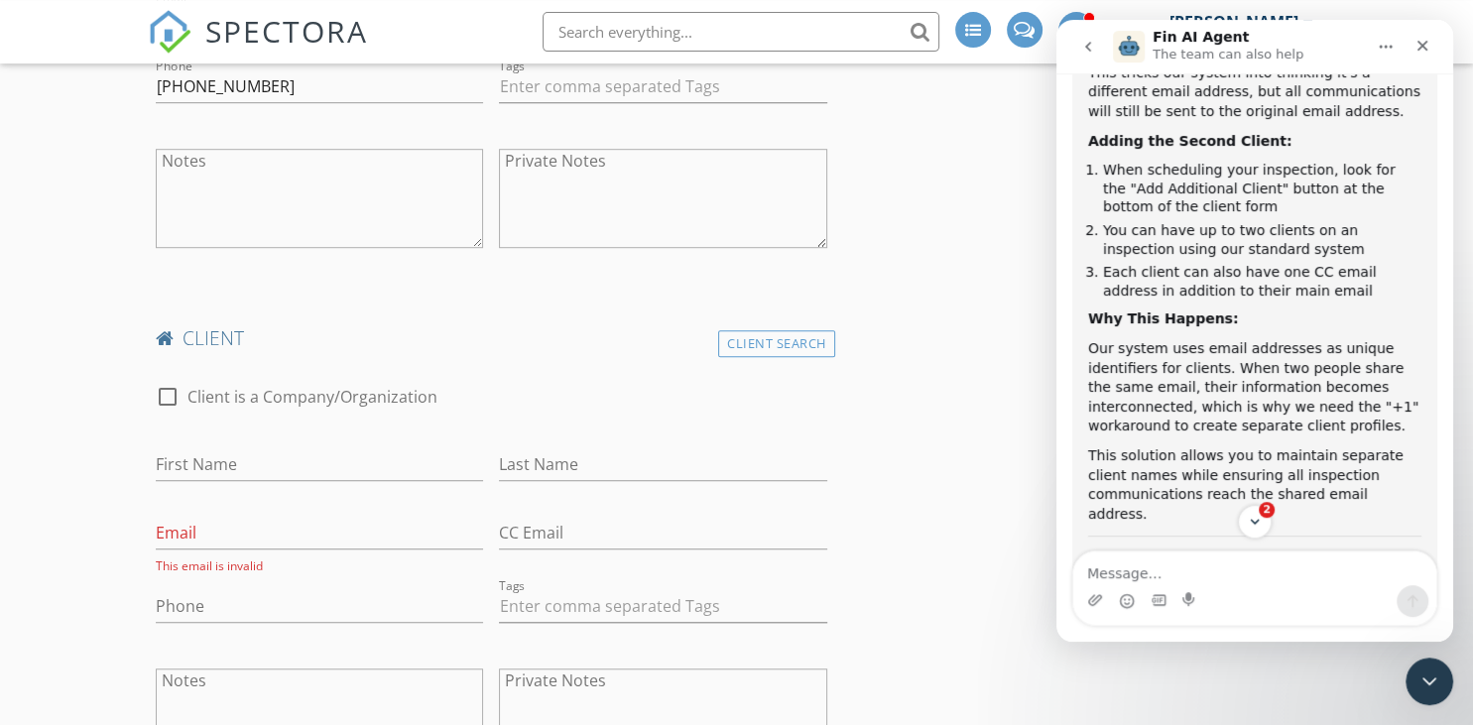
scroll to position [1257, 0]
type input "Dennie"
click at [282, 454] on input "First Name" at bounding box center [320, 461] width 328 height 33
paste input "& Gwendolyn"
drag, startPoint x: 173, startPoint y: 458, endPoint x: 114, endPoint y: 462, distance: 58.7
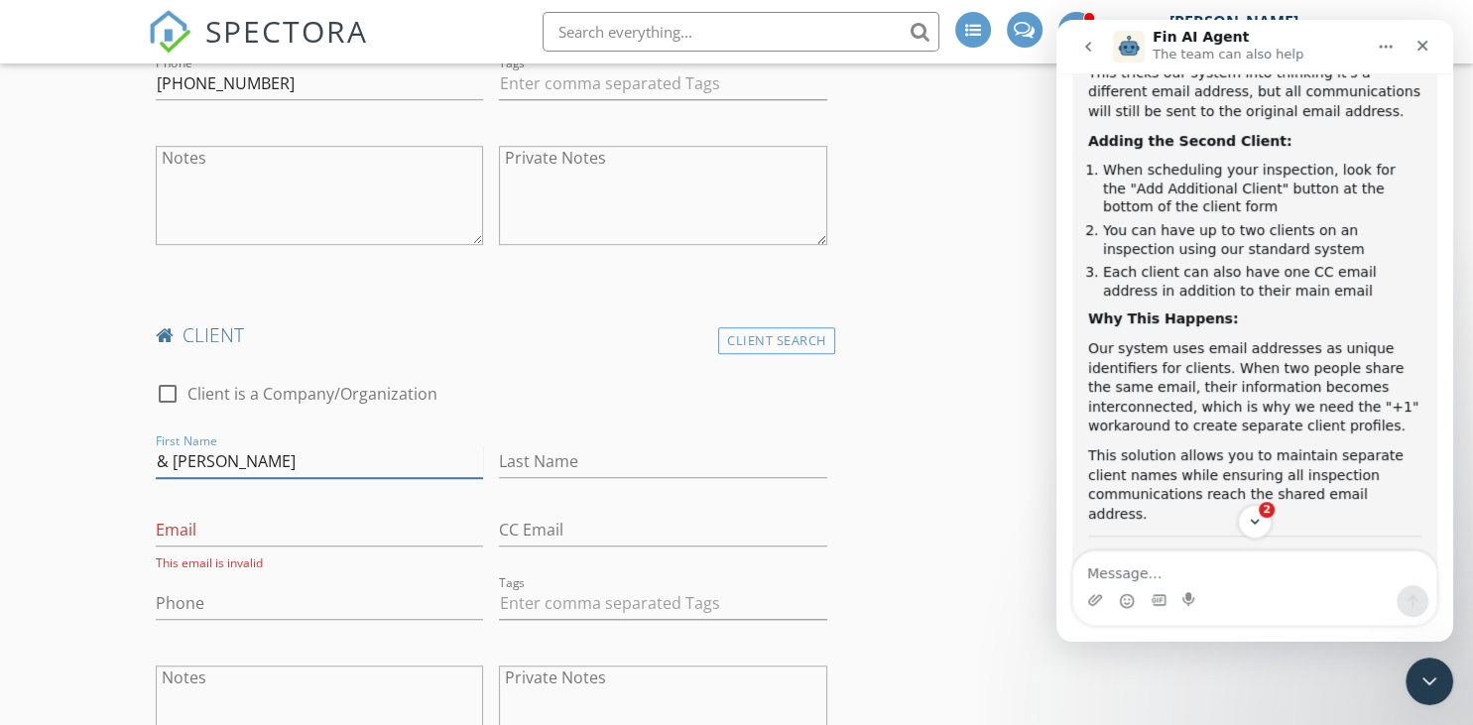
click at [156, 462] on input "& Gwendolyn" at bounding box center [320, 461] width 328 height 33
type input "Gwendolyn"
click at [651, 452] on input "Last Name" at bounding box center [663, 461] width 328 height 33
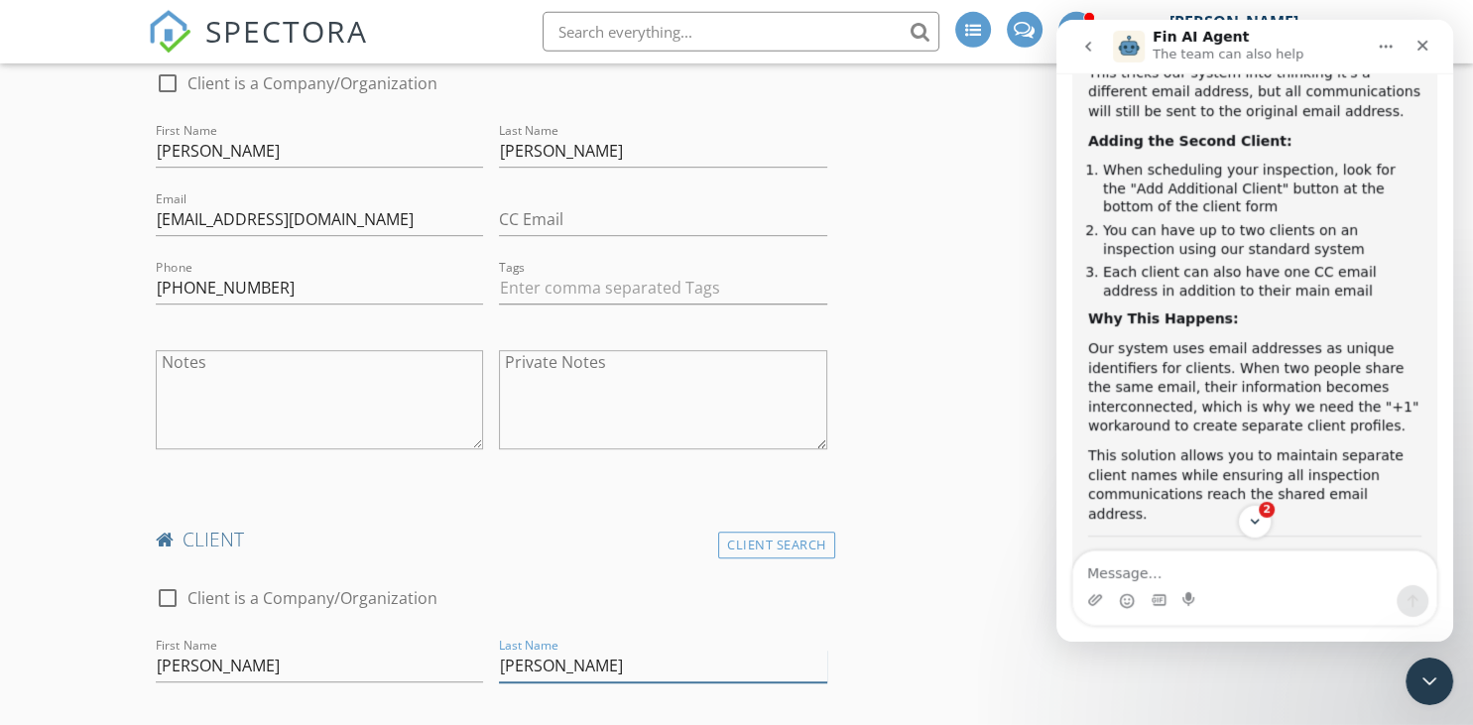
scroll to position [1048, 0]
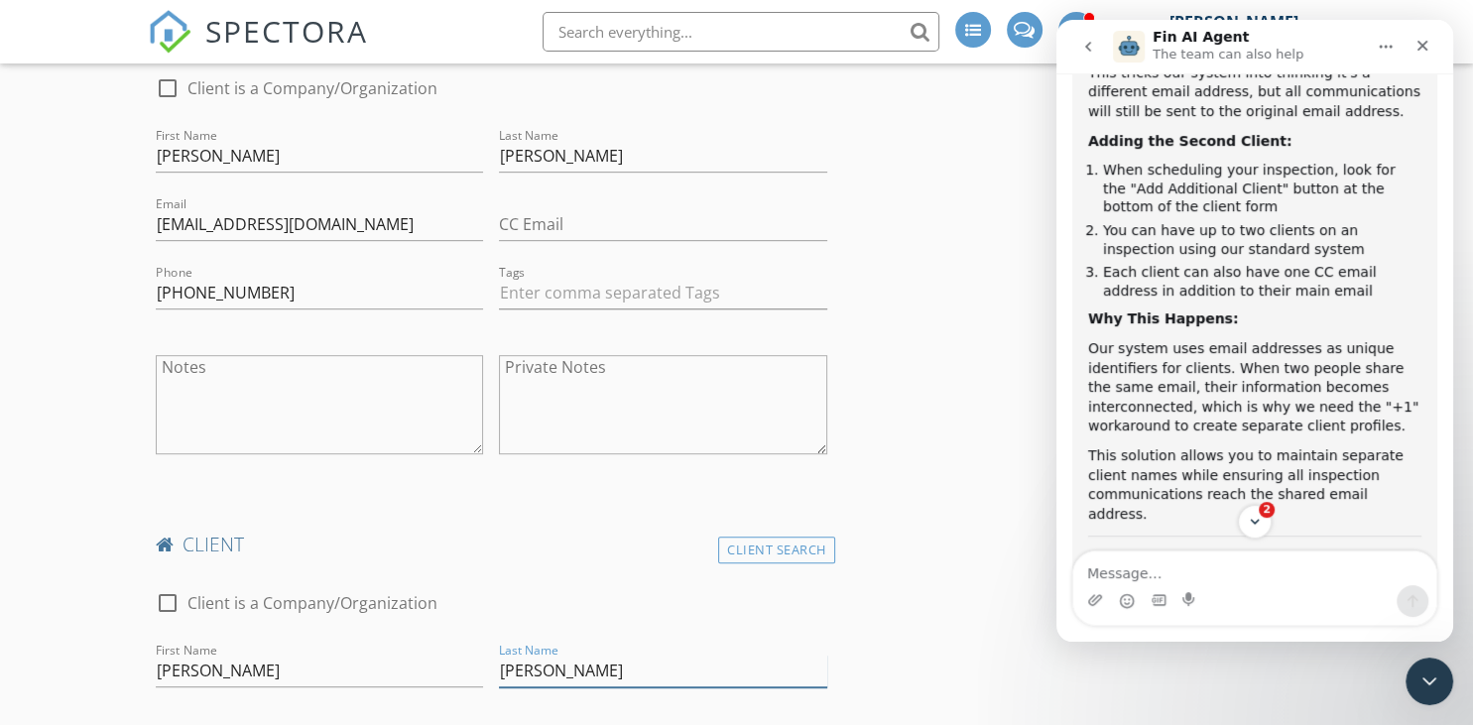
type input "Buggs"
drag, startPoint x: 399, startPoint y: 222, endPoint x: 94, endPoint y: 189, distance: 306.3
click at [156, 208] on input "denniewillie1959@gmail.com" at bounding box center [320, 224] width 328 height 33
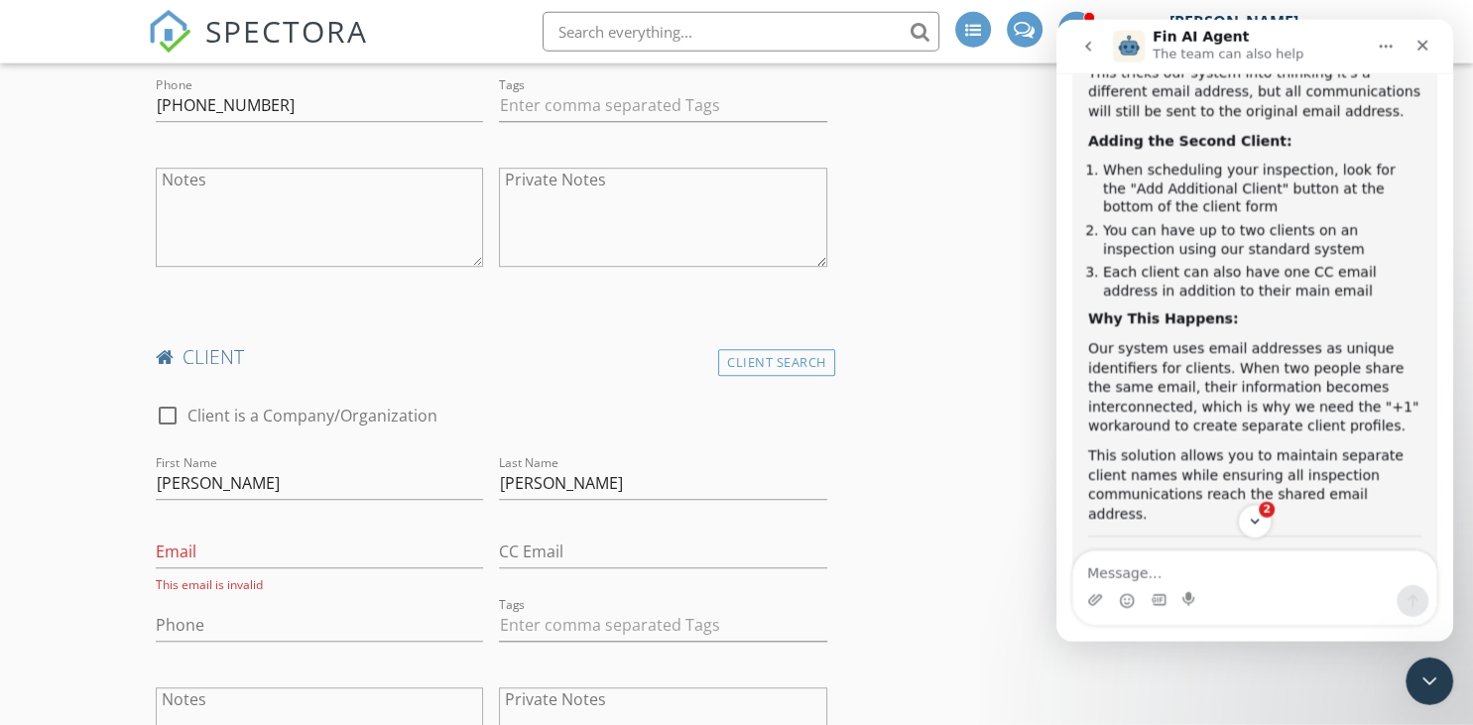
scroll to position [1466, 0]
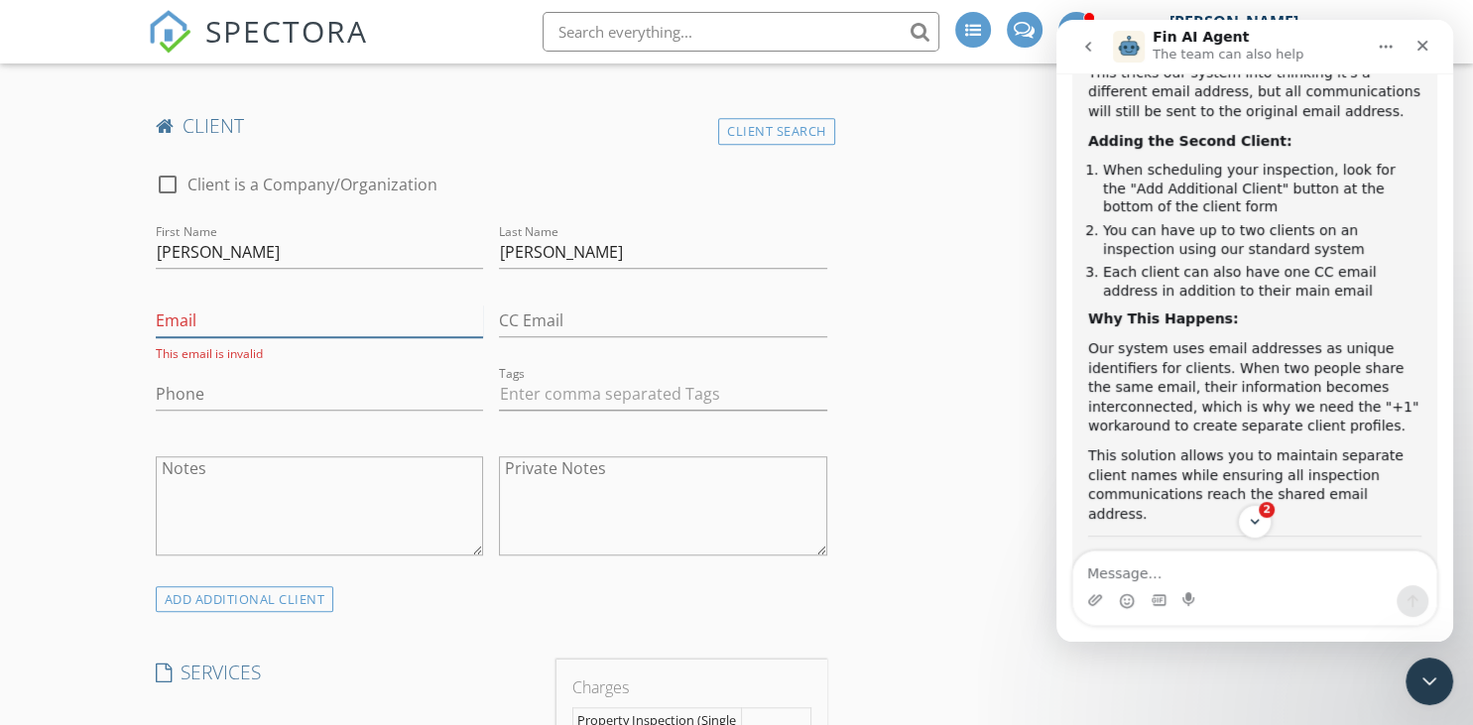
click at [256, 316] on input "Email" at bounding box center [320, 321] width 328 height 33
paste input "denniewillie1959@gmail.com"
click at [281, 316] on input "denniewillie1959@gmail.com" at bounding box center [320, 321] width 328 height 33
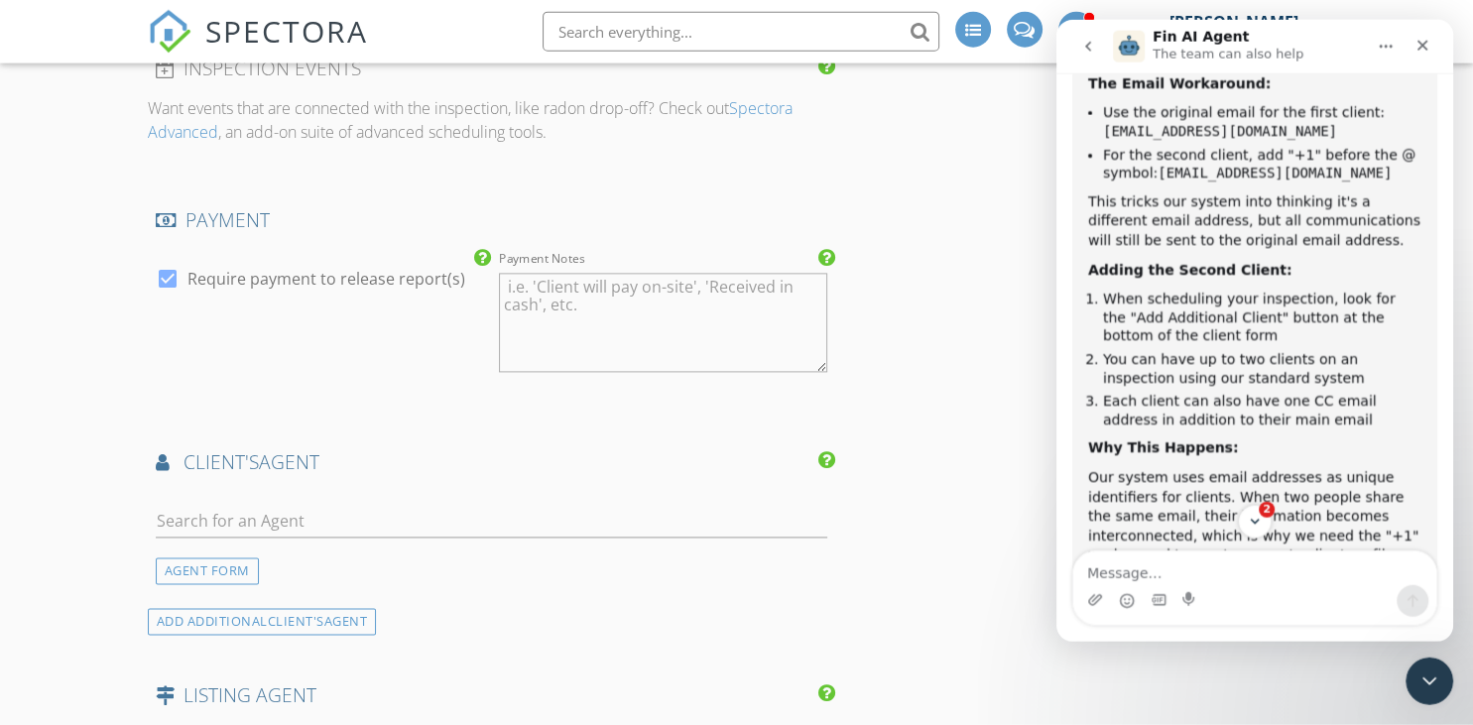
scroll to position [2828, 0]
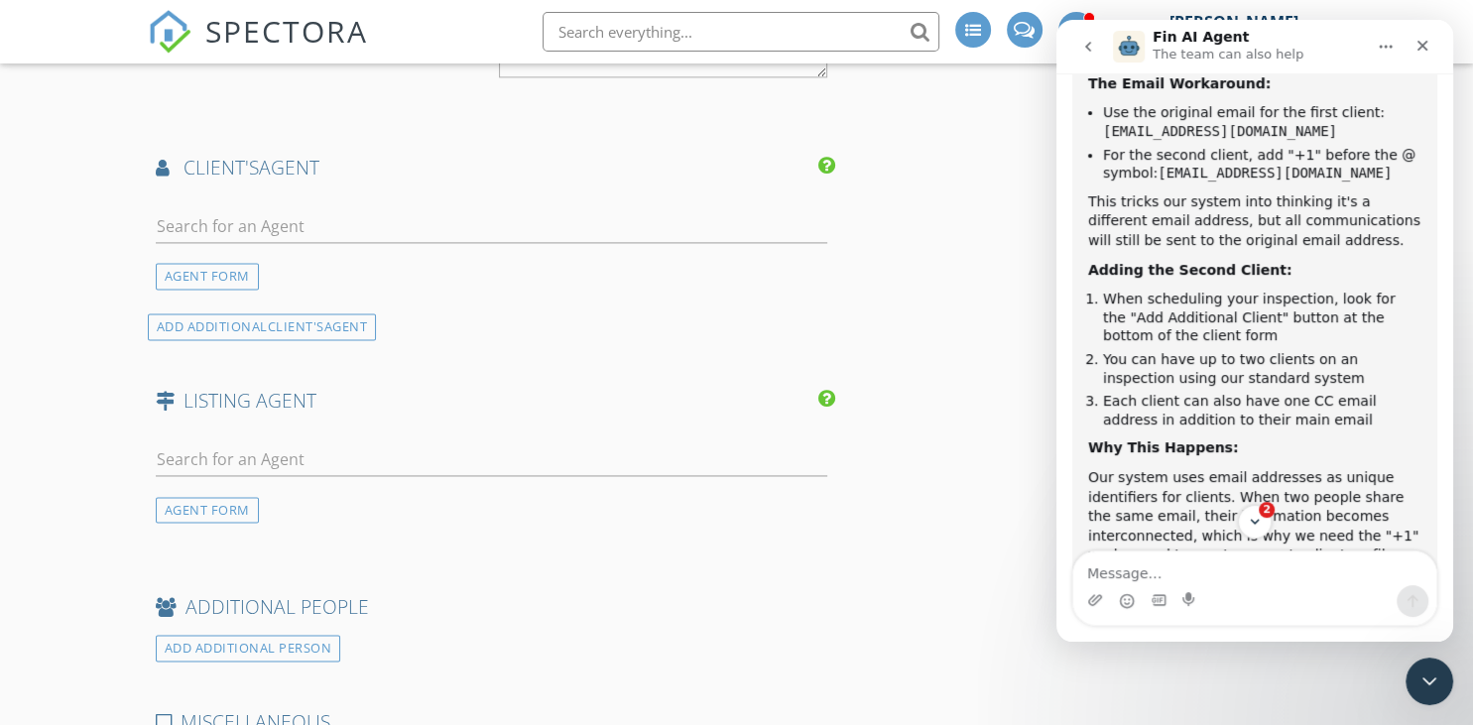
type input "denniewillie1959+1@gmail.com"
click at [327, 225] on input "text" at bounding box center [492, 226] width 672 height 33
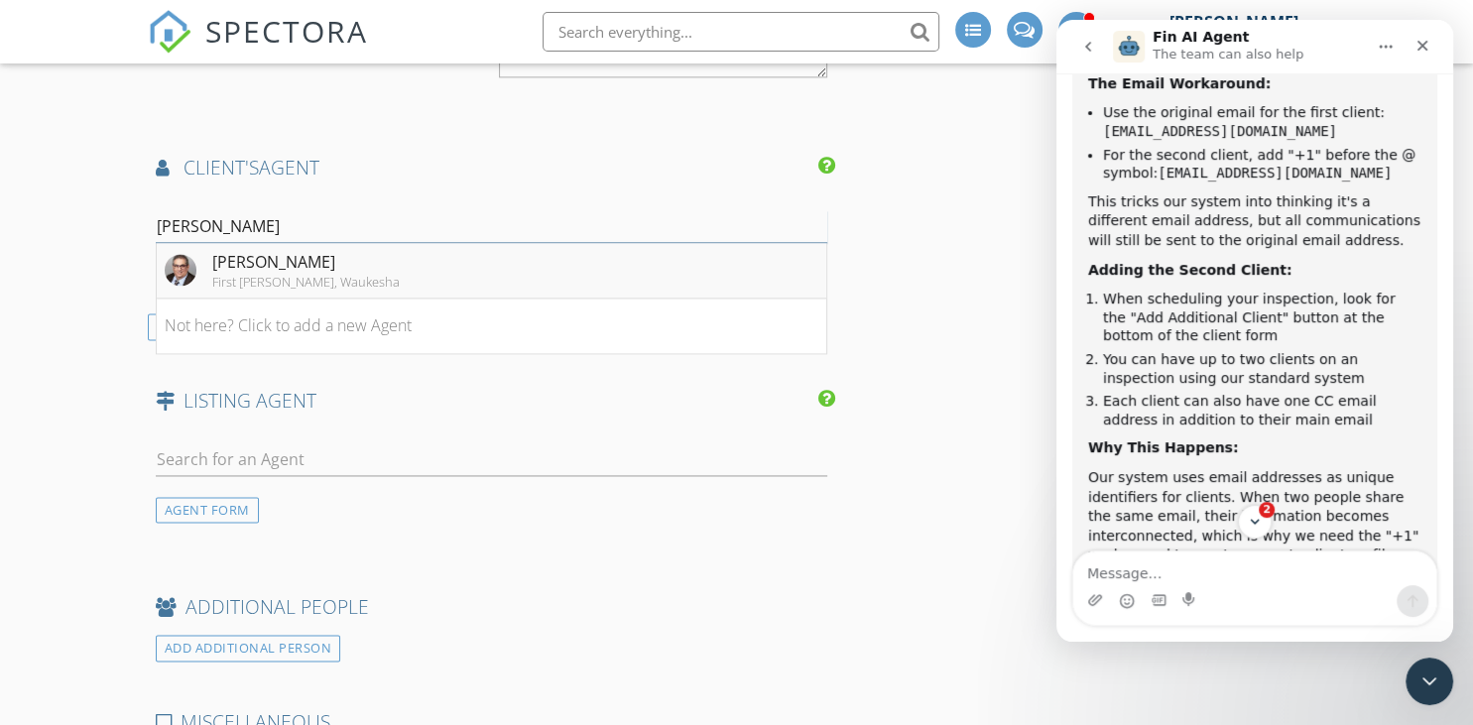
type input "steve"
click at [319, 264] on div "[PERSON_NAME]" at bounding box center [305, 262] width 187 height 24
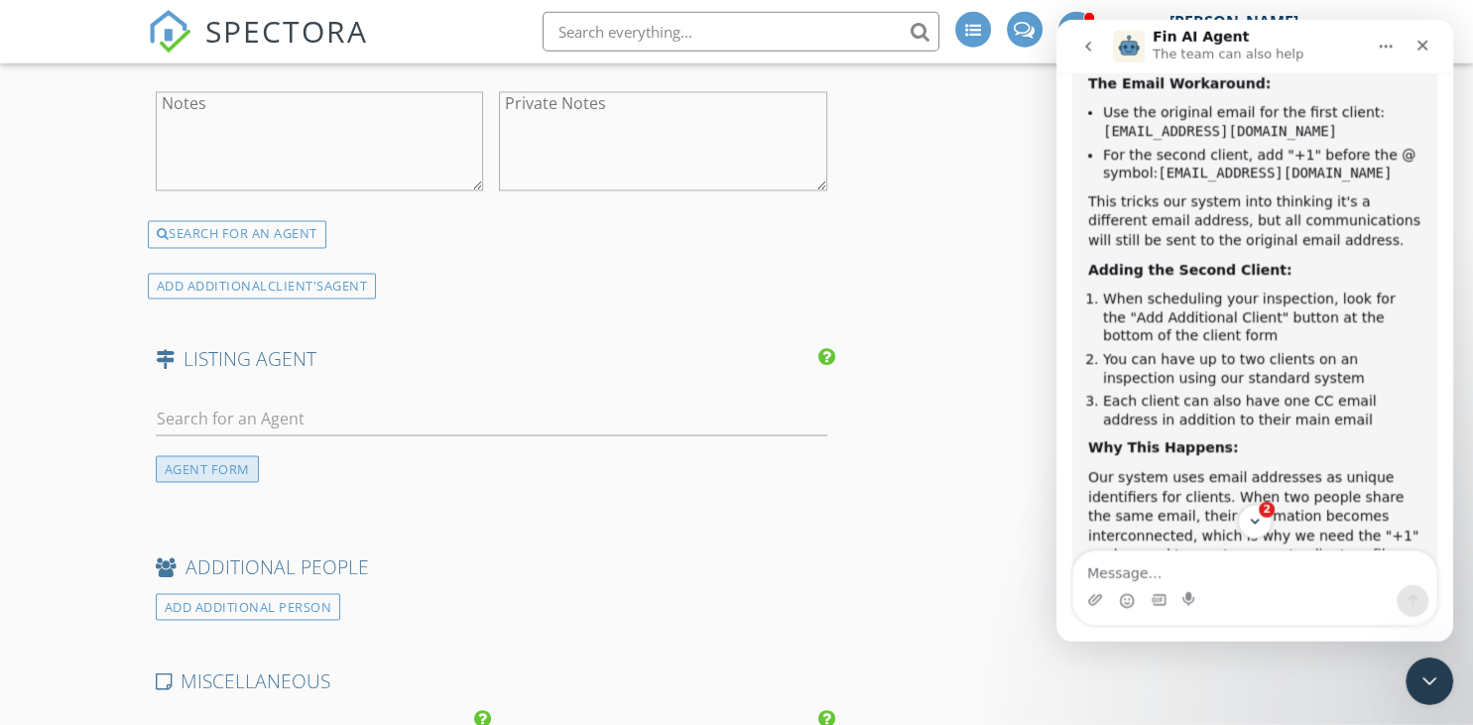
scroll to position [3247, 0]
click at [296, 406] on input "text" at bounding box center [492, 419] width 672 height 33
type input "katherine rowland"
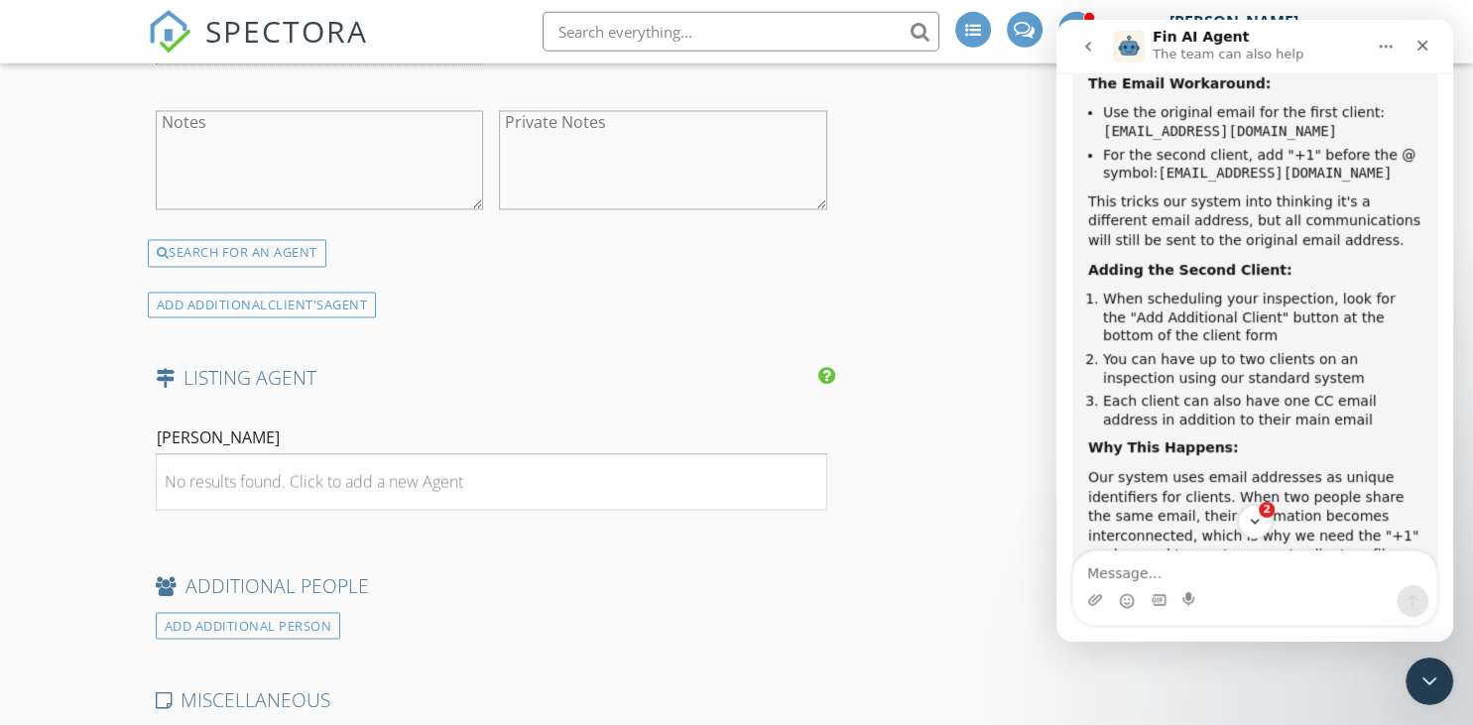
scroll to position [3229, 0]
click at [251, 378] on h4 "LISTING AGENT" at bounding box center [492, 377] width 672 height 26
click at [397, 475] on div "No results found. Click to add a new Agent" at bounding box center [314, 480] width 299 height 24
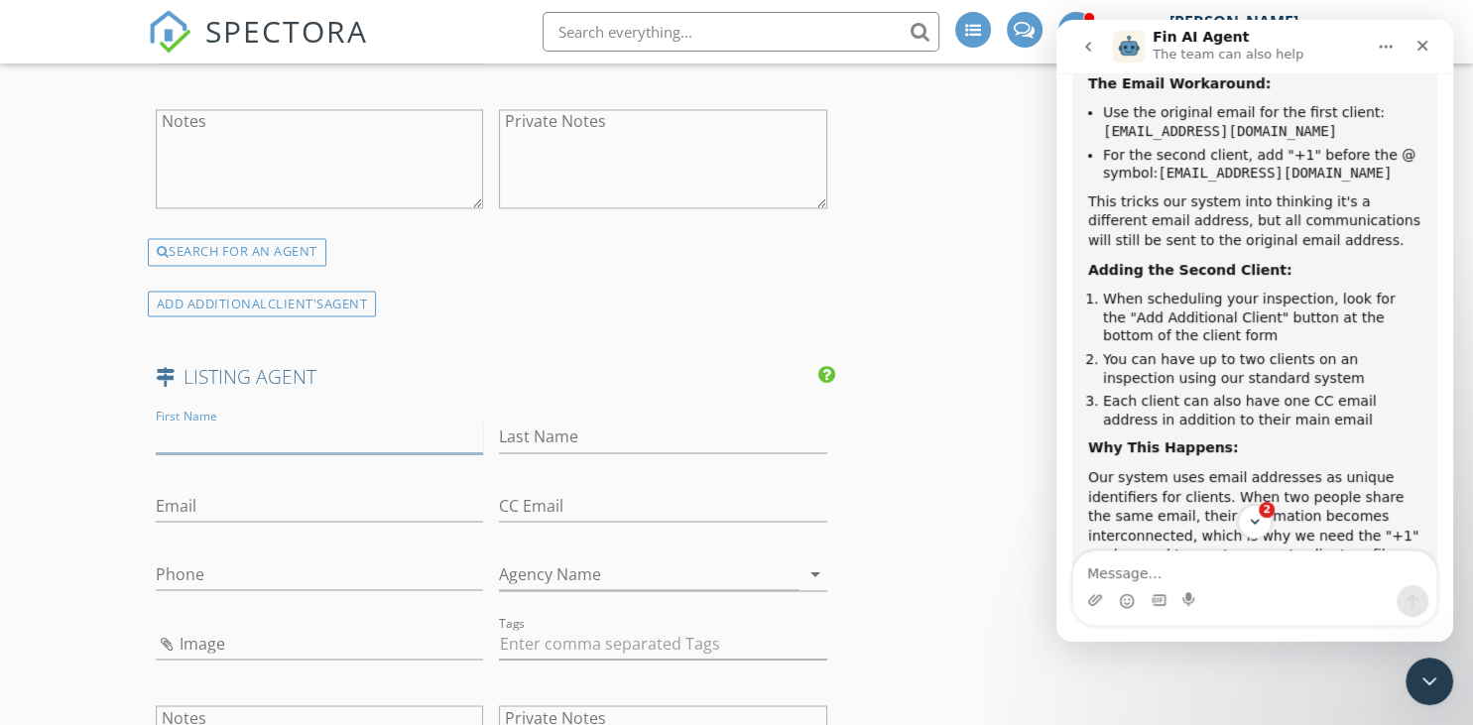
click at [304, 435] on input "First Name" at bounding box center [320, 437] width 328 height 33
type input "Katherine"
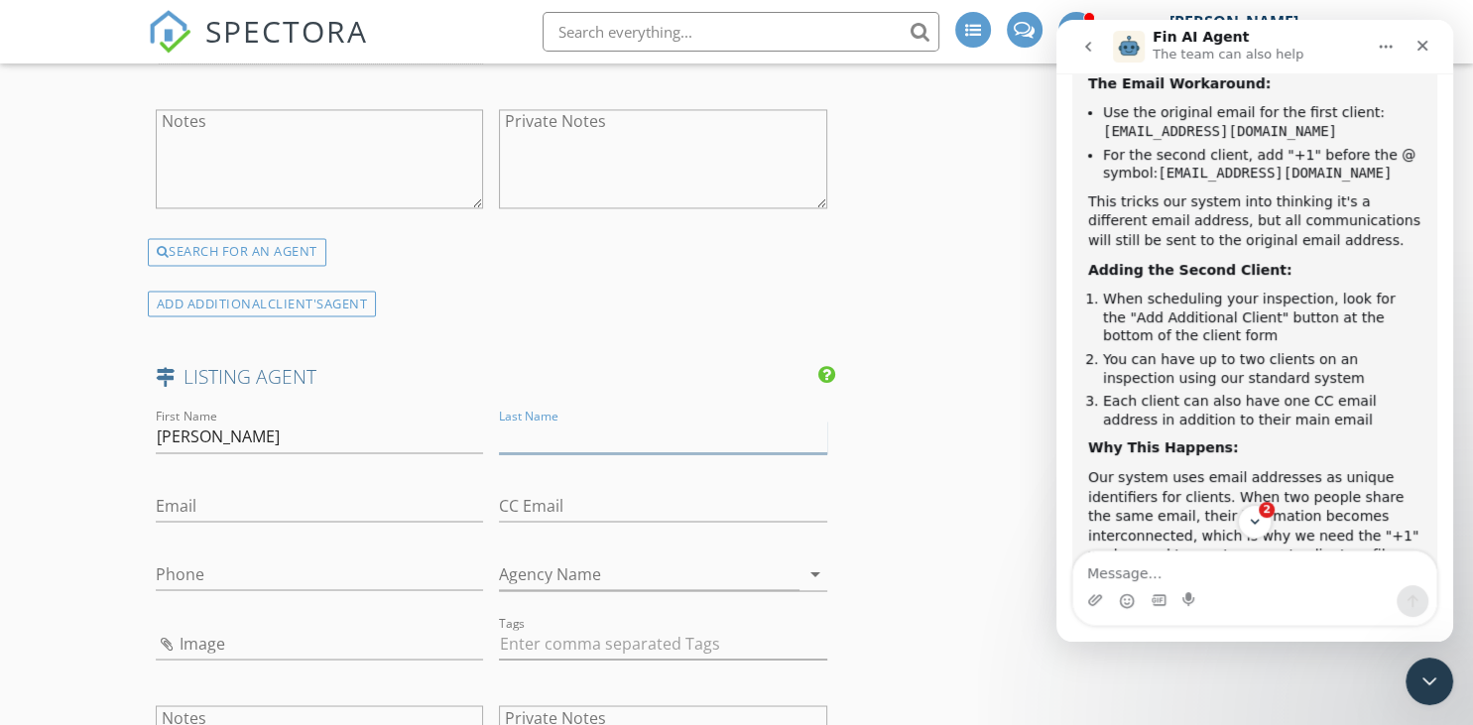
click at [612, 434] on input "Last Name" at bounding box center [663, 437] width 328 height 33
type input "Rowland"
click at [237, 498] on input "Email" at bounding box center [320, 505] width 328 height 33
click at [311, 494] on input "Email" at bounding box center [320, 505] width 328 height 33
paste input "[EMAIL_ADDRESS][DOMAIN_NAME]"
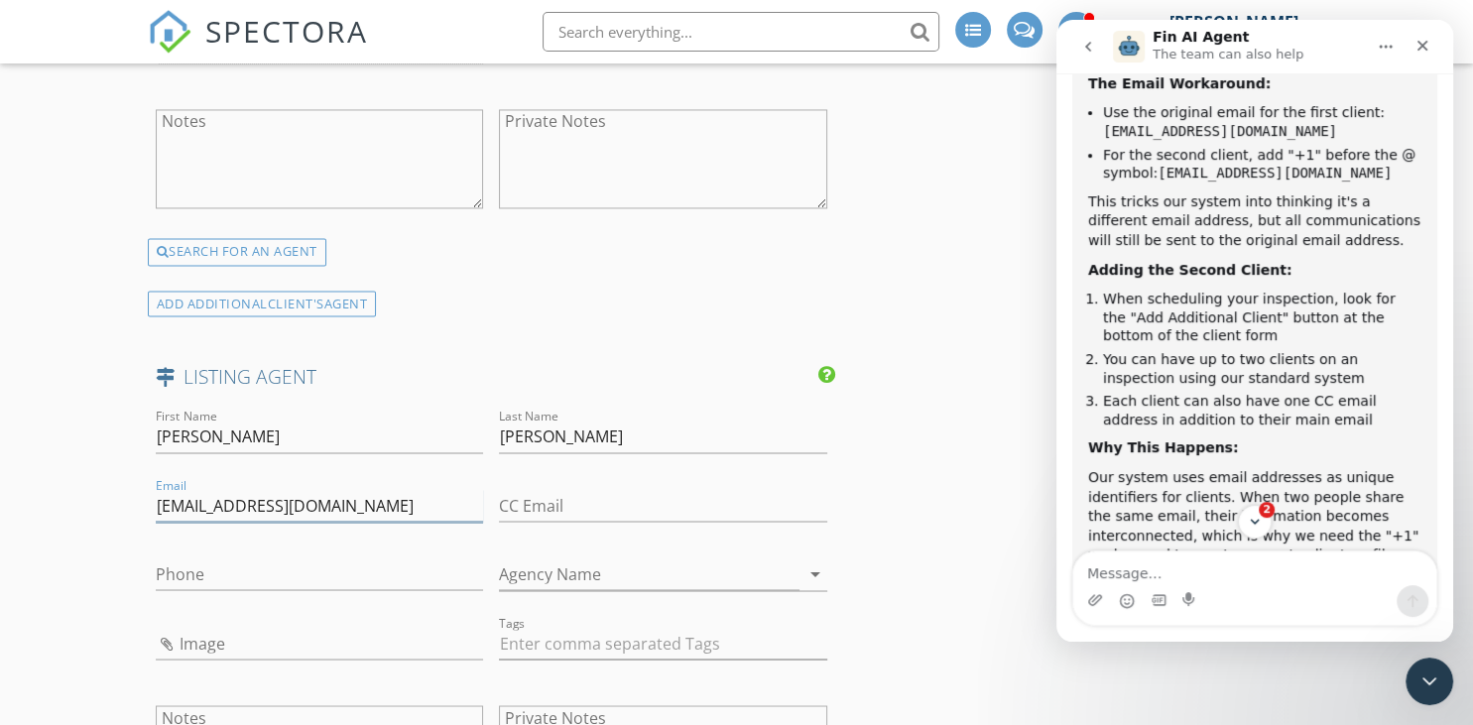
type input "[EMAIL_ADDRESS][DOMAIN_NAME]"
click at [241, 567] on input "Phone" at bounding box center [320, 573] width 328 height 33
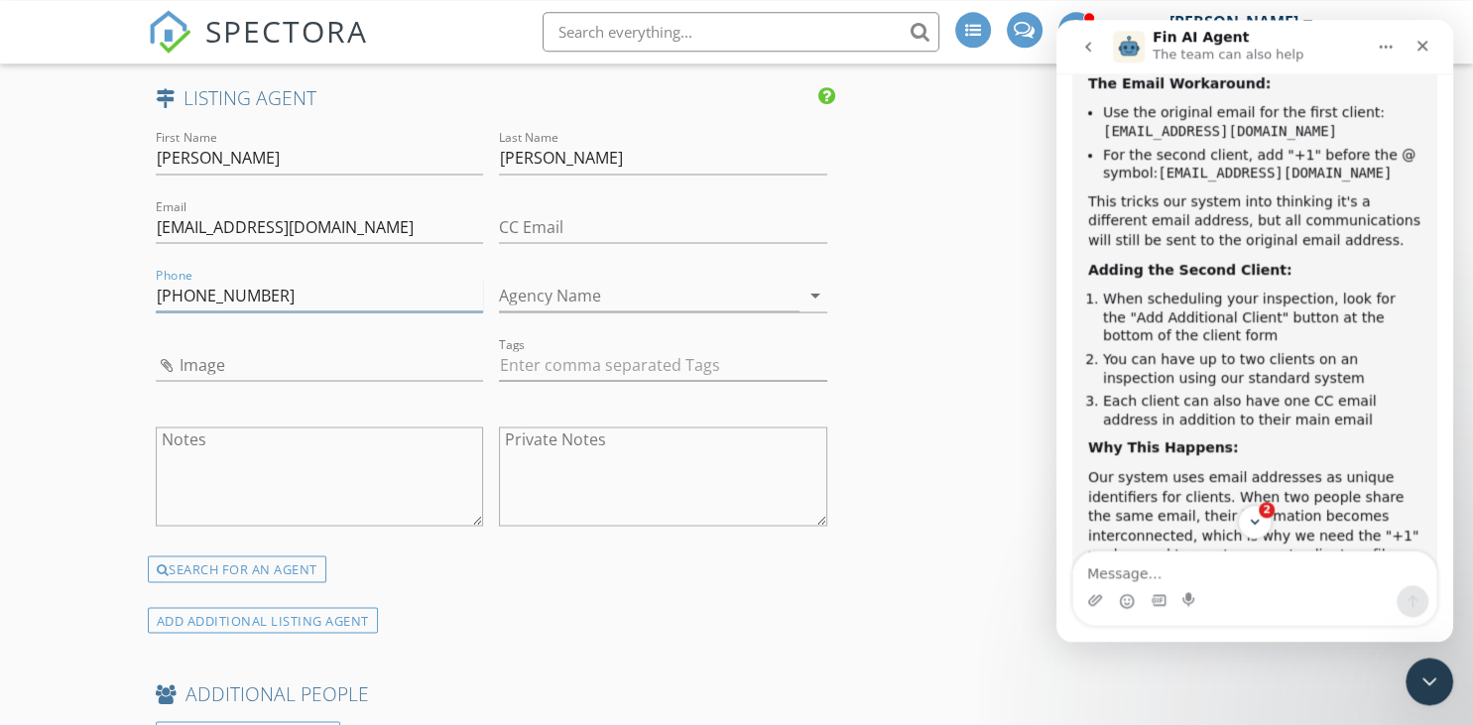
scroll to position [3543, 0]
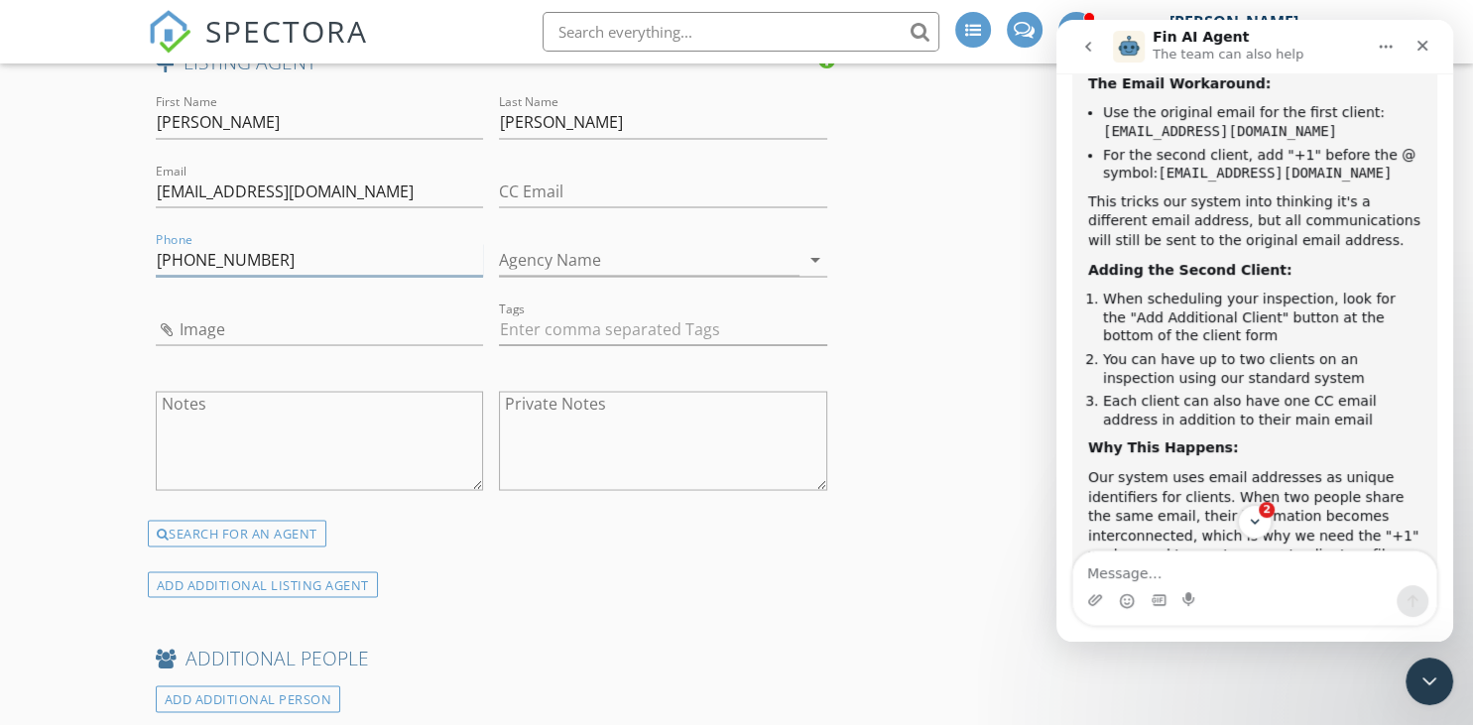
type input "[PHONE_NUMBER]"
click at [709, 259] on input "Agency Name" at bounding box center [649, 259] width 301 height 33
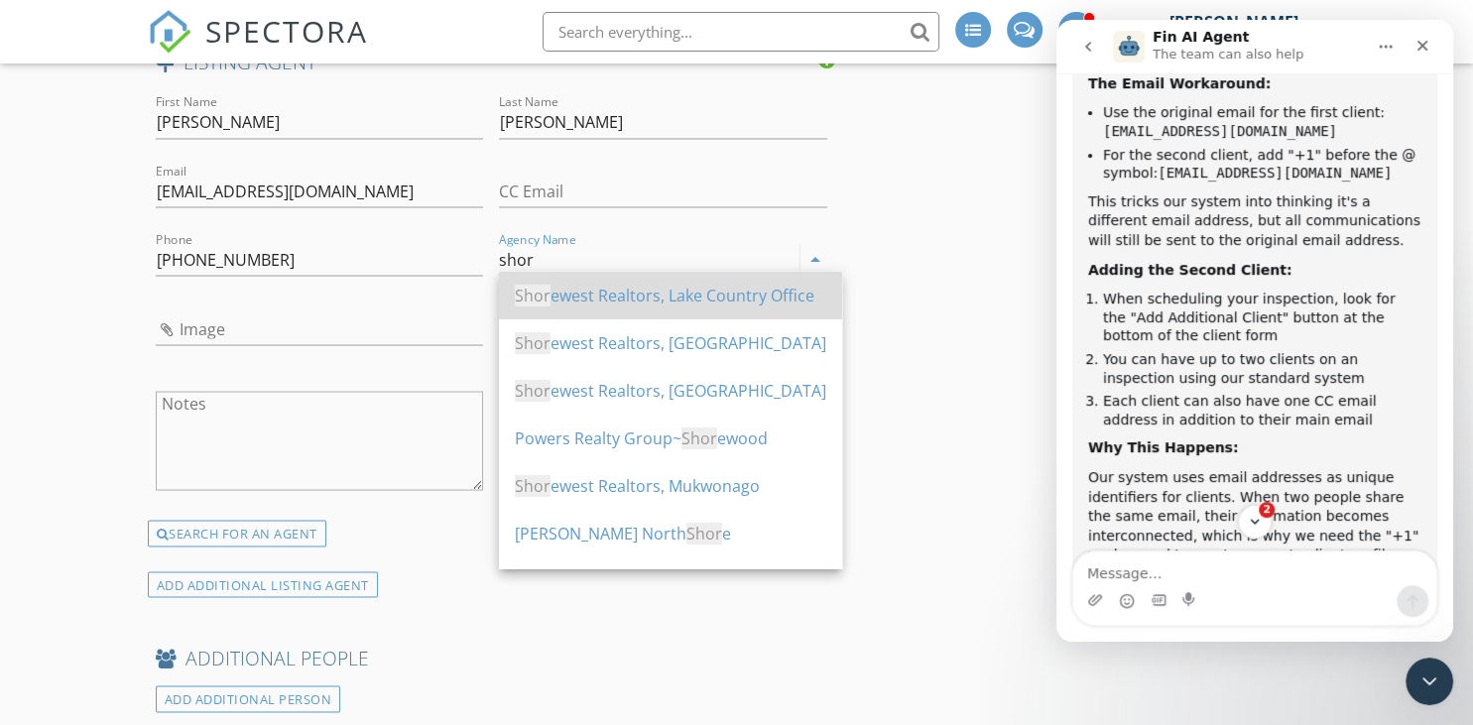
click at [749, 294] on div "Shor ewest Realtors, Lake Country Office" at bounding box center [670, 295] width 311 height 24
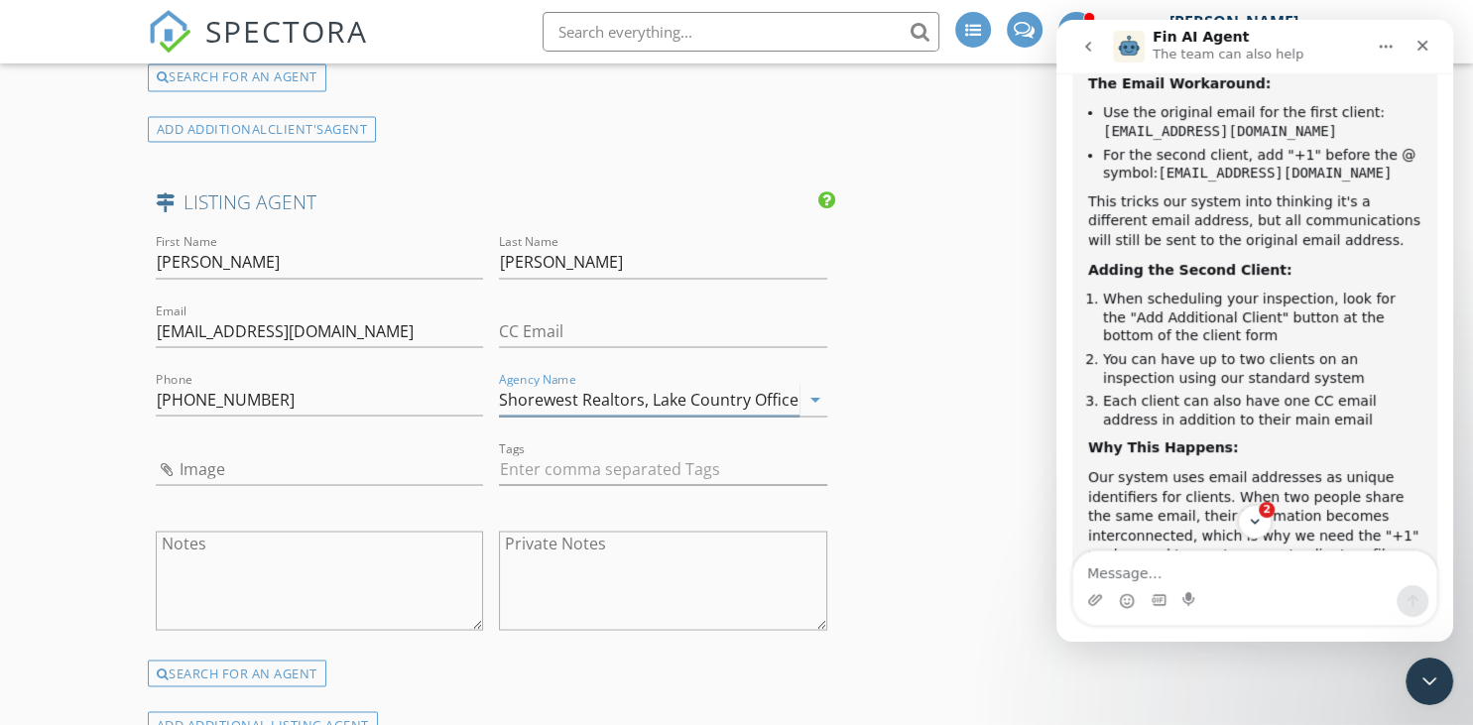
scroll to position [3438, 0]
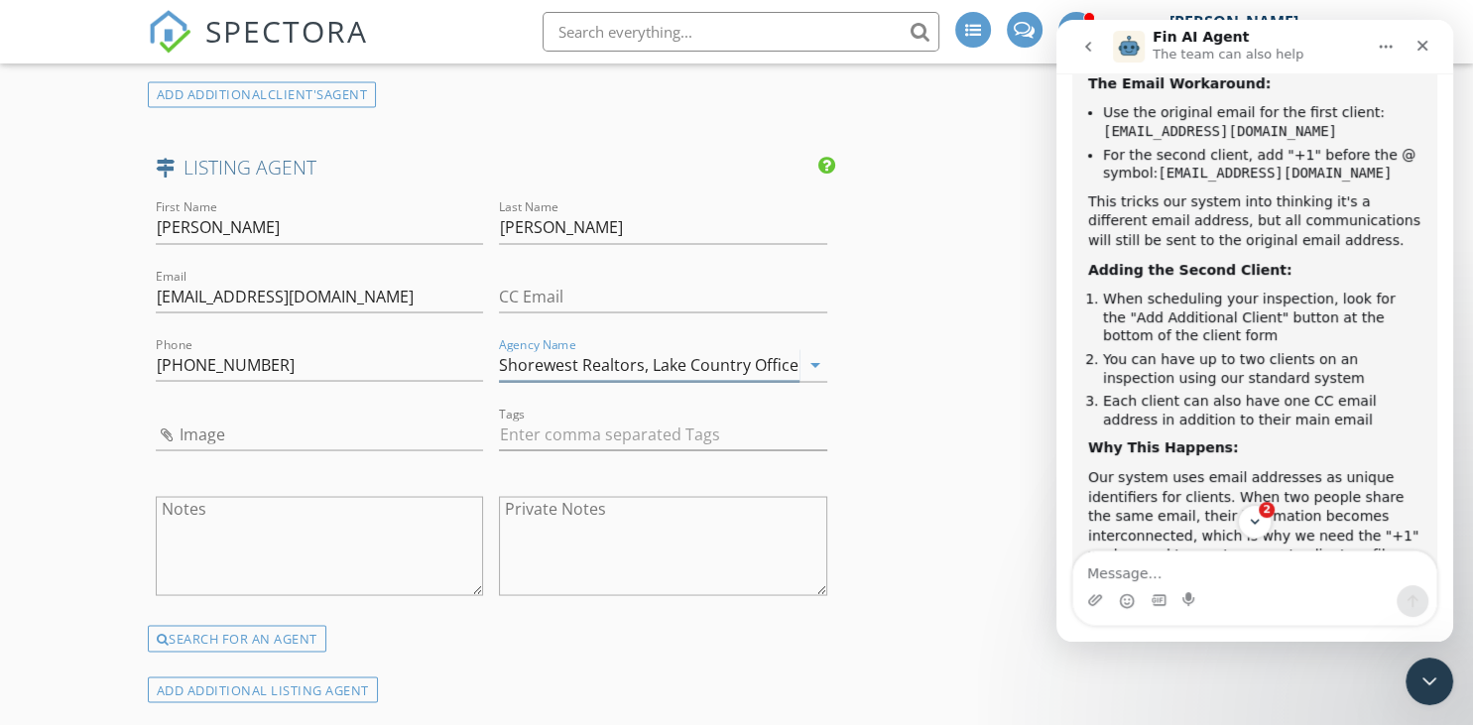
type input "Shorewest Realtors, Lake Country Office"
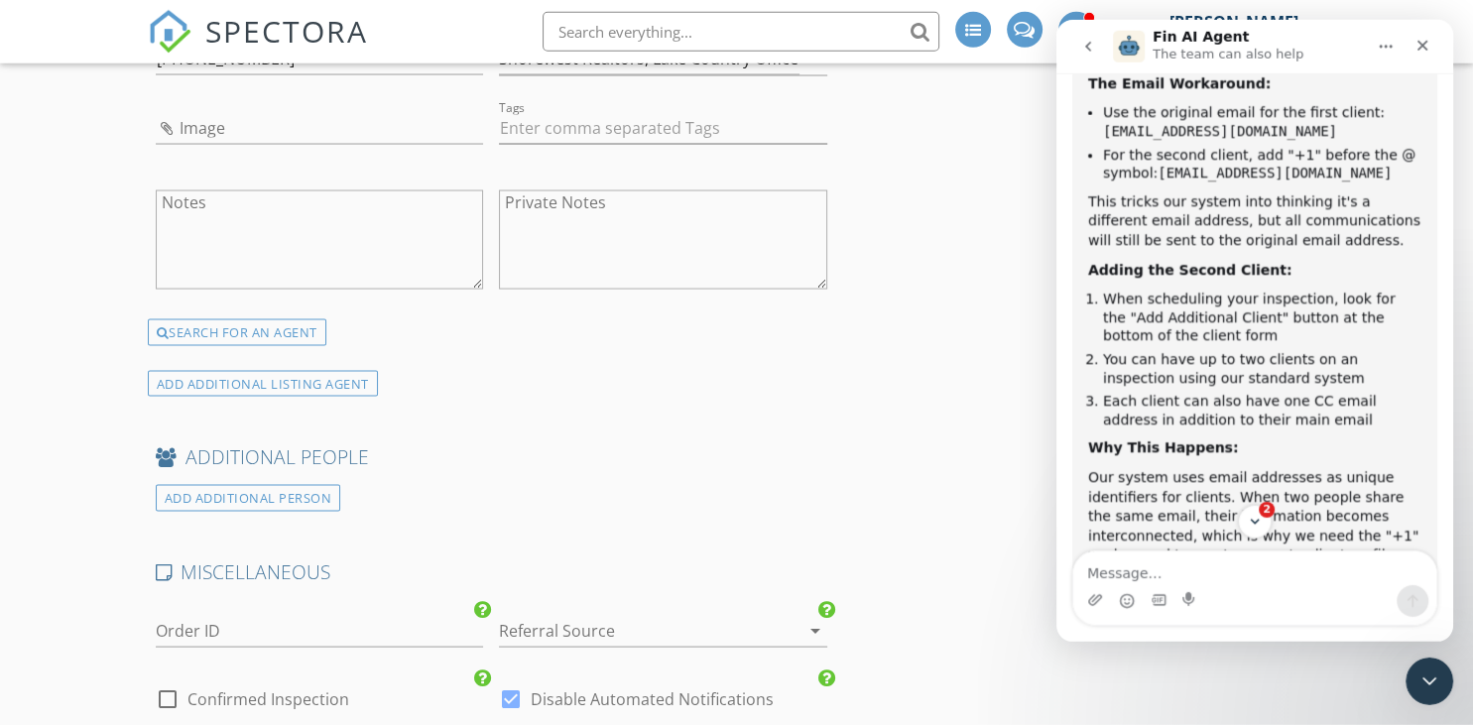
scroll to position [3962, 0]
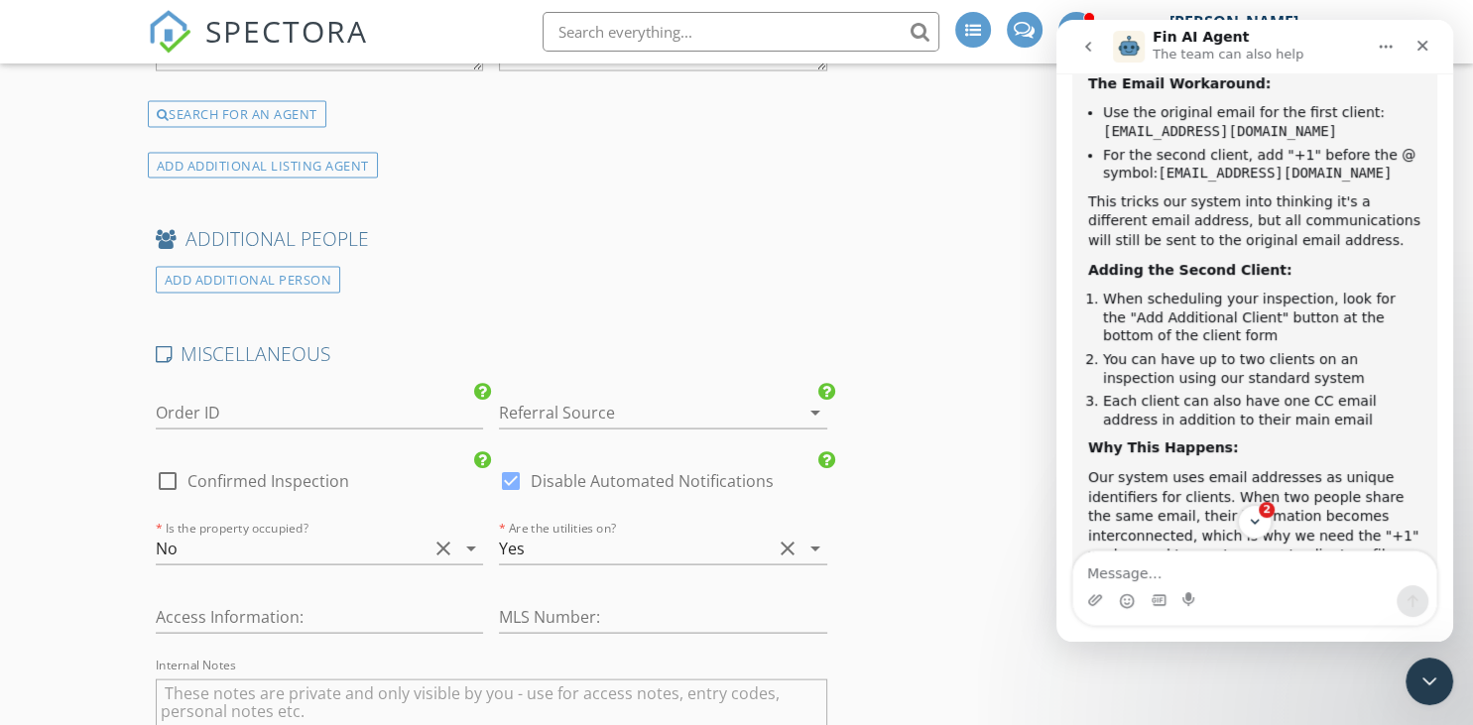
click at [628, 403] on div at bounding box center [635, 413] width 273 height 32
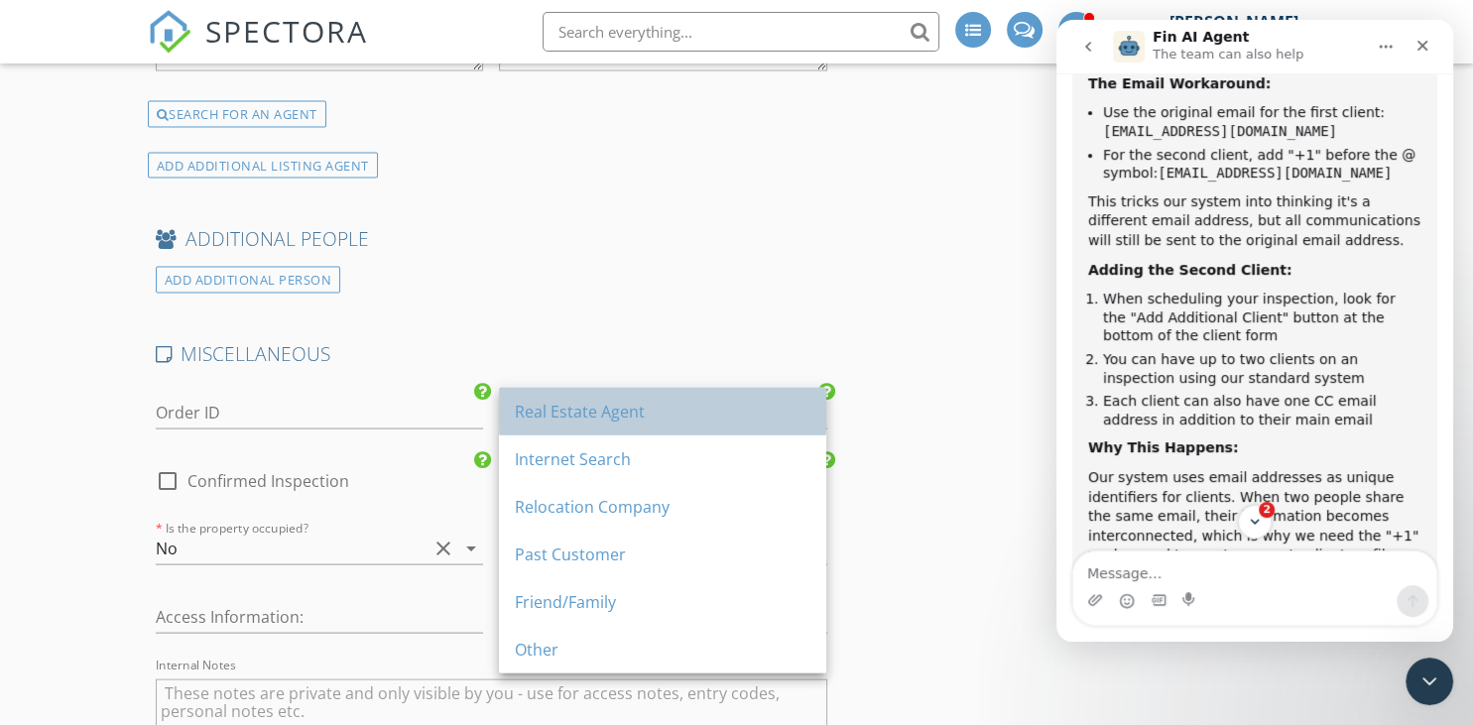
click at [601, 411] on div "Real Estate Agent" at bounding box center [663, 412] width 296 height 24
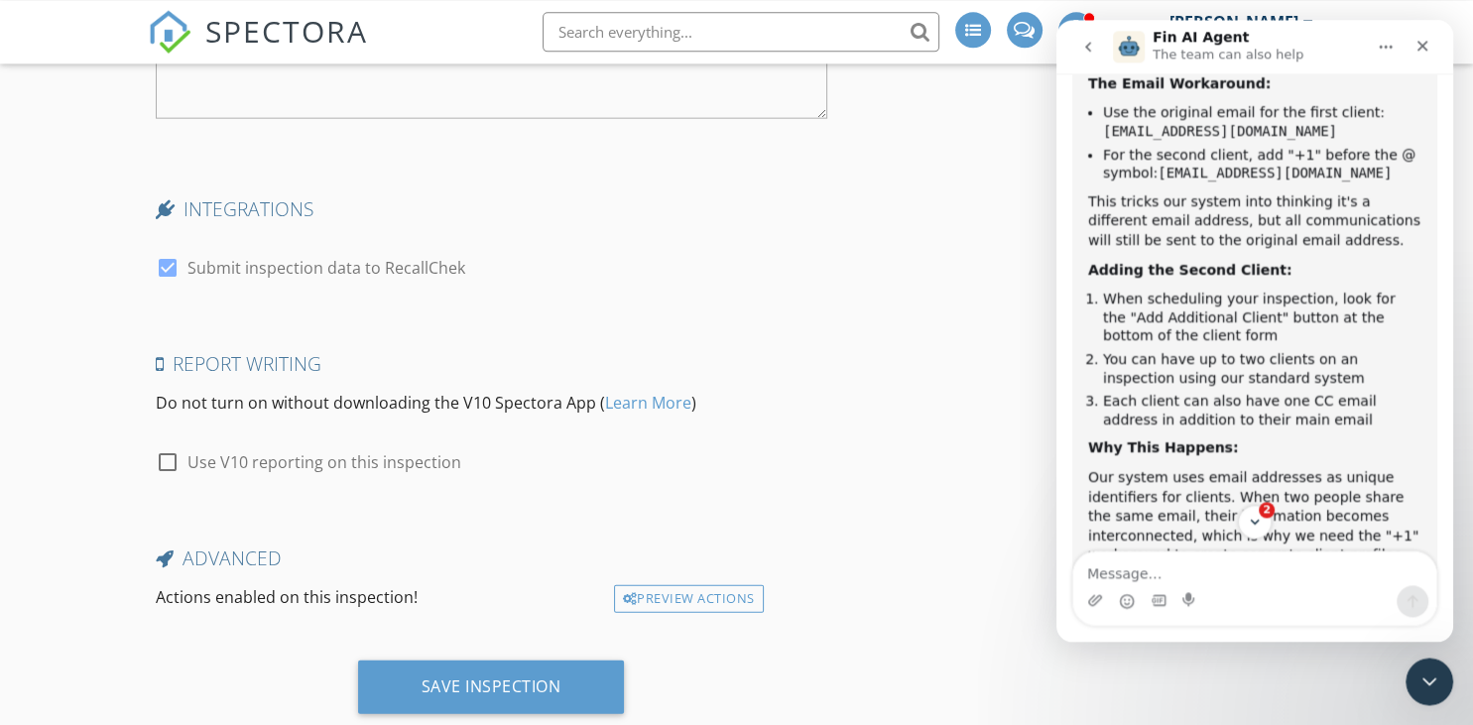
scroll to position [4663, 0]
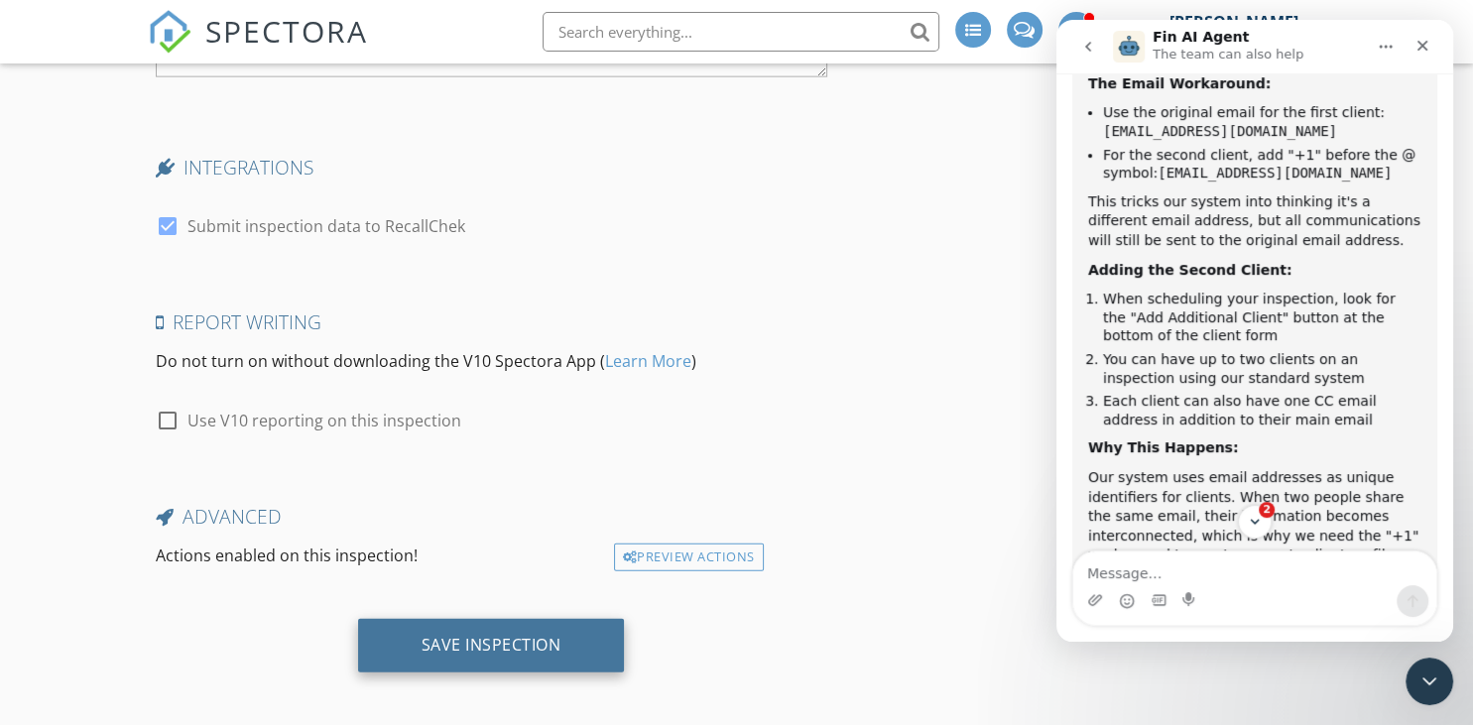
click at [470, 635] on div "Save Inspection" at bounding box center [492, 645] width 140 height 20
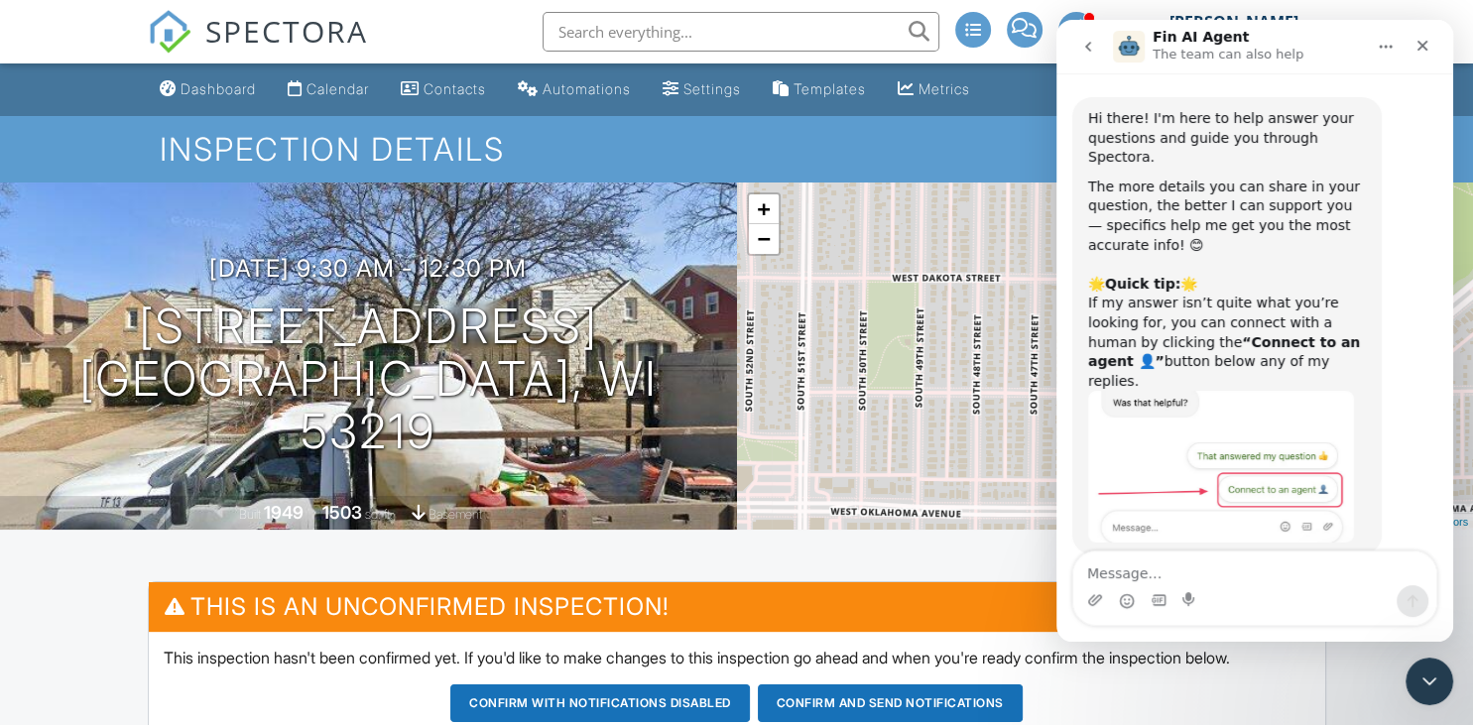
scroll to position [1034, 0]
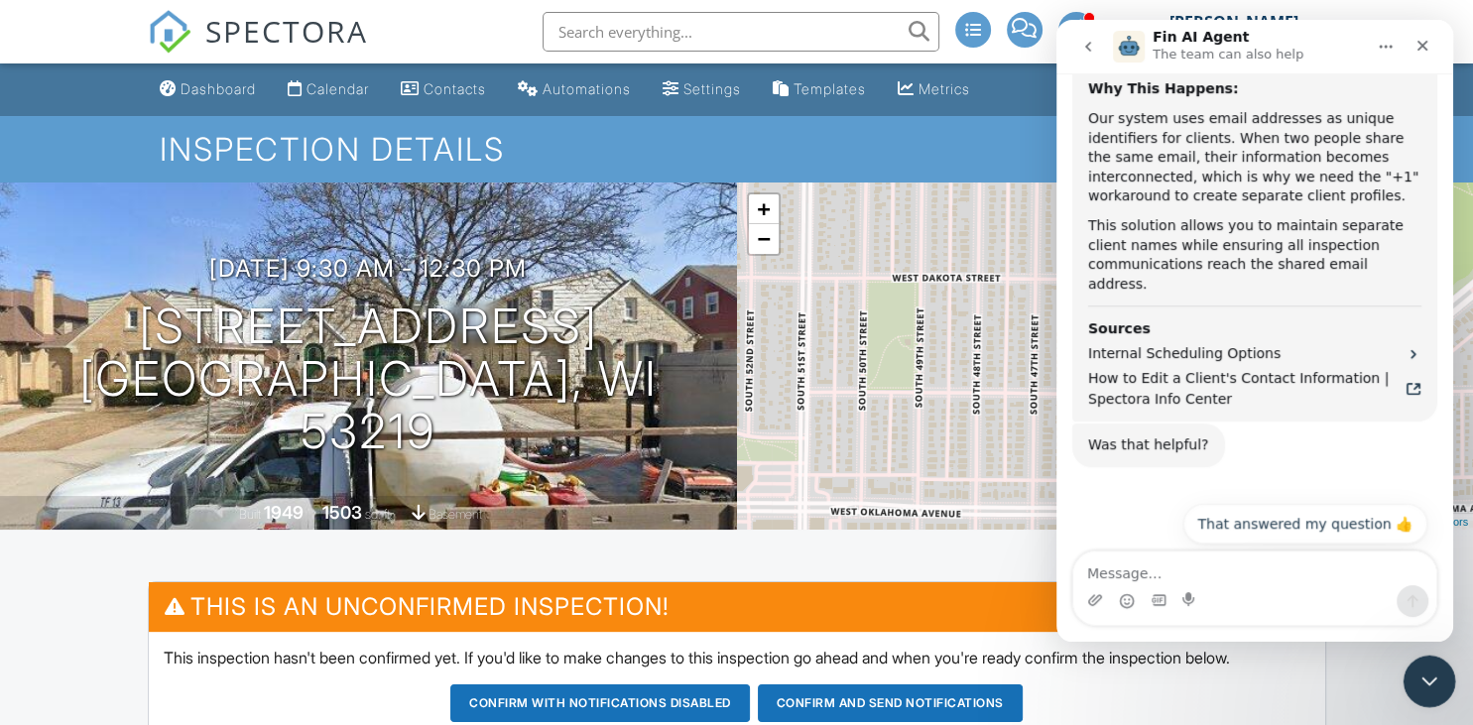
drag, startPoint x: 1419, startPoint y: 675, endPoint x: 2377, endPoint y: 1289, distance: 1137.2
click at [1419, 675] on icon "Close Intercom Messenger" at bounding box center [1426, 679] width 14 height 8
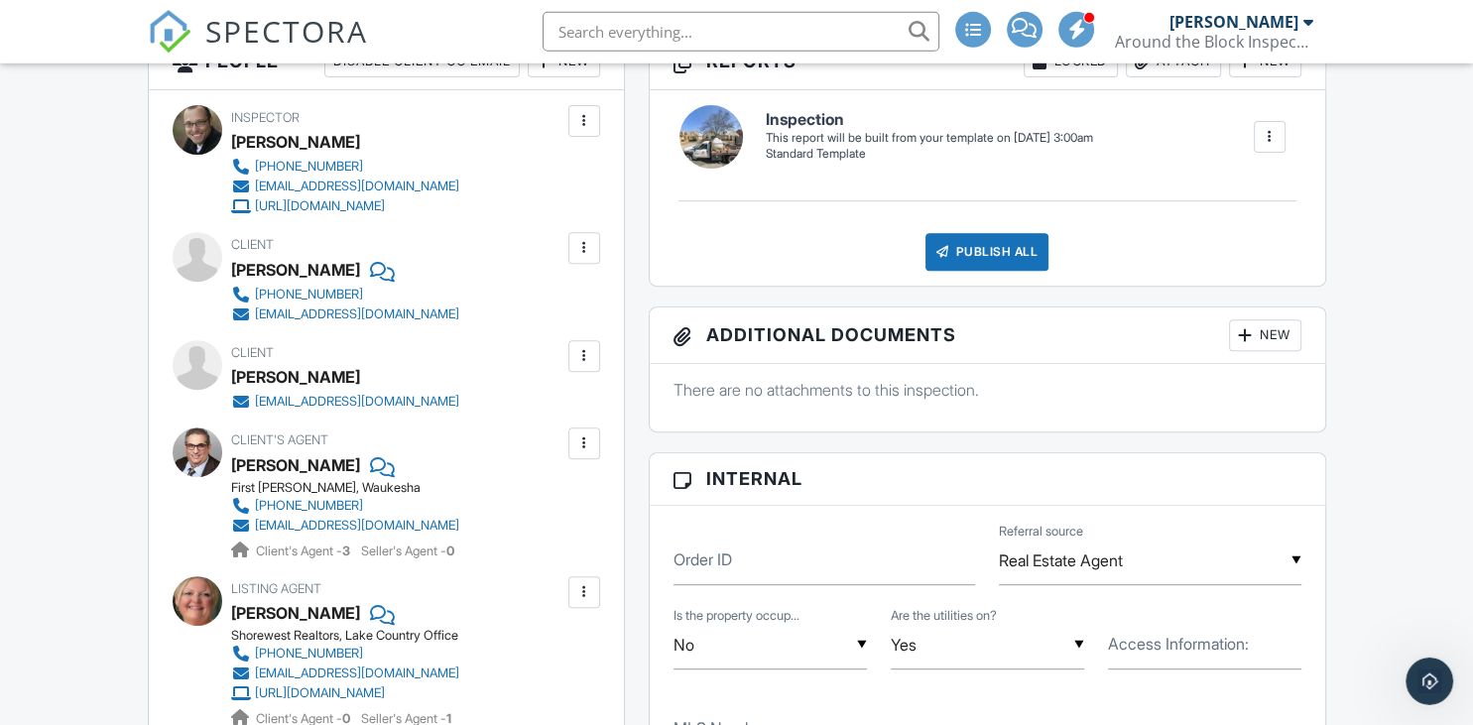
scroll to position [942, 0]
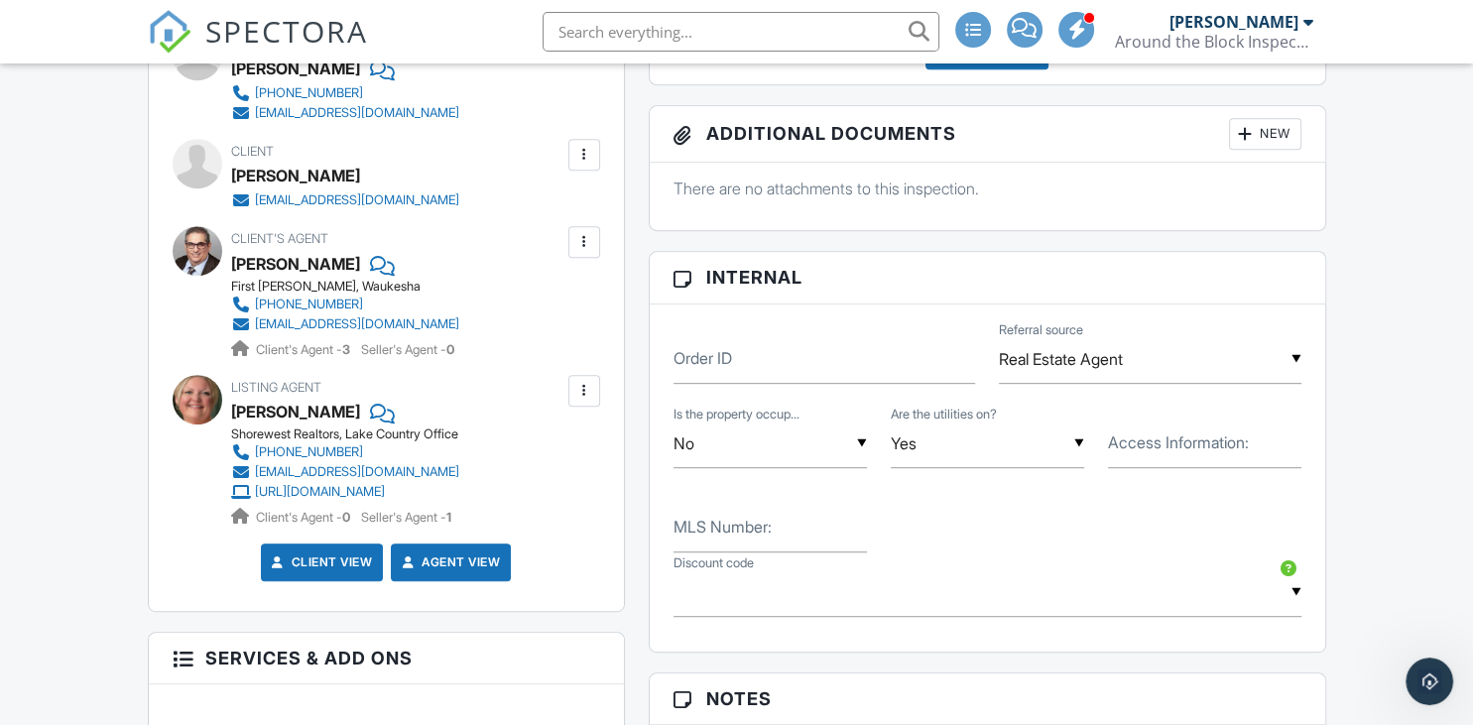
click at [42, 437] on div "Dashboard Calendar Contacts Automations Settings Templates Metrics Support Cent…" at bounding box center [736, 527] width 1473 height 2812
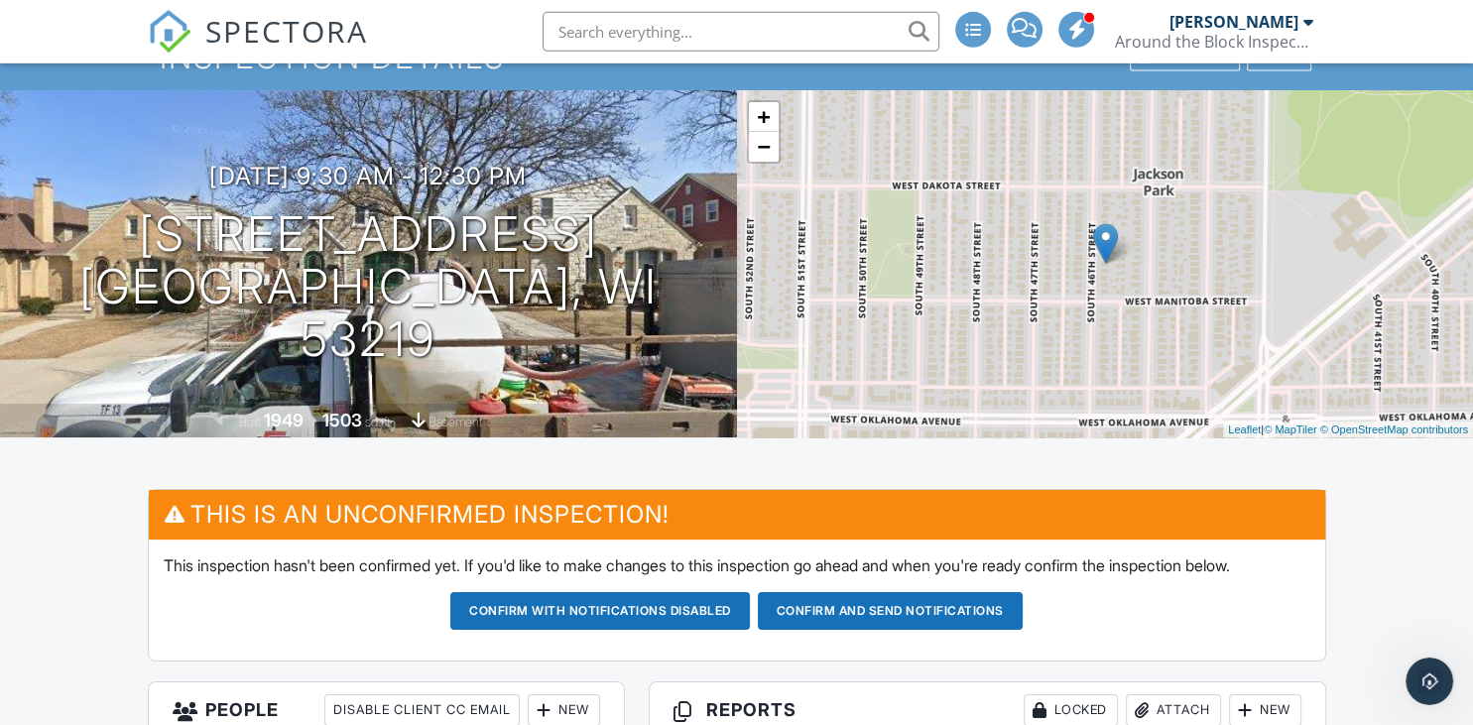
scroll to position [0, 0]
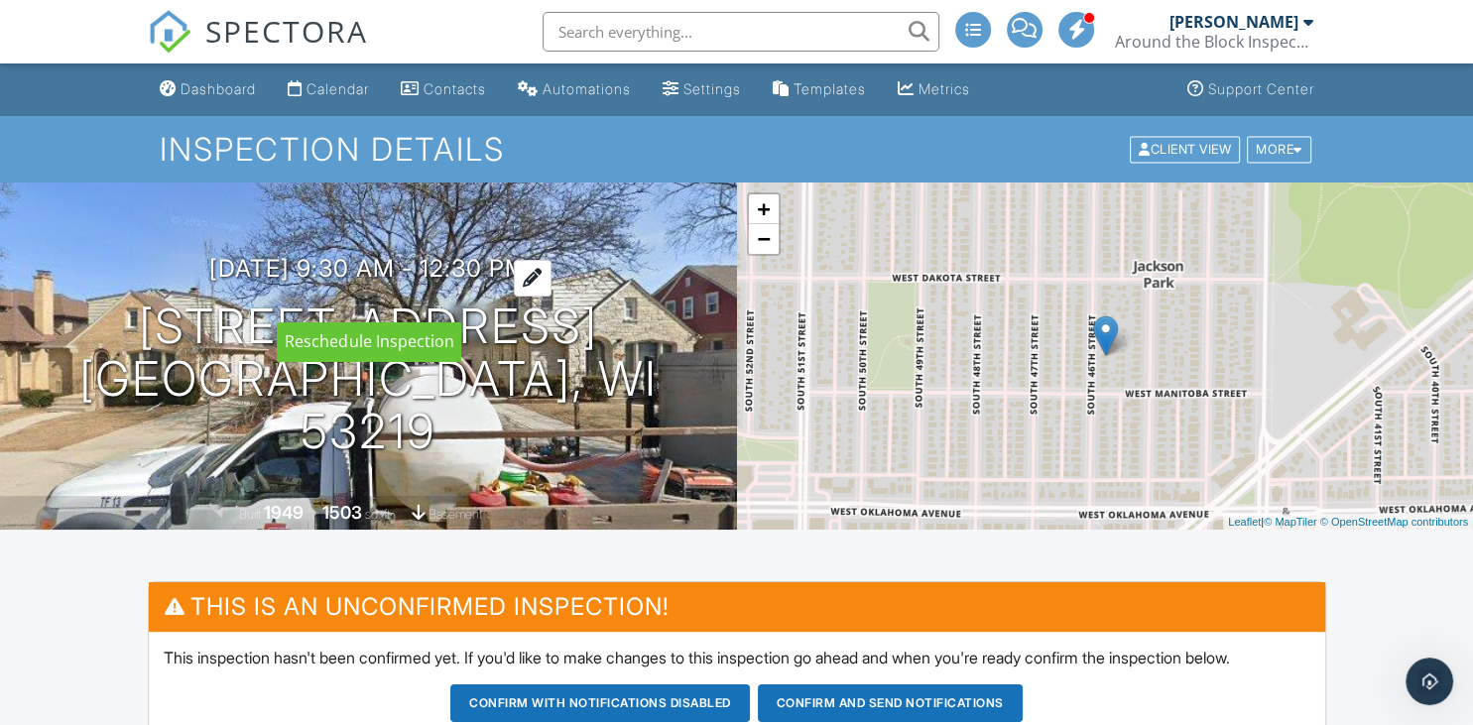
click at [552, 297] on div at bounding box center [533, 278] width 38 height 37
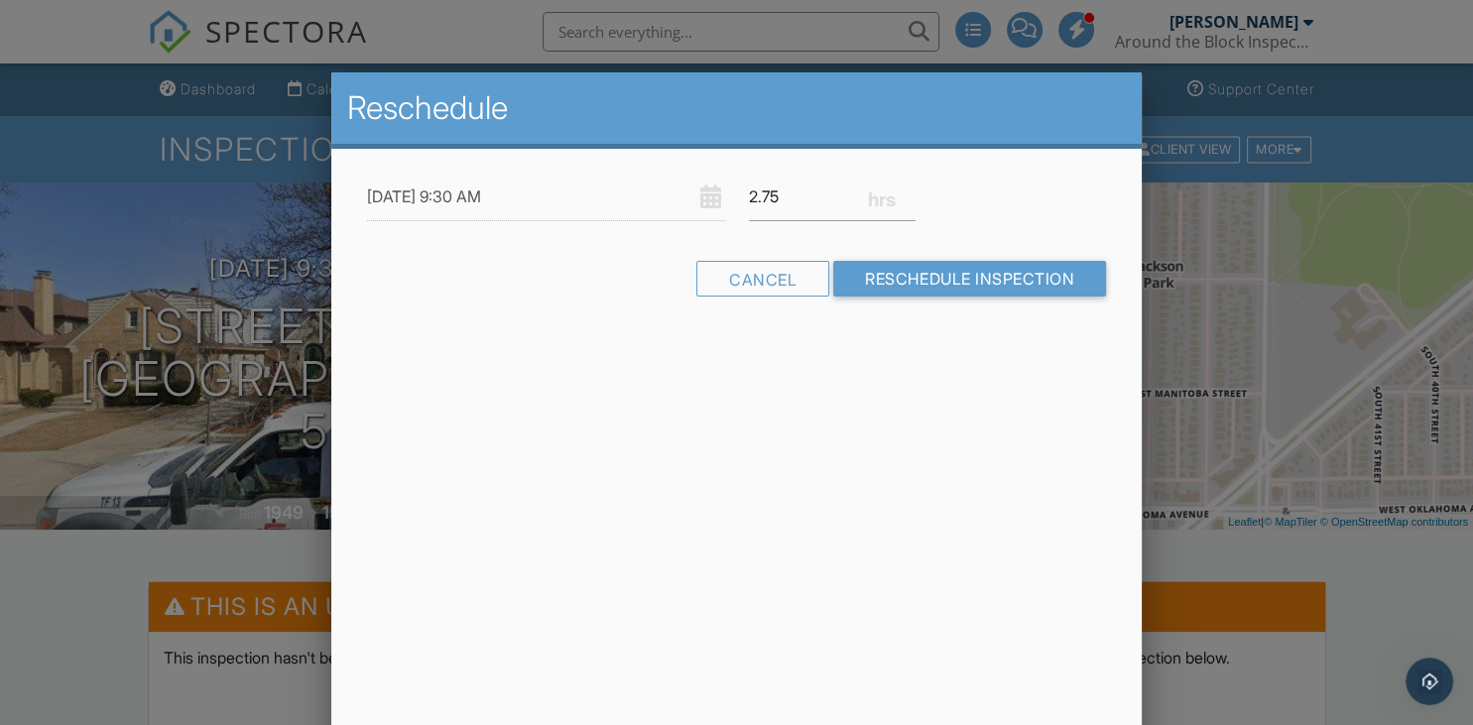
click at [914, 204] on input "2.75" at bounding box center [832, 197] width 167 height 49
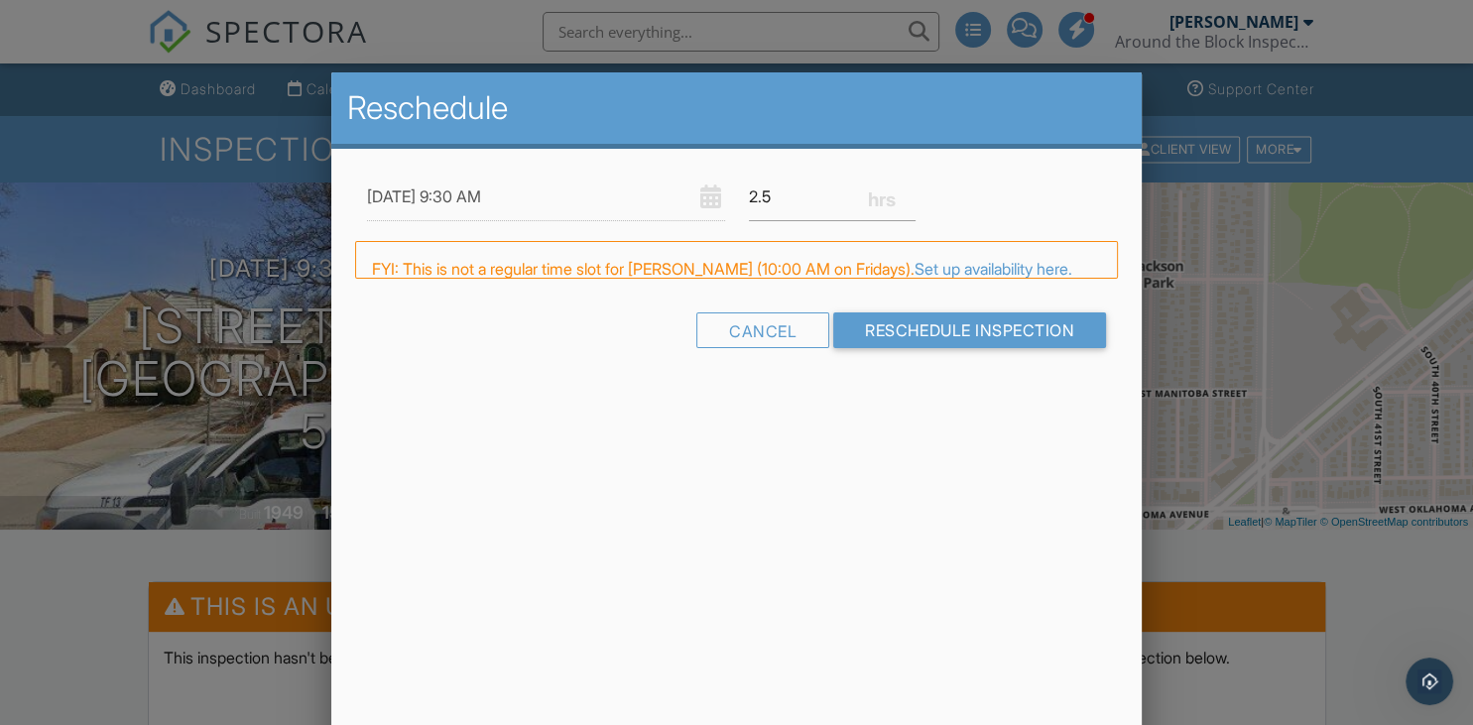
type input "2.5"
click at [914, 204] on input "2.5" at bounding box center [832, 197] width 167 height 49
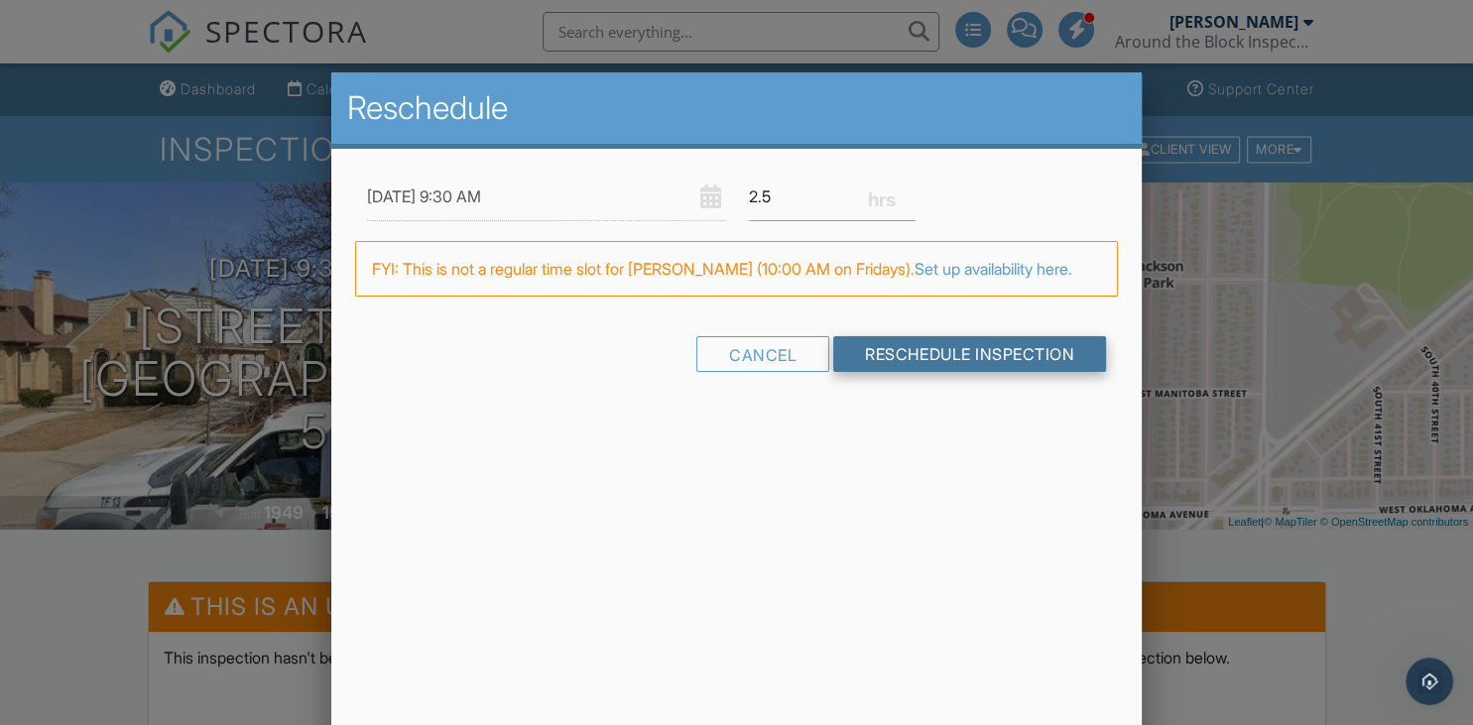
click at [906, 349] on input "Reschedule Inspection" at bounding box center [969, 354] width 273 height 36
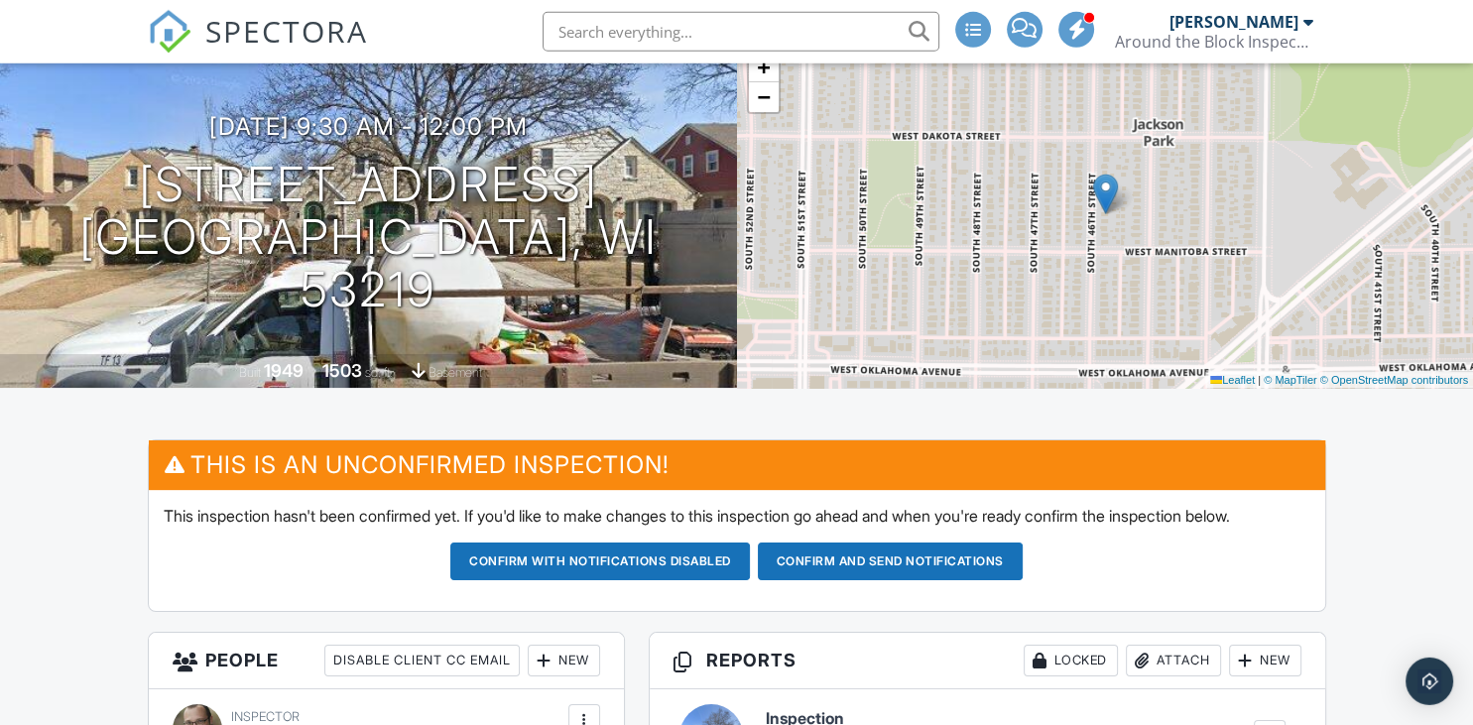
scroll to position [209, 0]
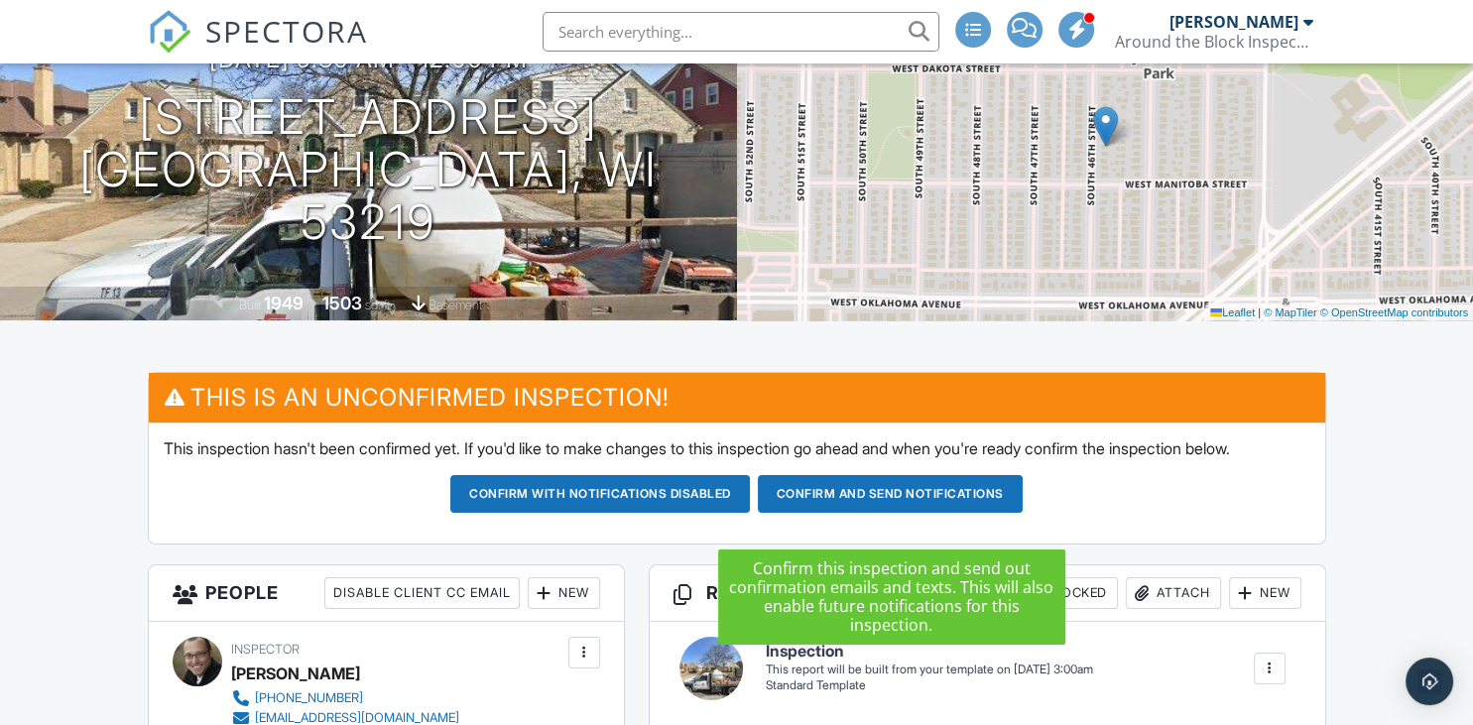
click at [890, 513] on button "Confirm and send notifications" at bounding box center [890, 494] width 265 height 38
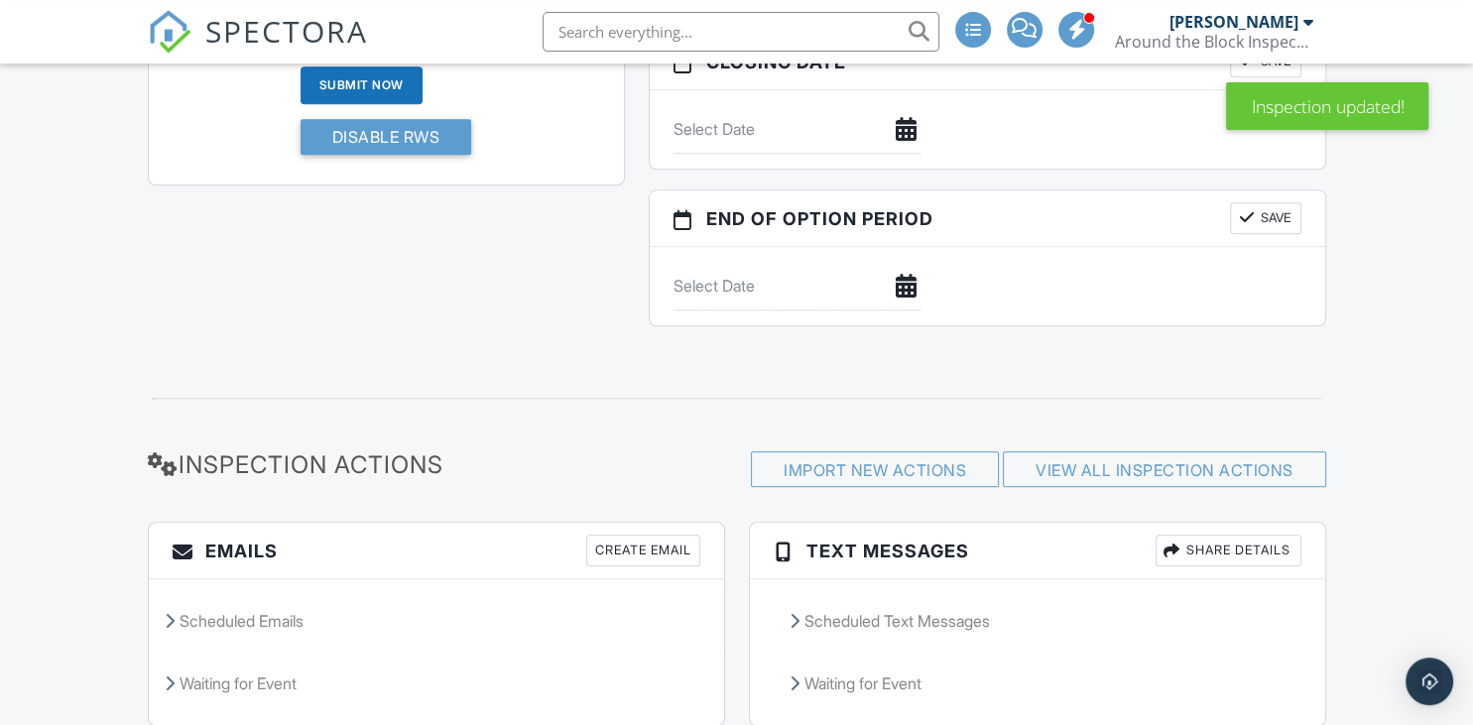
scroll to position [2055, 0]
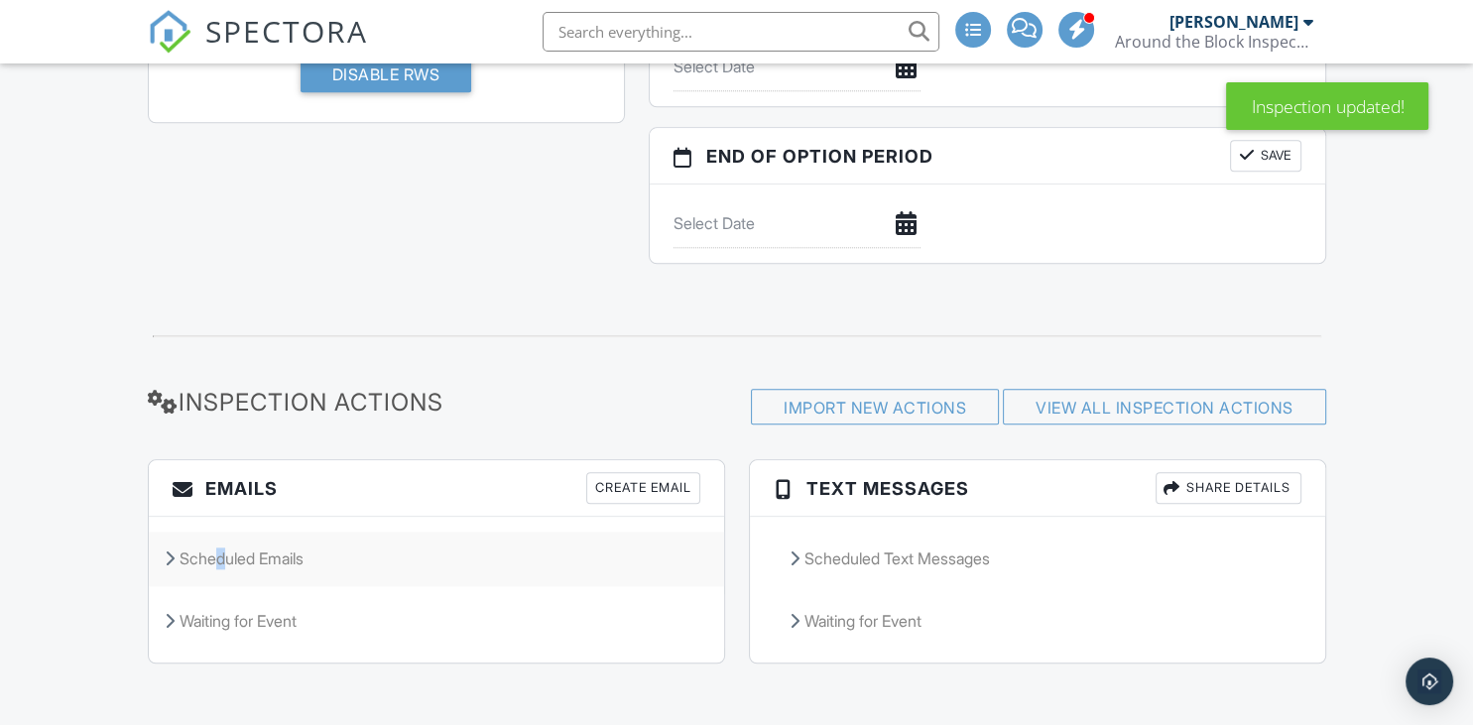
click at [217, 547] on div "Scheduled Emails" at bounding box center [436, 559] width 575 height 54
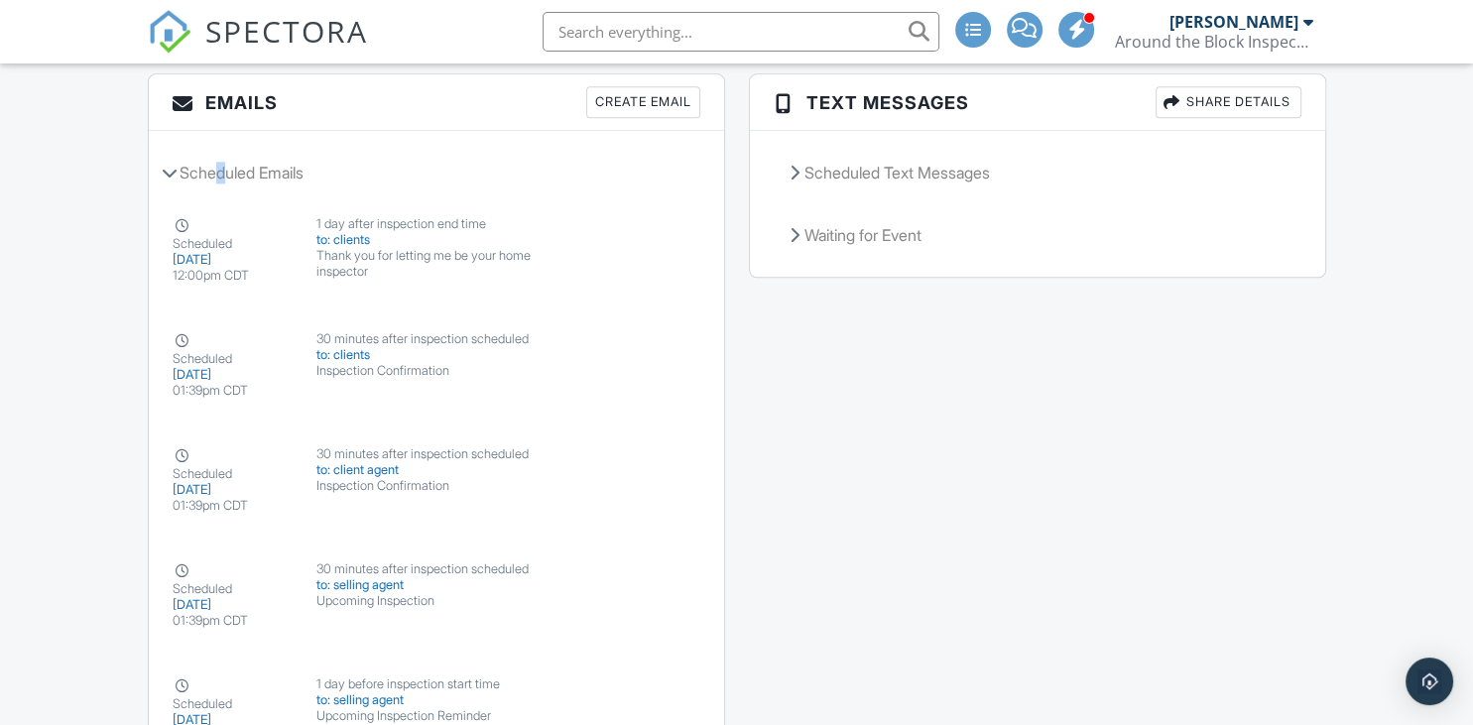
scroll to position [2127, 0]
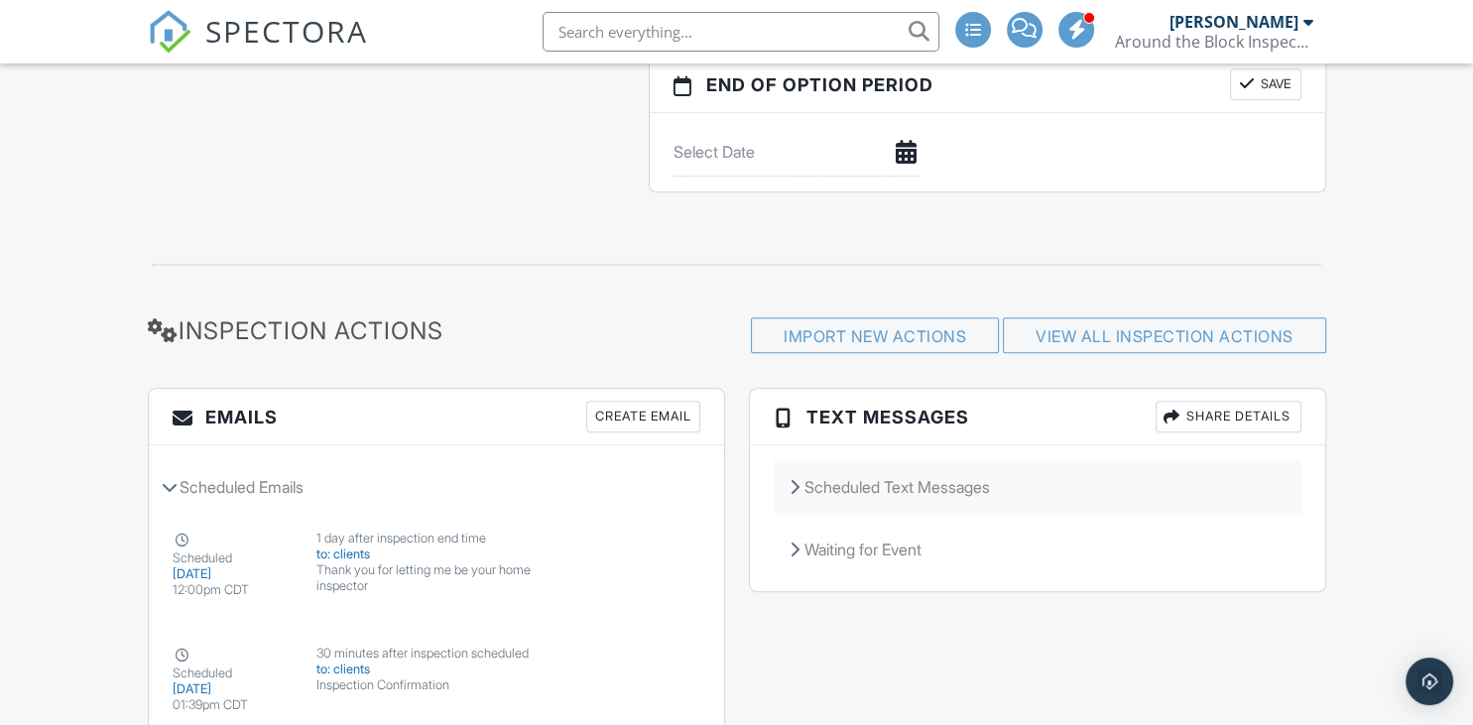
click at [940, 478] on div "Scheduled Text Messages" at bounding box center [1038, 487] width 528 height 54
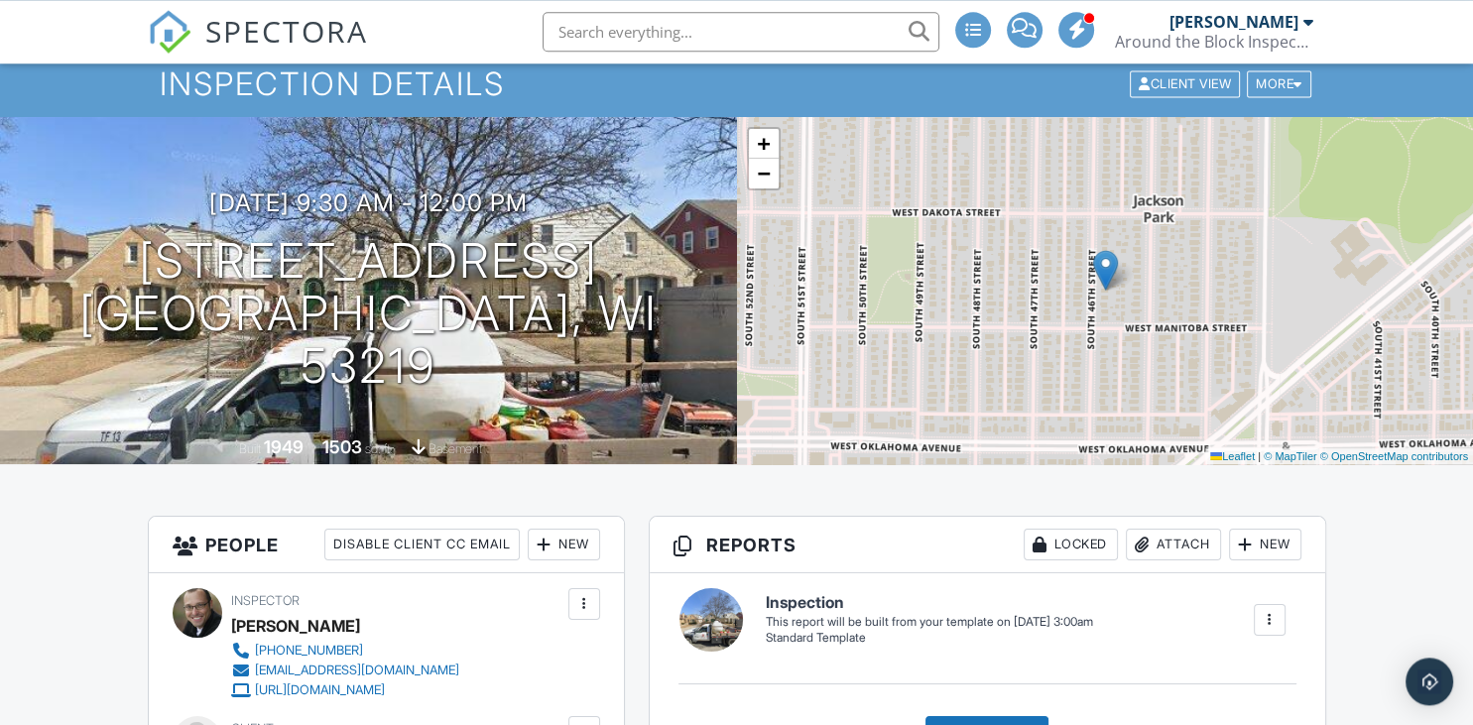
scroll to position [0, 0]
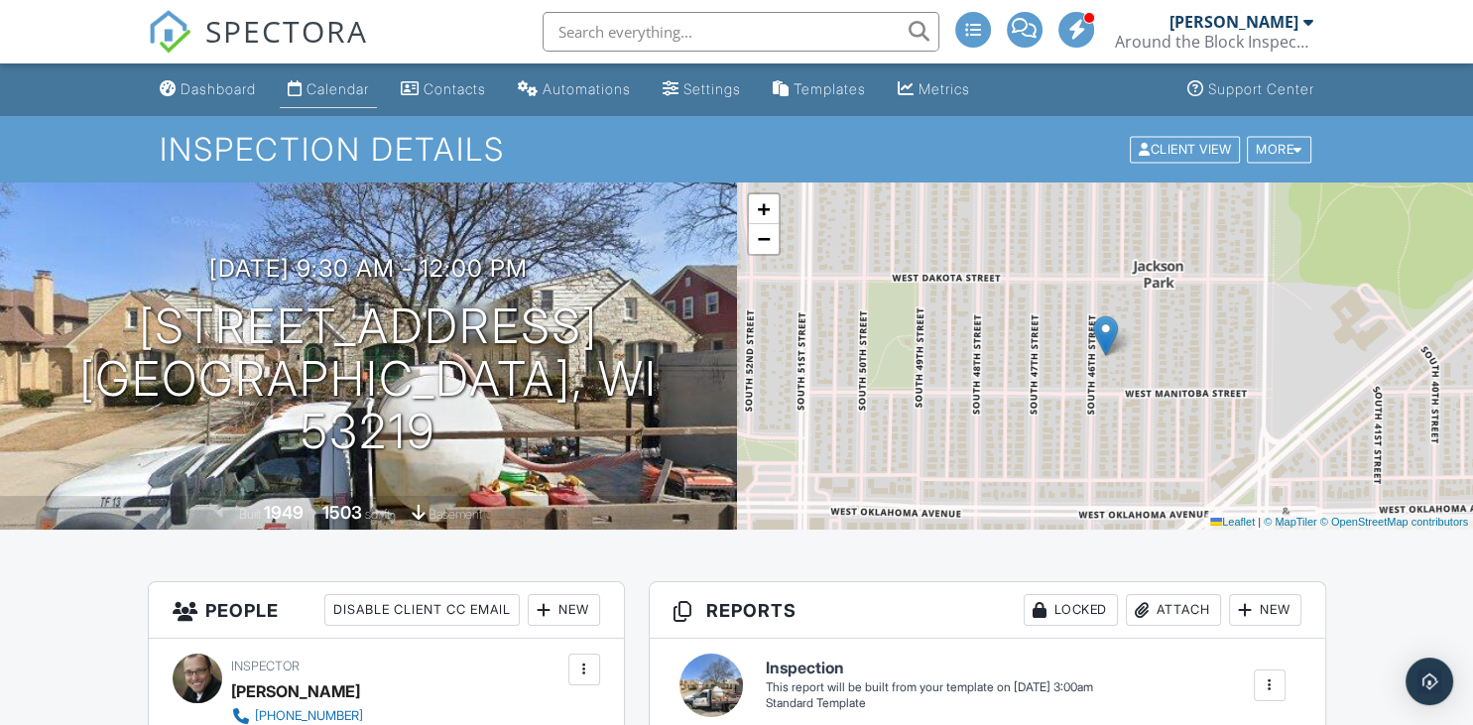
click at [341, 87] on div "Calendar" at bounding box center [338, 88] width 62 height 17
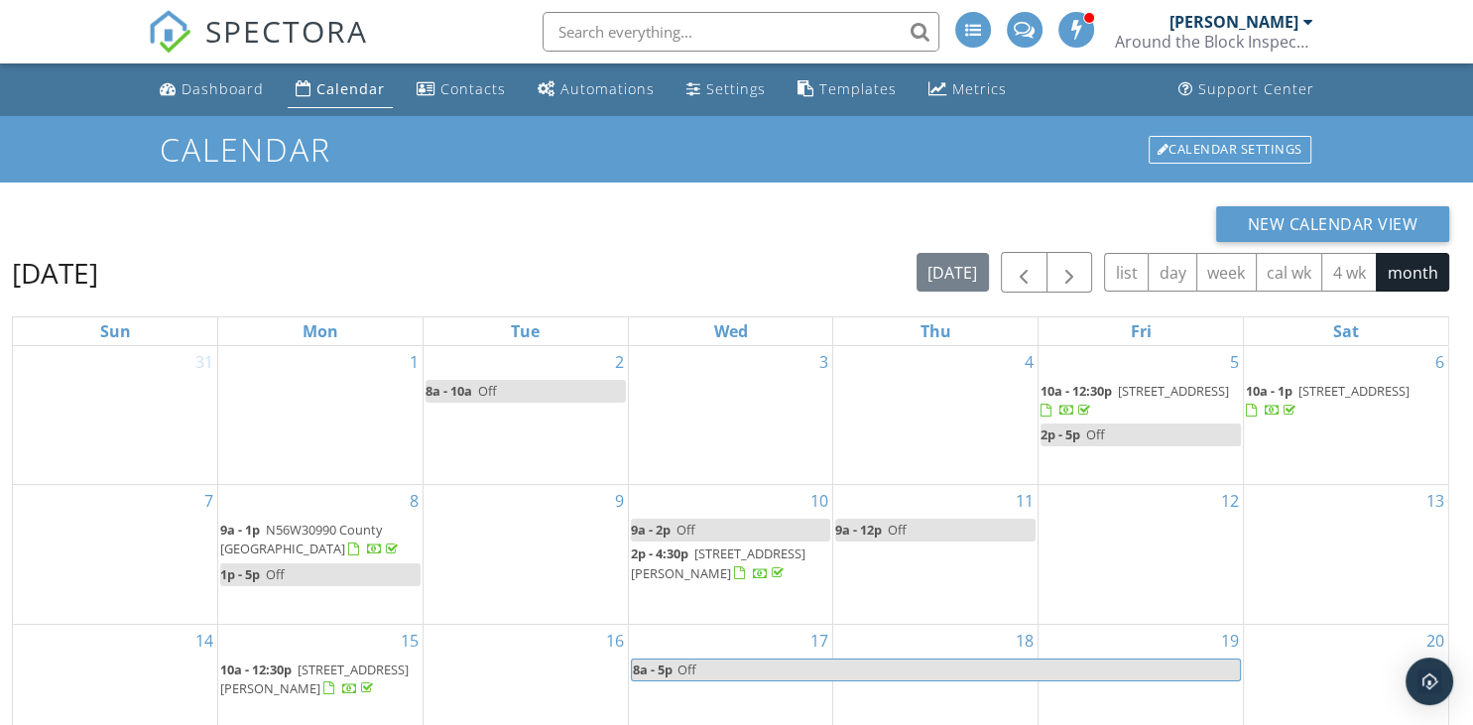
click at [1314, 22] on link "[PERSON_NAME] Around the Block Inspections, Inc." at bounding box center [1216, 31] width 203 height 63
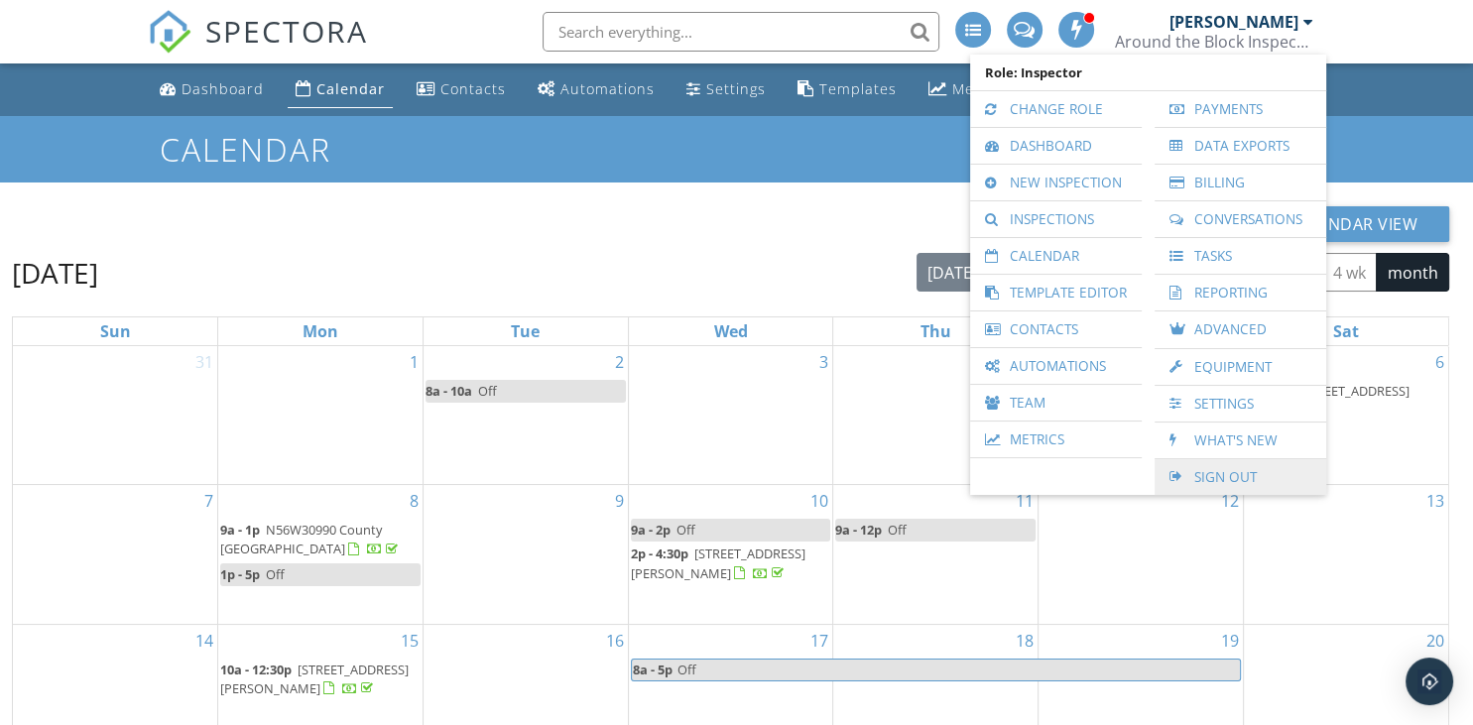
click at [1260, 474] on link "Sign Out" at bounding box center [1241, 477] width 152 height 36
